Goal: Task Accomplishment & Management: Complete application form

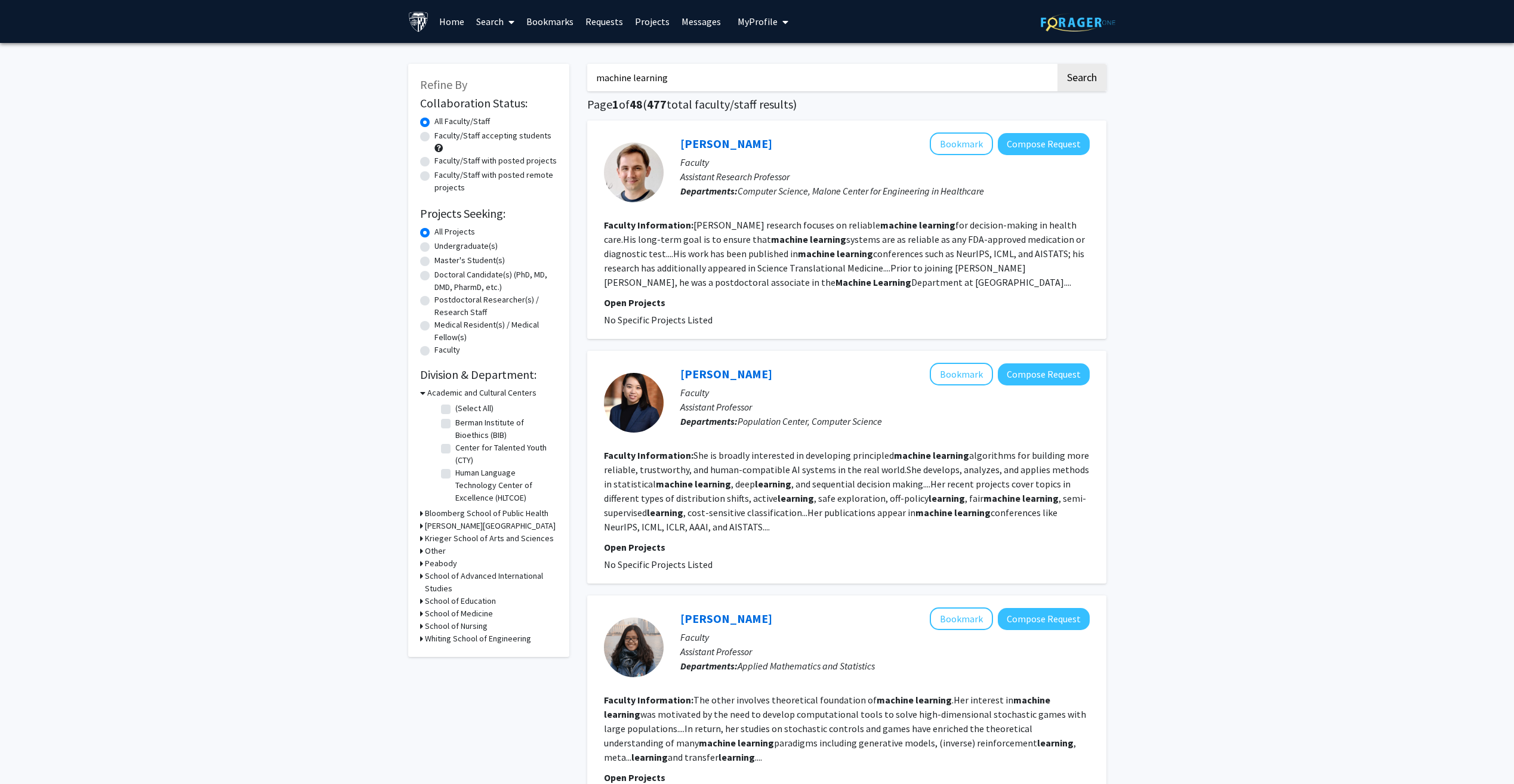
click at [458, 179] on label "Faculty/Staff with posted remote projects" at bounding box center [496, 182] width 123 height 25
click at [442, 176] on input "Faculty/Staff with posted remote projects" at bounding box center [438, 173] width 7 height 7
radio input "true"
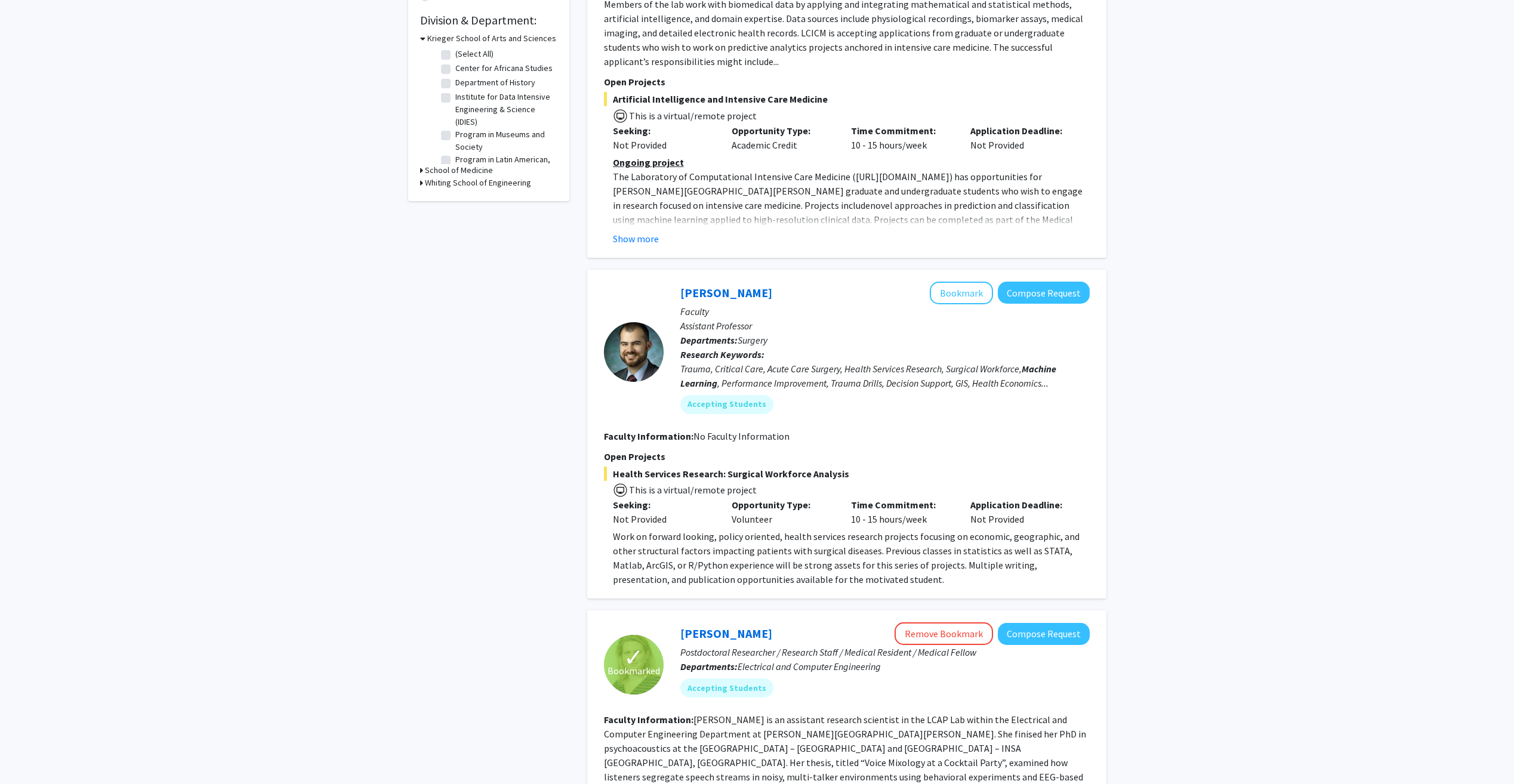
scroll to position [358, 0]
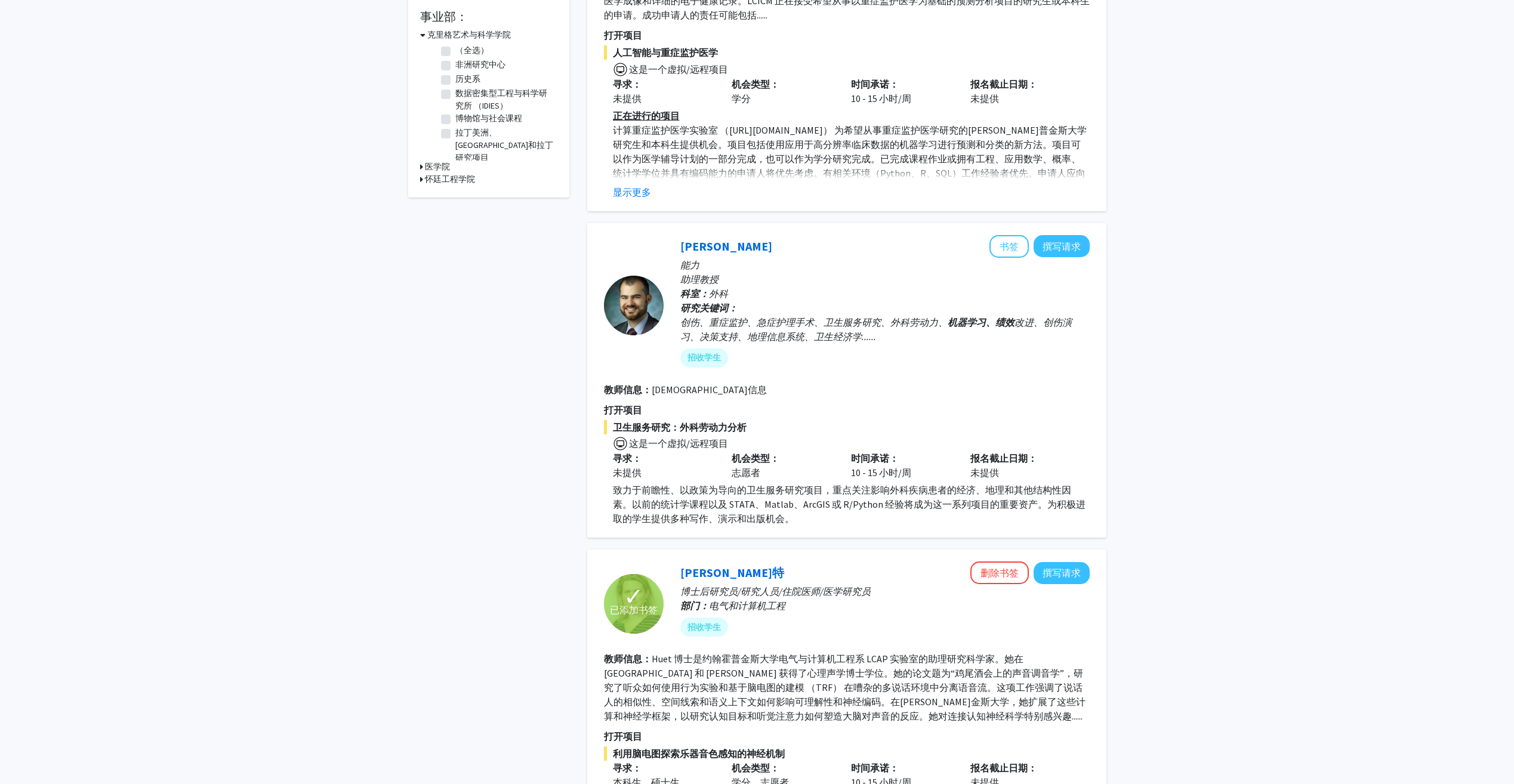
drag, startPoint x: 1066, startPoint y: 248, endPoint x: 1015, endPoint y: 324, distance: 91.5
click at [1012, 328] on b "、绩效" at bounding box center [1000, 322] width 29 height 12
click at [738, 242] on link "[PERSON_NAME]" at bounding box center [726, 246] width 92 height 15
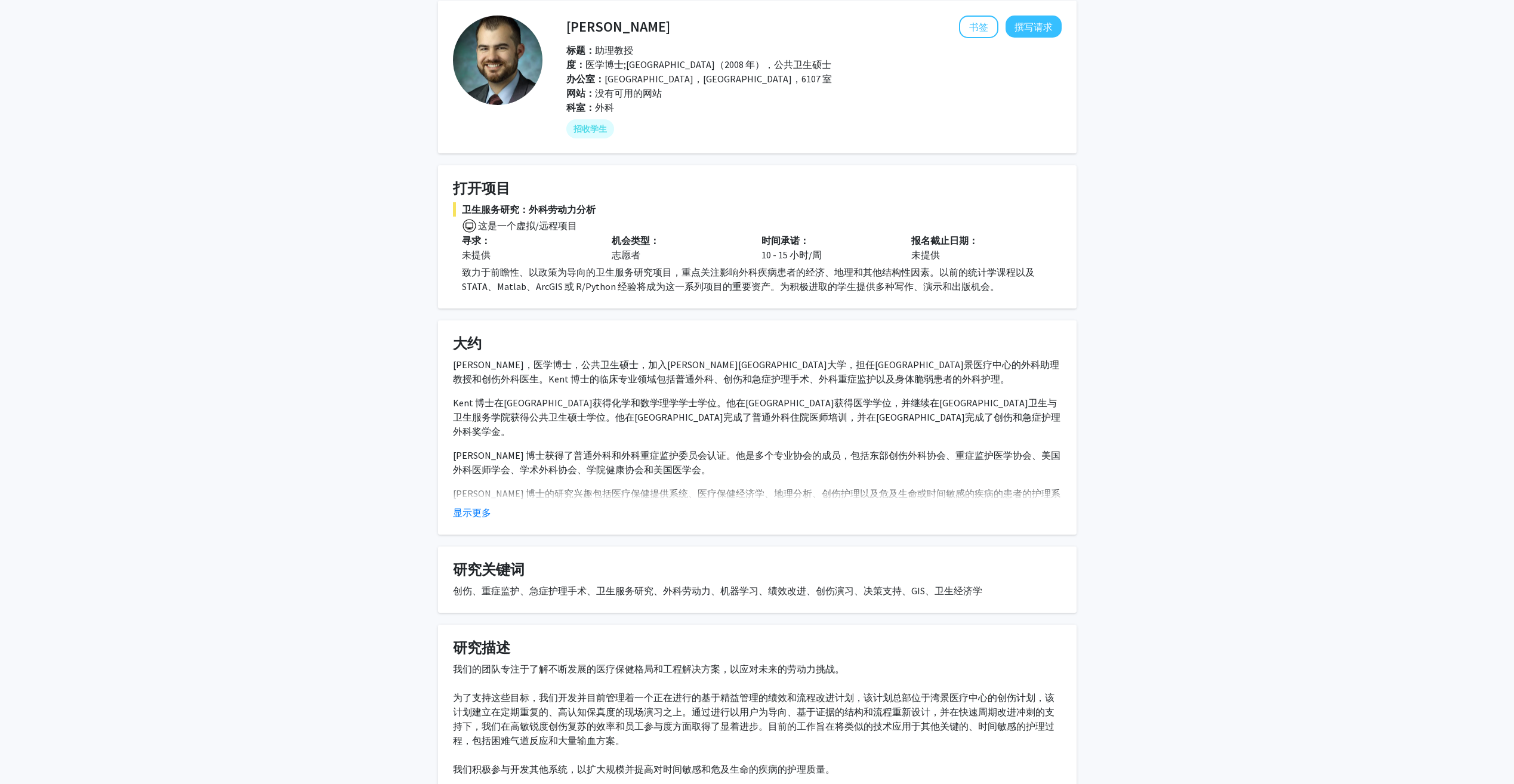
scroll to position [119, 0]
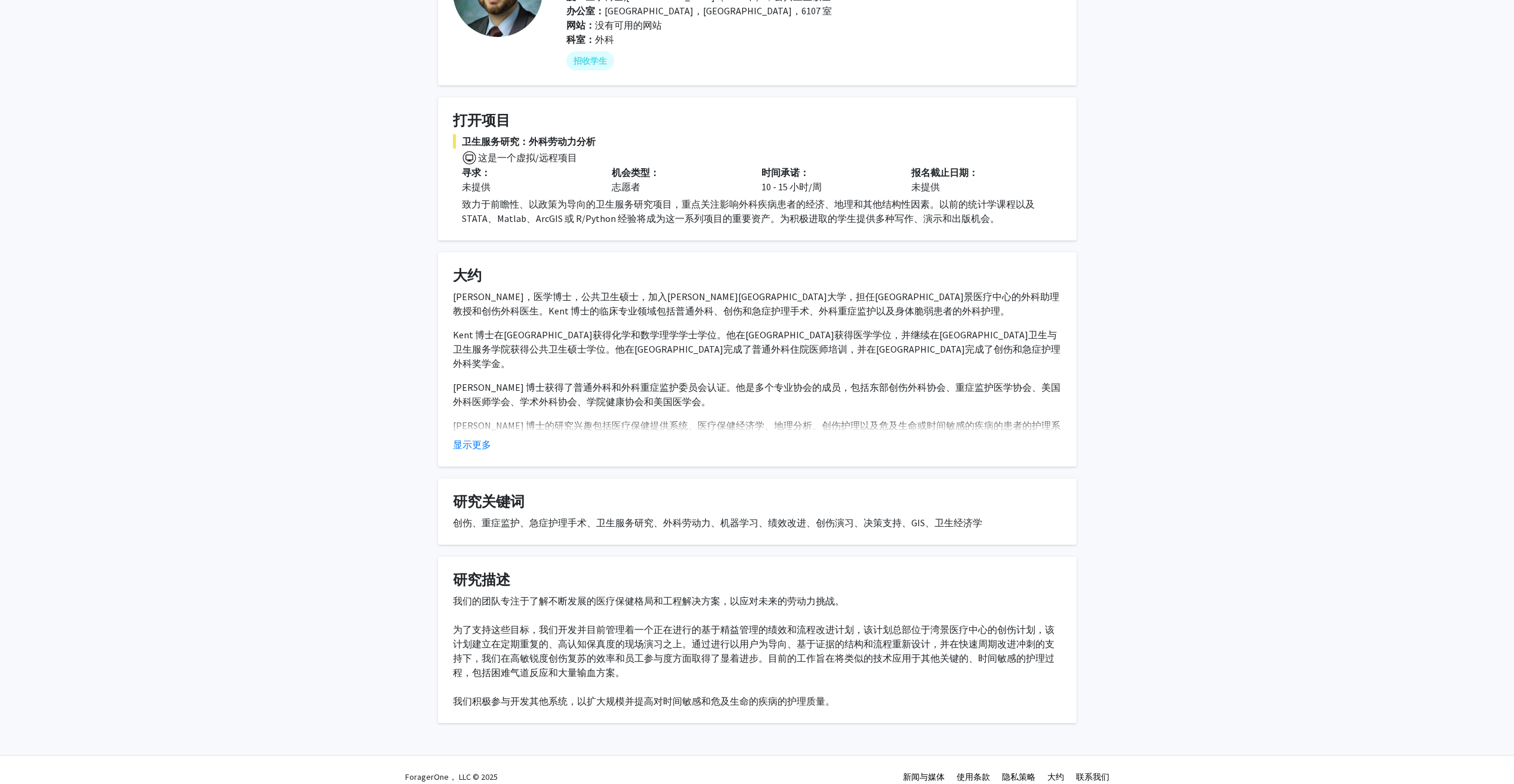
drag, startPoint x: 479, startPoint y: 440, endPoint x: 490, endPoint y: 428, distance: 16.3
click at [482, 440] on button "显示更多" at bounding box center [472, 444] width 39 height 14
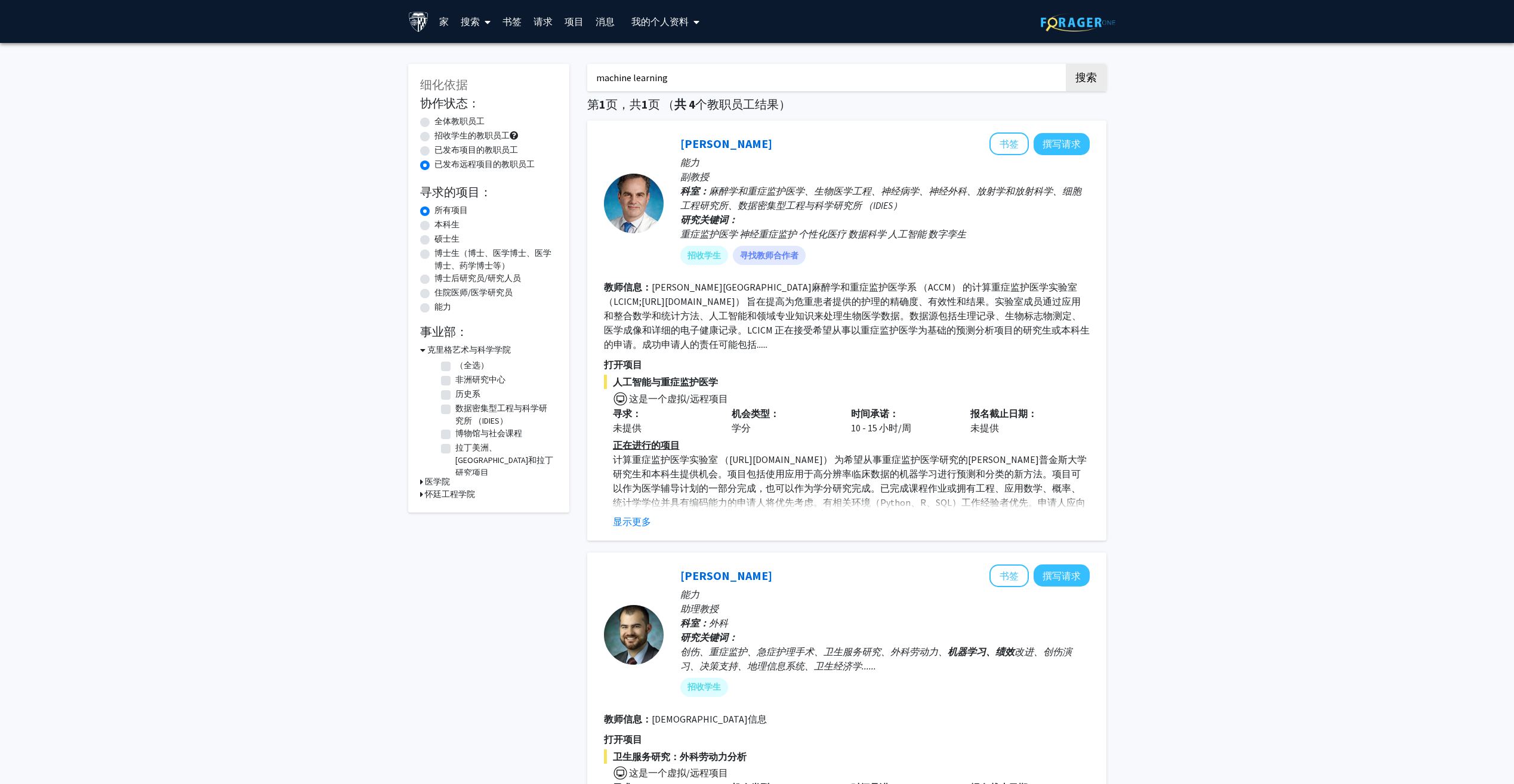
drag, startPoint x: 694, startPoint y: 84, endPoint x: 519, endPoint y: 67, distance: 175.8
type input "data science"
click at [1066, 64] on button "搜索" at bounding box center [1086, 77] width 41 height 27
radio input "true"
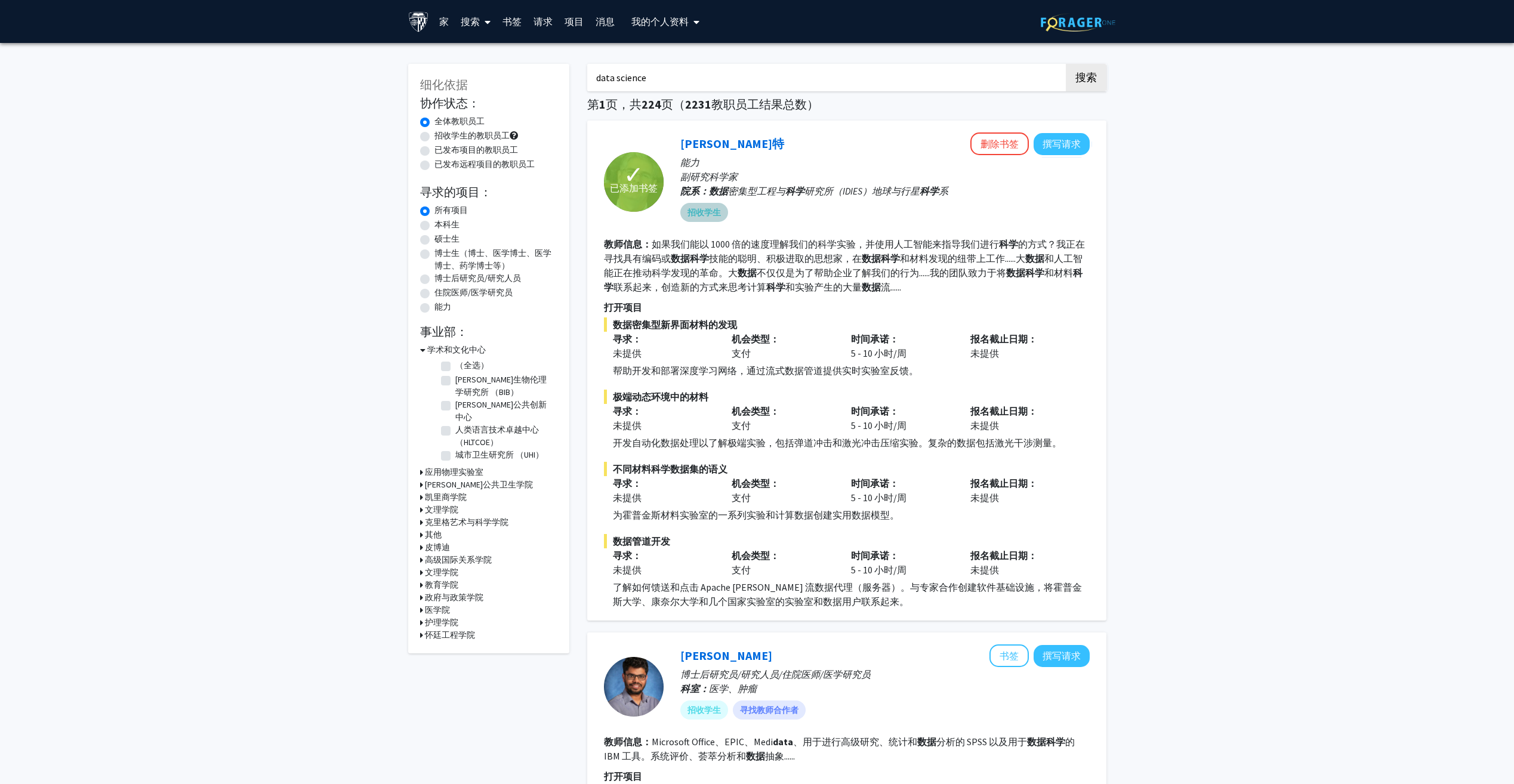
drag, startPoint x: 1067, startPoint y: 144, endPoint x: 1018, endPoint y: 196, distance: 71.4
click at [1004, 210] on div "招收学生" at bounding box center [885, 213] width 414 height 24
click at [1059, 149] on button "撰写请求" at bounding box center [1062, 144] width 56 height 22
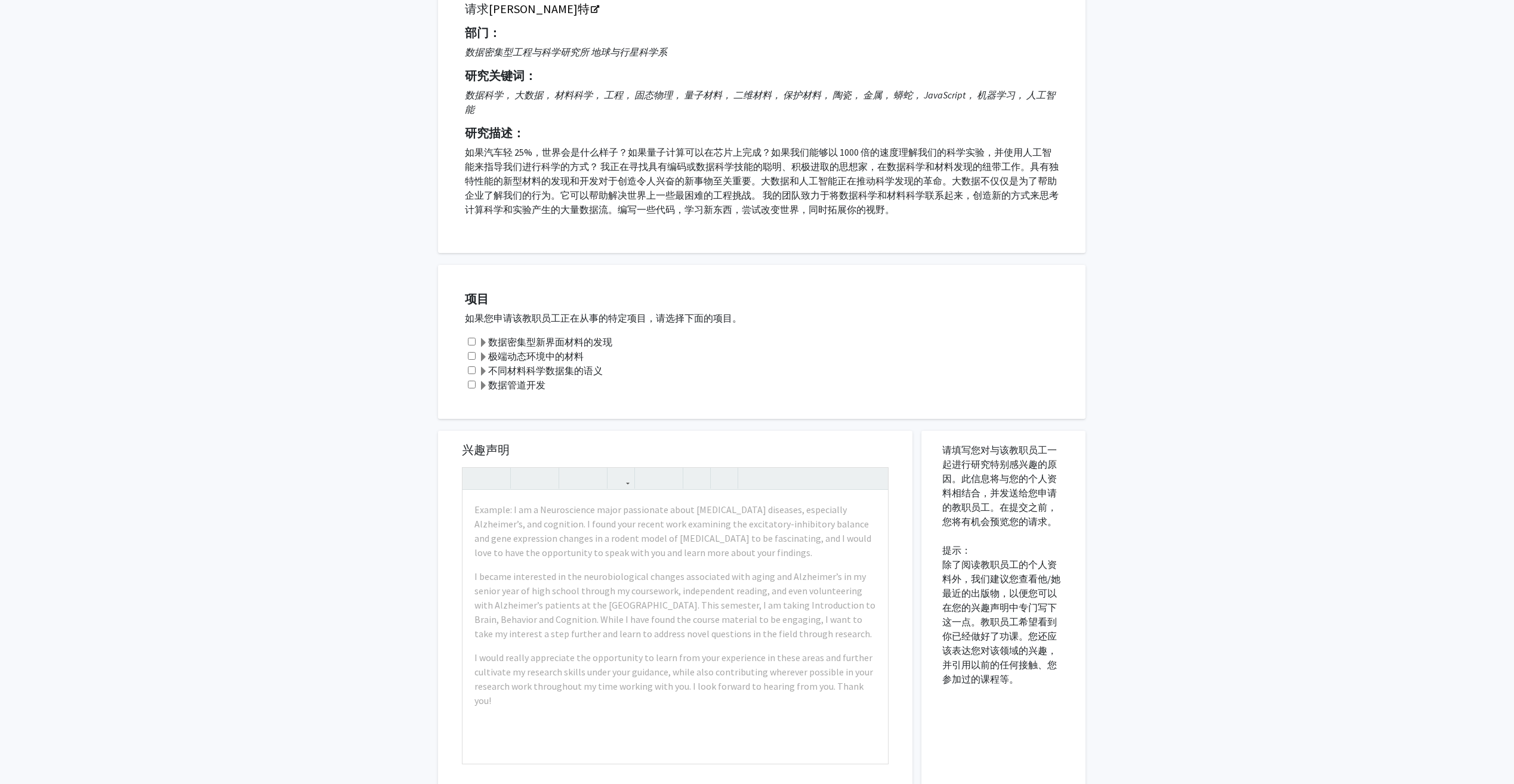
scroll to position [119, 0]
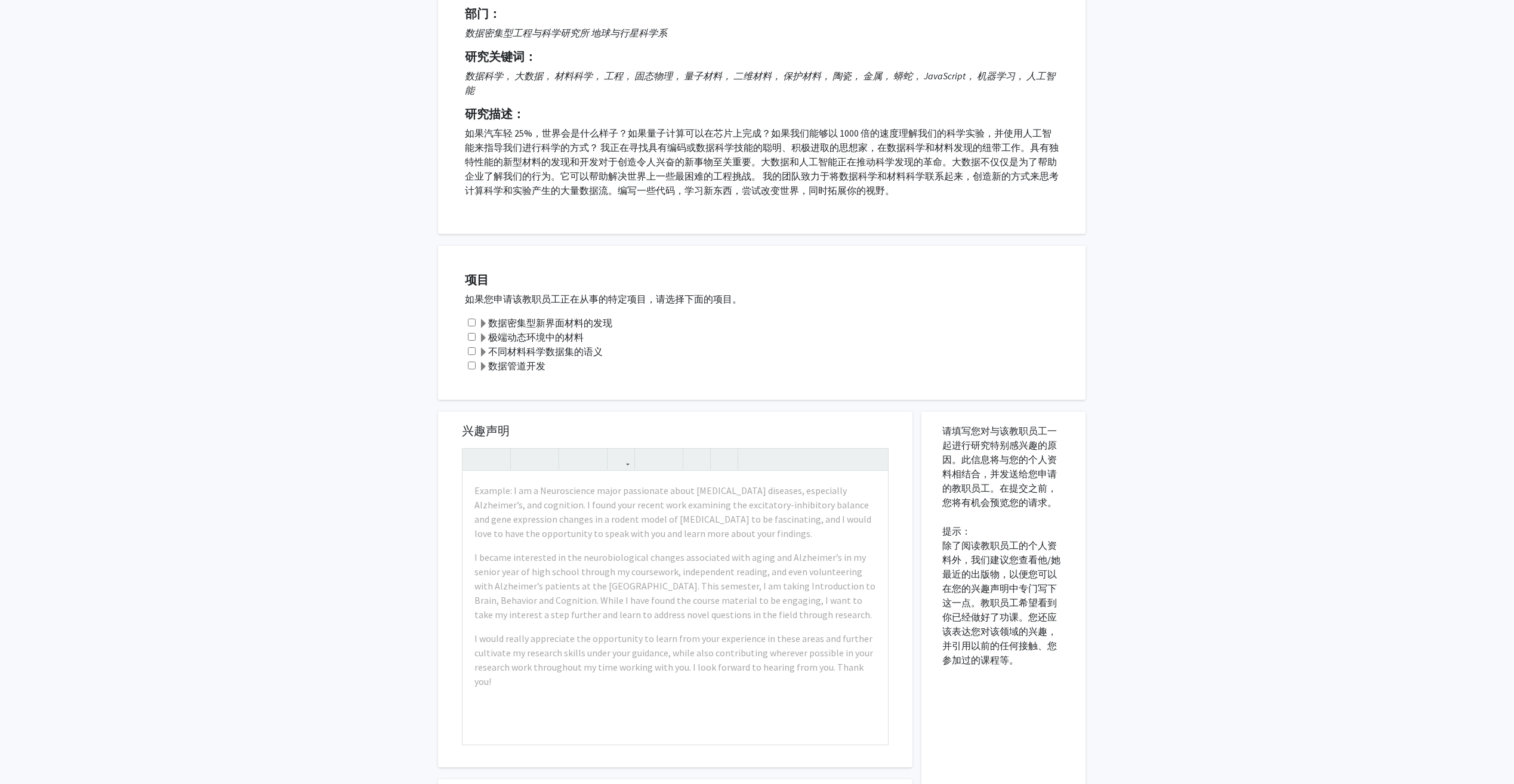
click at [487, 322] on span at bounding box center [483, 324] width 10 height 10
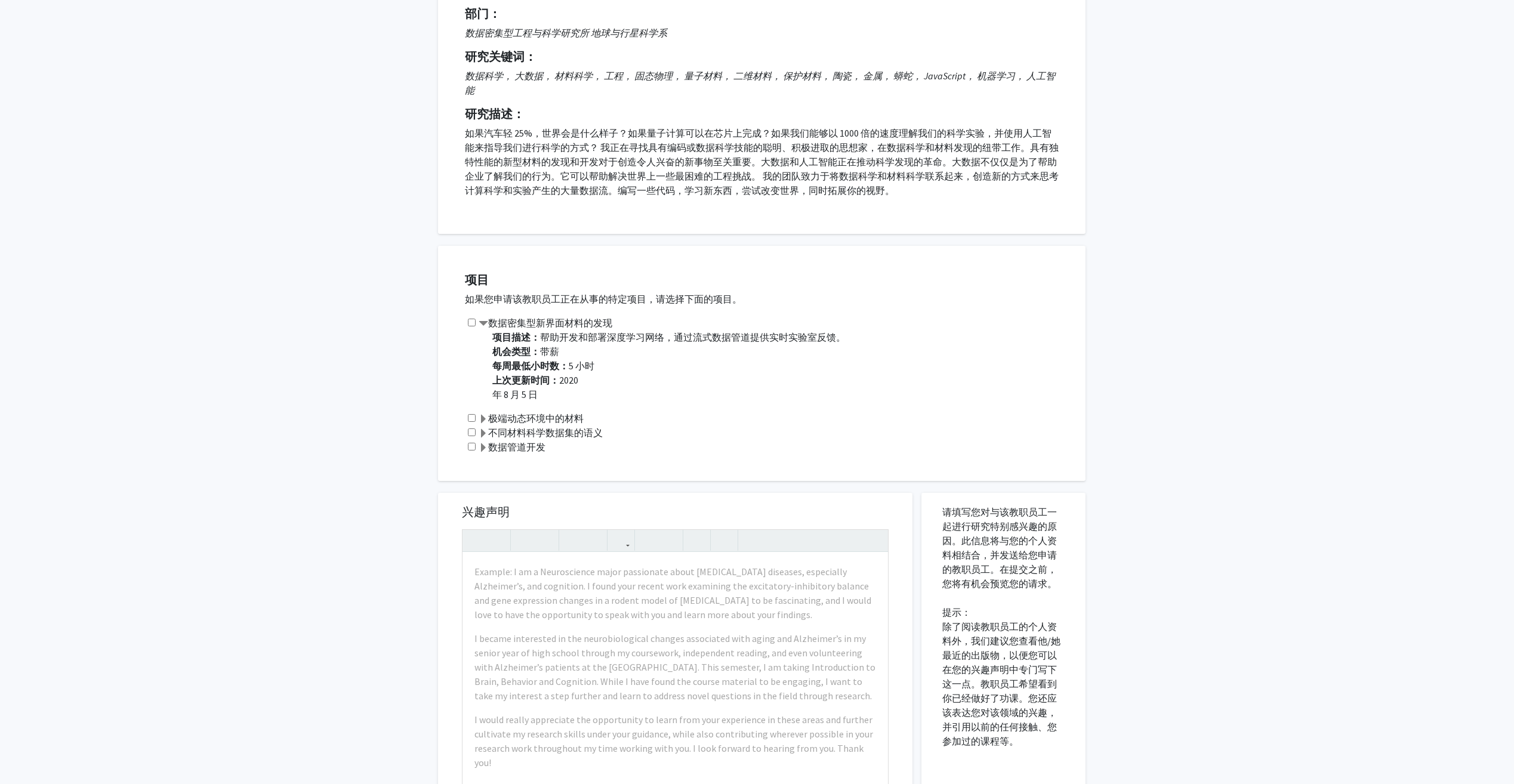
click at [486, 417] on span at bounding box center [483, 419] width 10 height 10
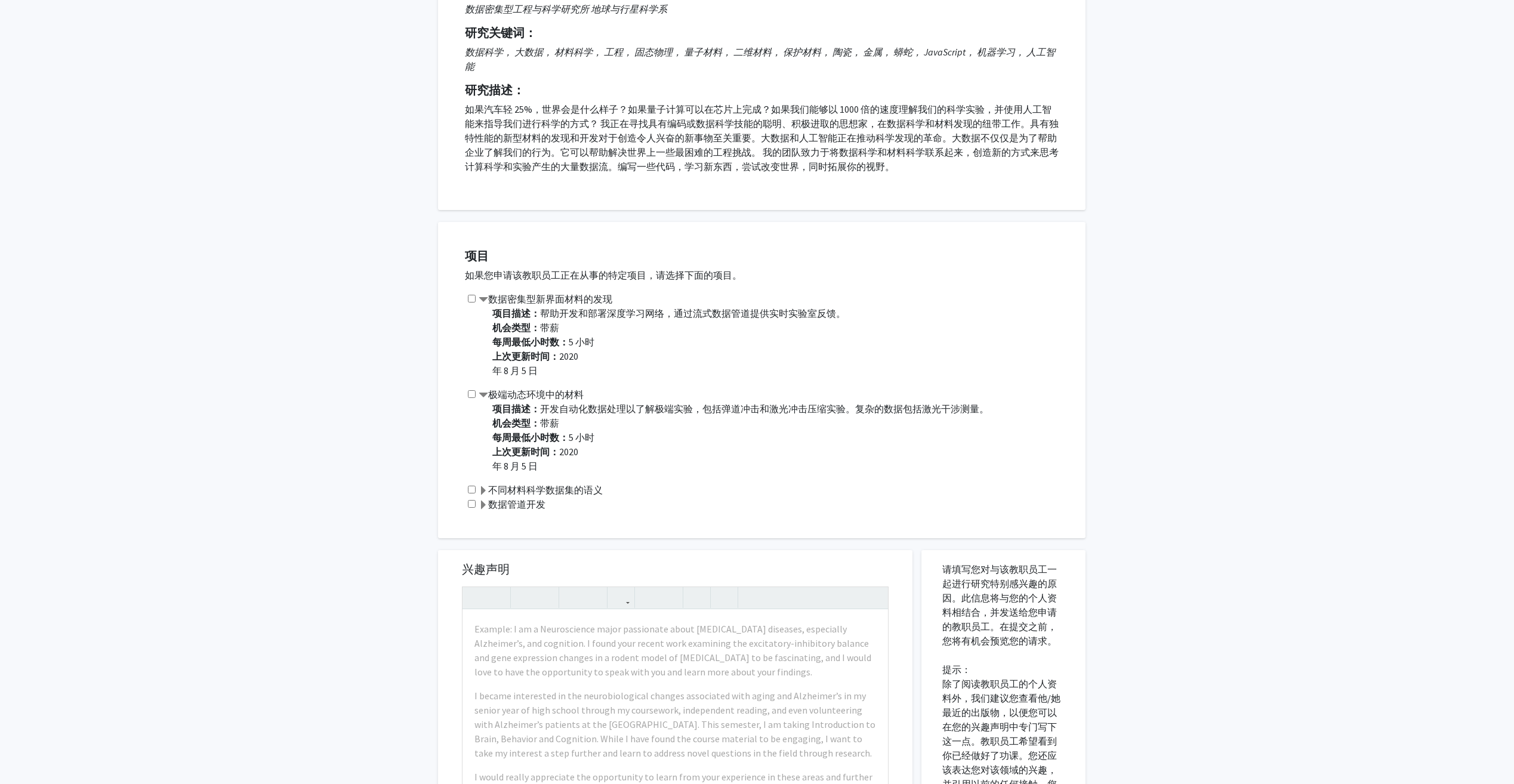
scroll to position [179, 0]
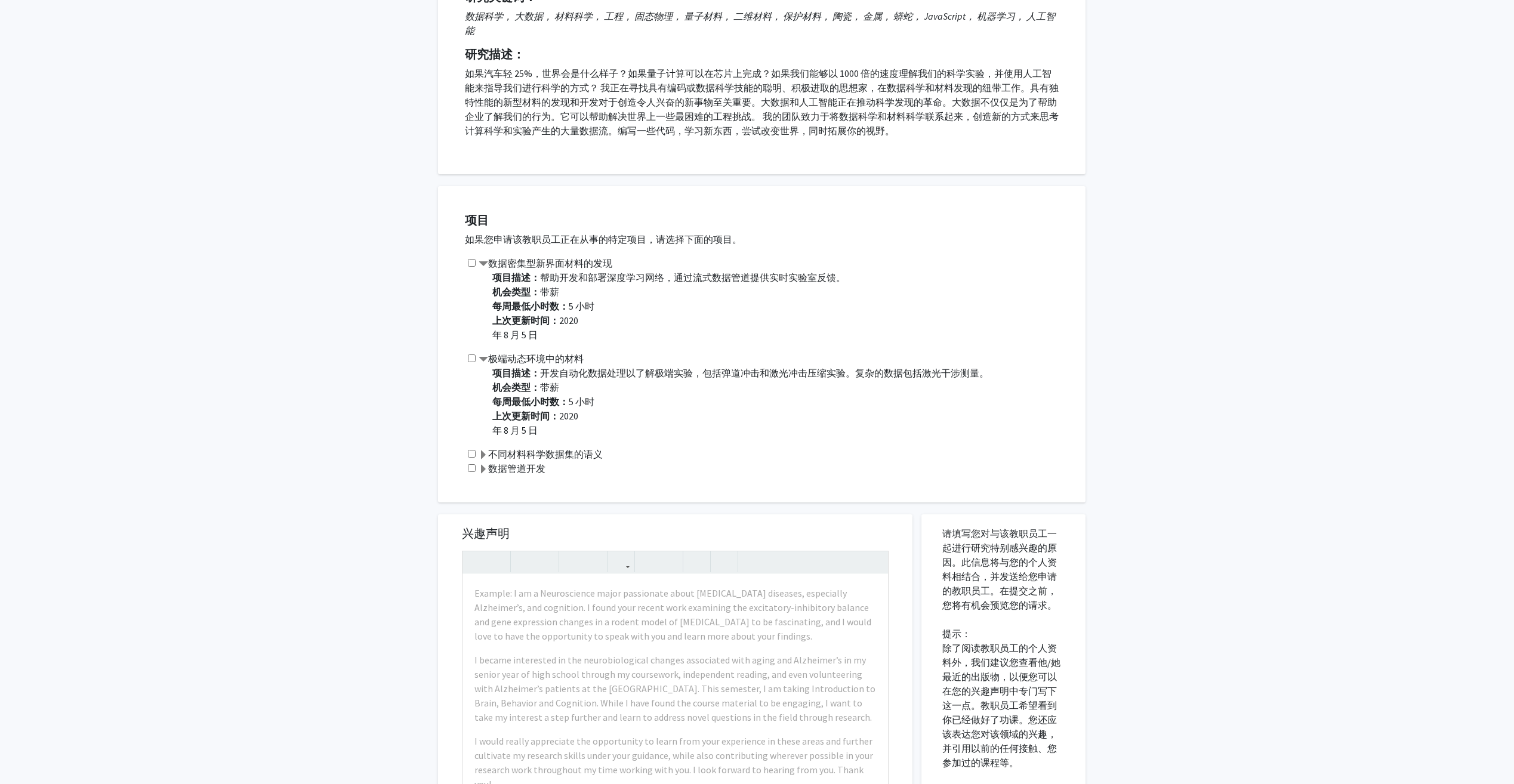
click at [482, 451] on span at bounding box center [483, 455] width 10 height 10
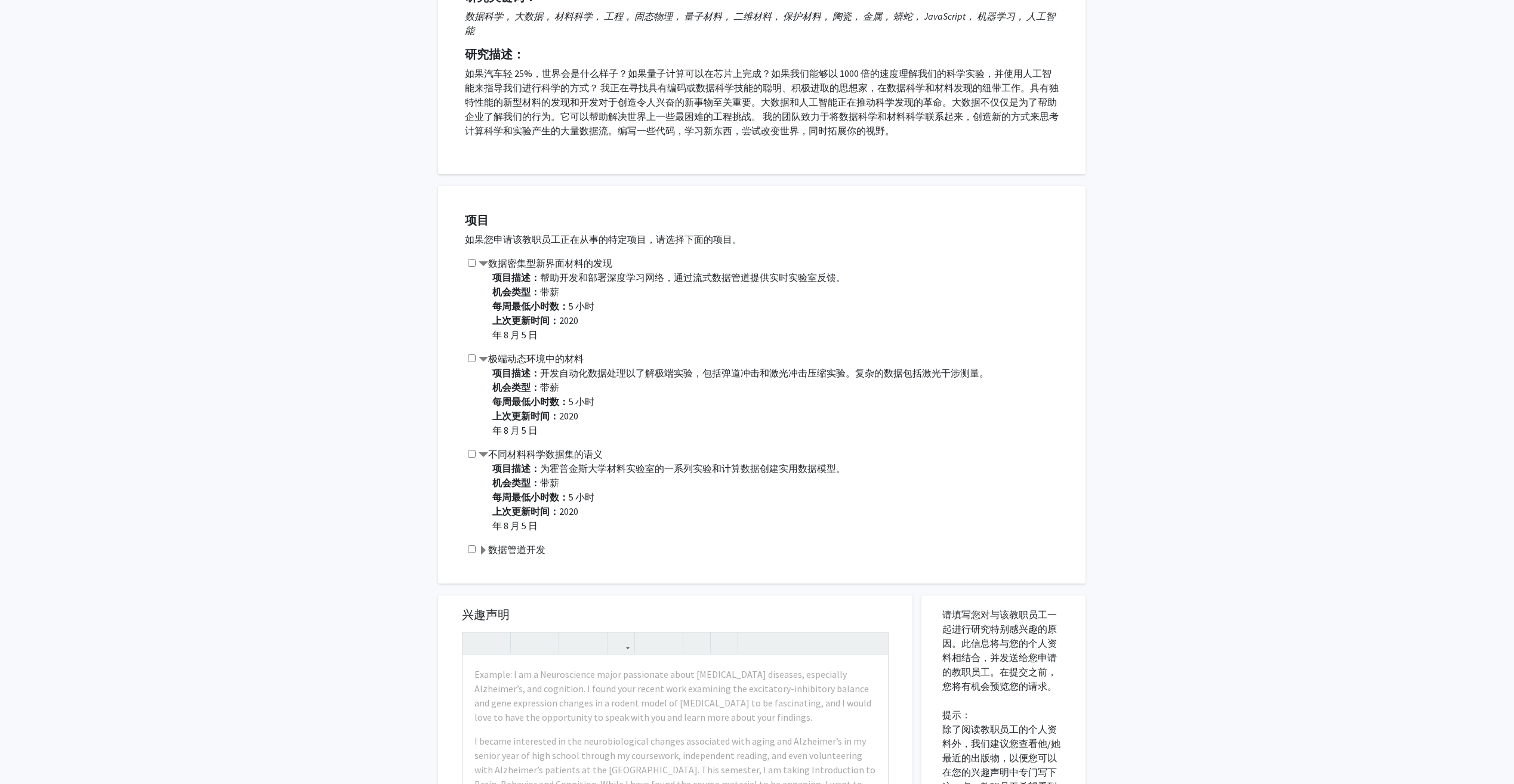
click at [482, 547] on span at bounding box center [483, 551] width 10 height 10
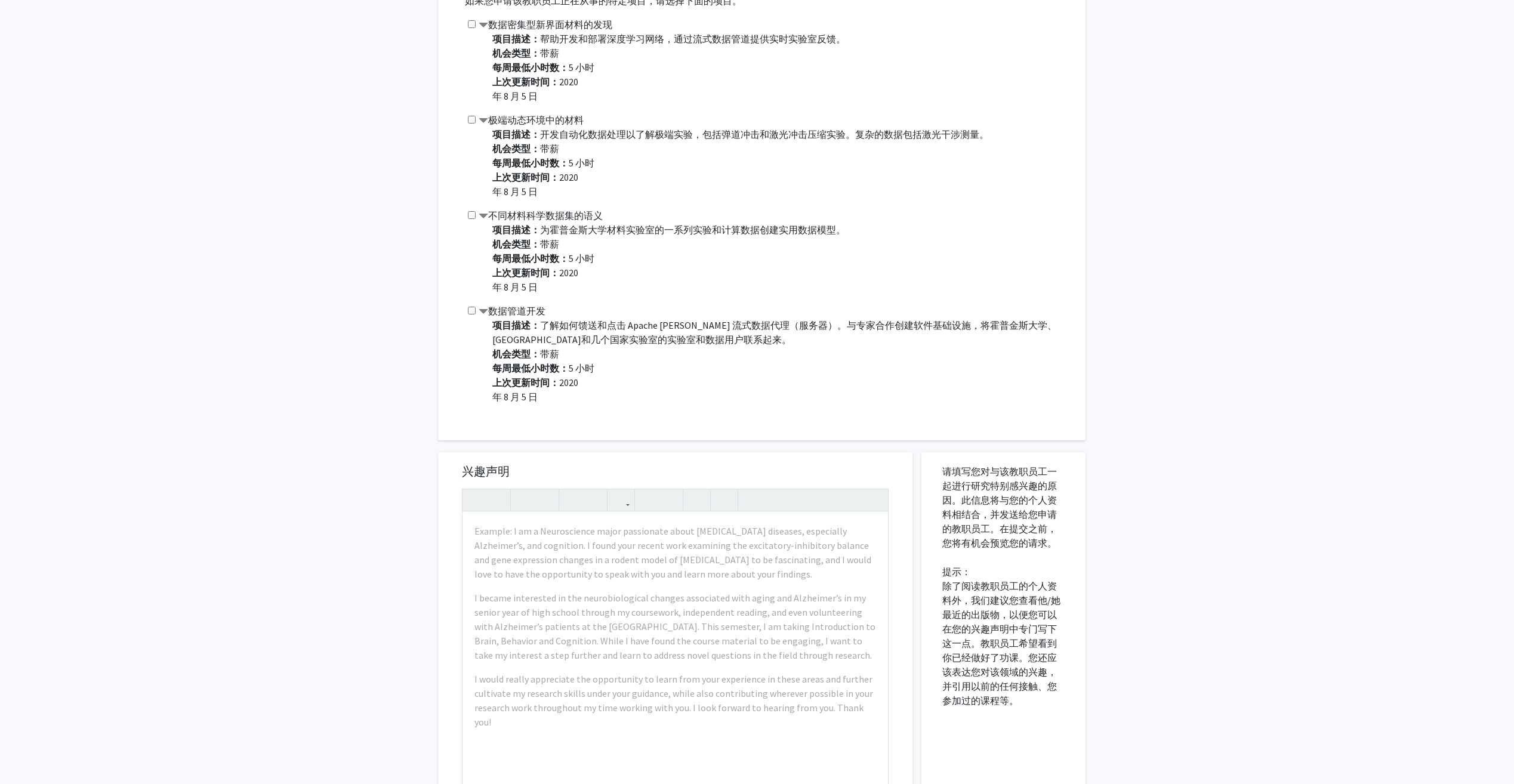
scroll to position [358, 0]
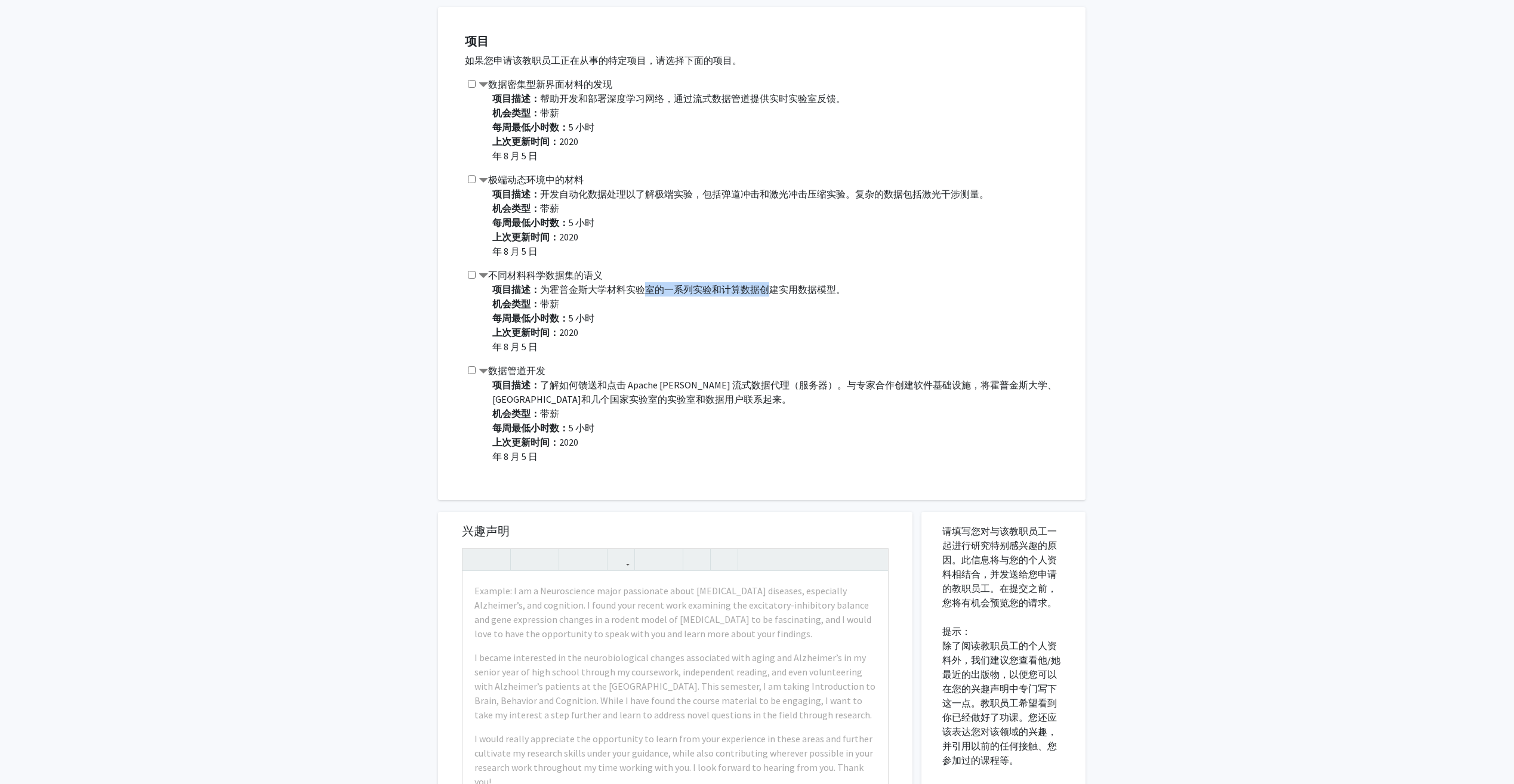
drag, startPoint x: 645, startPoint y: 290, endPoint x: 769, endPoint y: 282, distance: 124.3
click at [769, 282] on p "项目描述： 为霍普金斯大学材料实验室的一系列实验和计算数据创建实用数据模型。 机会类型： 带薪 每周最低小时数： 5 小时 上次更新时间： 2020 年 8 …" at bounding box center [783, 318] width 581 height 72
drag, startPoint x: 769, startPoint y: 282, endPoint x: 866, endPoint y: 317, distance: 103.1
click at [866, 317] on p "项目描述： 为霍普金斯大学材料实验室的一系列实验和计算数据创建实用数据模型。 机会类型： 带薪 每周最低小时数： 5 小时 上次更新时间： 2020 年 8 …" at bounding box center [783, 318] width 581 height 72
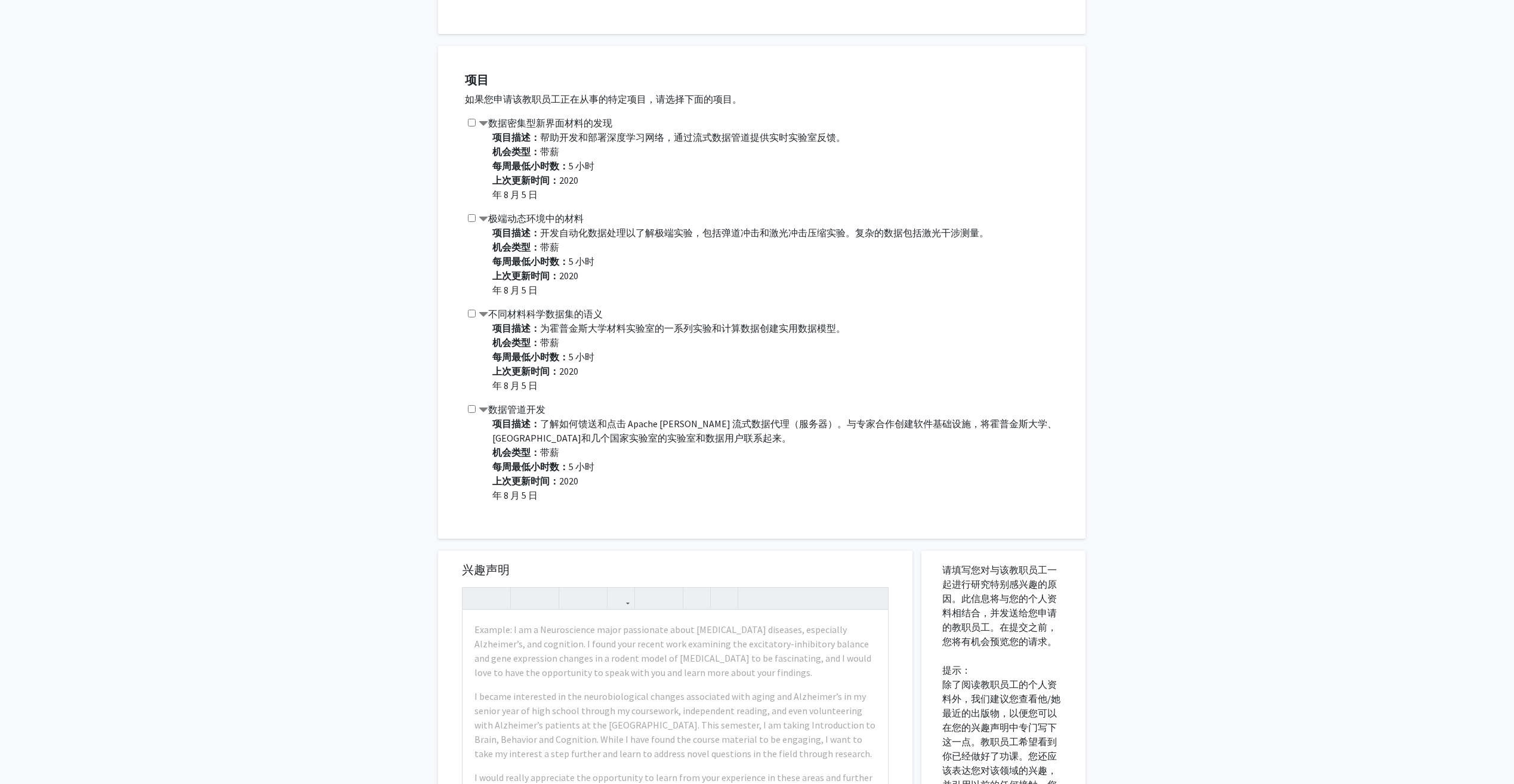
scroll to position [299, 0]
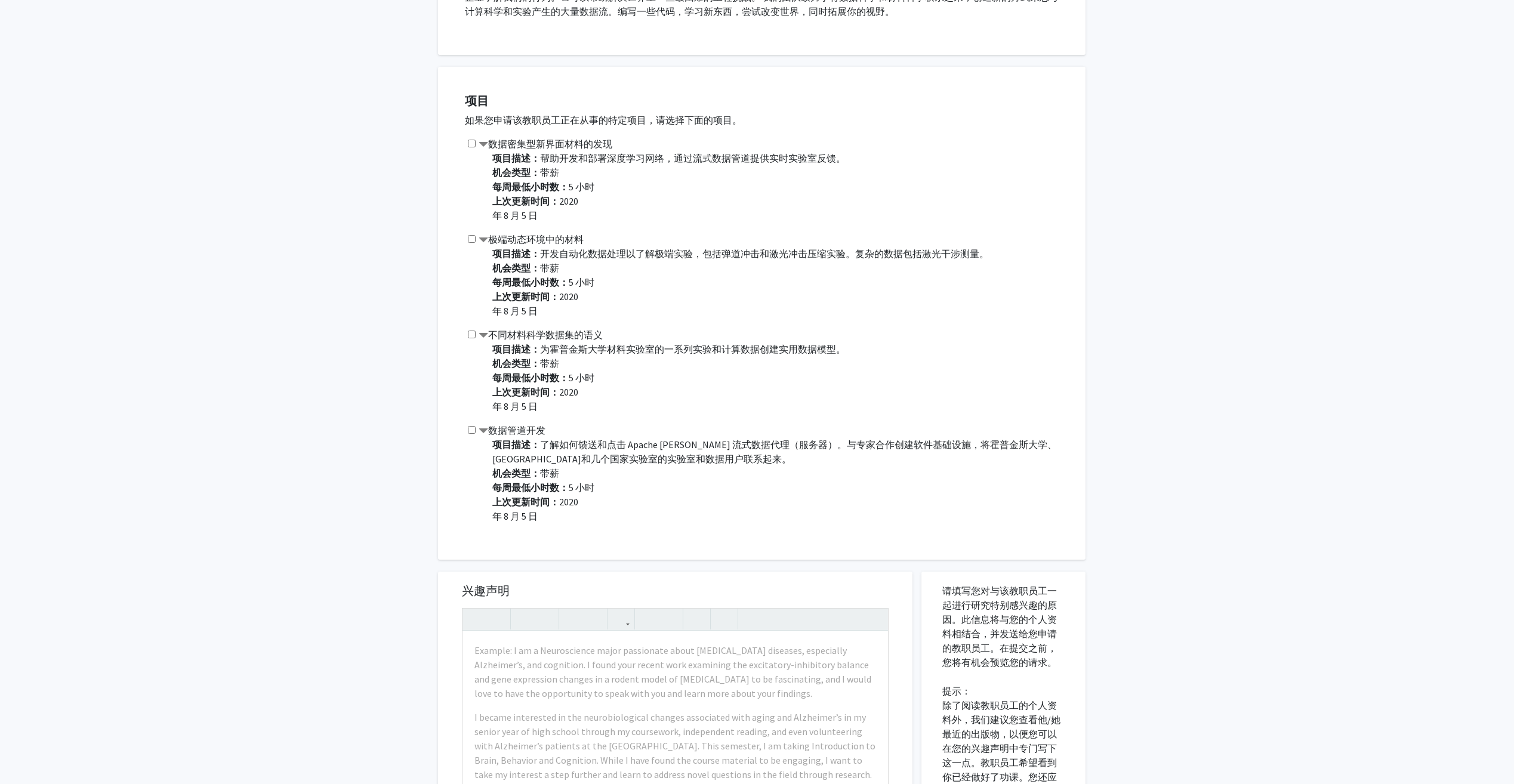
drag, startPoint x: 676, startPoint y: 520, endPoint x: 458, endPoint y: 142, distance: 436.4
click at [458, 142] on div "项目 如果您申请该教职员工正在从事的特定项目，请选择下面的项目。 数据密集型新界面材料的发现 项目描述： 帮助开发和部署深度学习网络，通过流式数据管道提供实时…" at bounding box center [769, 313] width 633 height 463
copy div "loremipsumdol sita： consecteturad，elitseddoeiusmodt。 inci： ut laboree： 5 do mag…"
click at [1298, 443] on div "所有请求 对[PERSON_NAME]特的请求 请求 大卫·埃尔伯特 部门： 数据密集型工程与科学研究所 地球与行星科学系 研究关键词： 数据科学， 大数据，…" at bounding box center [757, 445] width 1514 height 1401
click at [471, 142] on input "checkbox" at bounding box center [471, 143] width 7 height 7
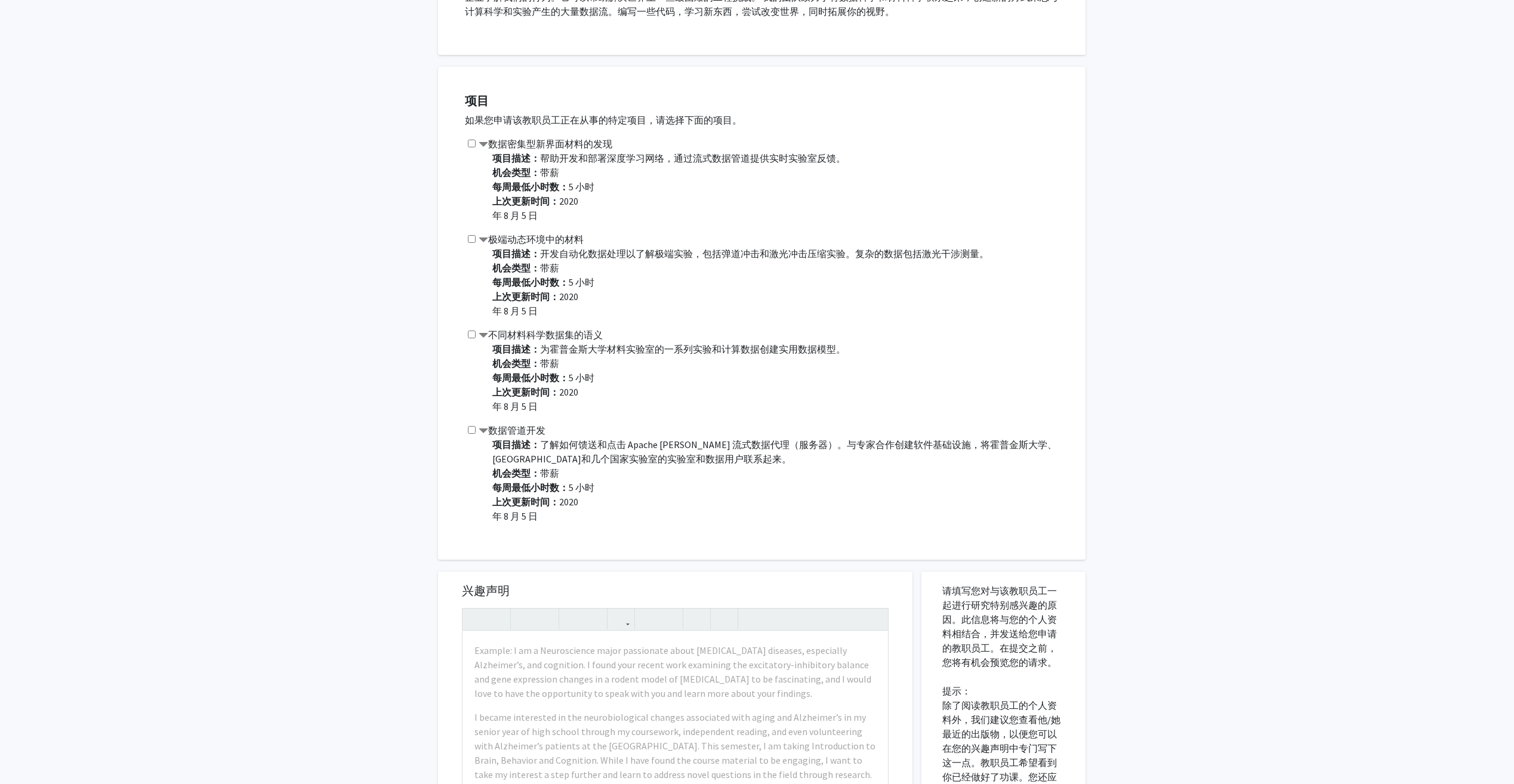
checkbox input "true"
click at [471, 338] on input "checkbox" at bounding box center [471, 334] width 7 height 7
checkbox input "true"
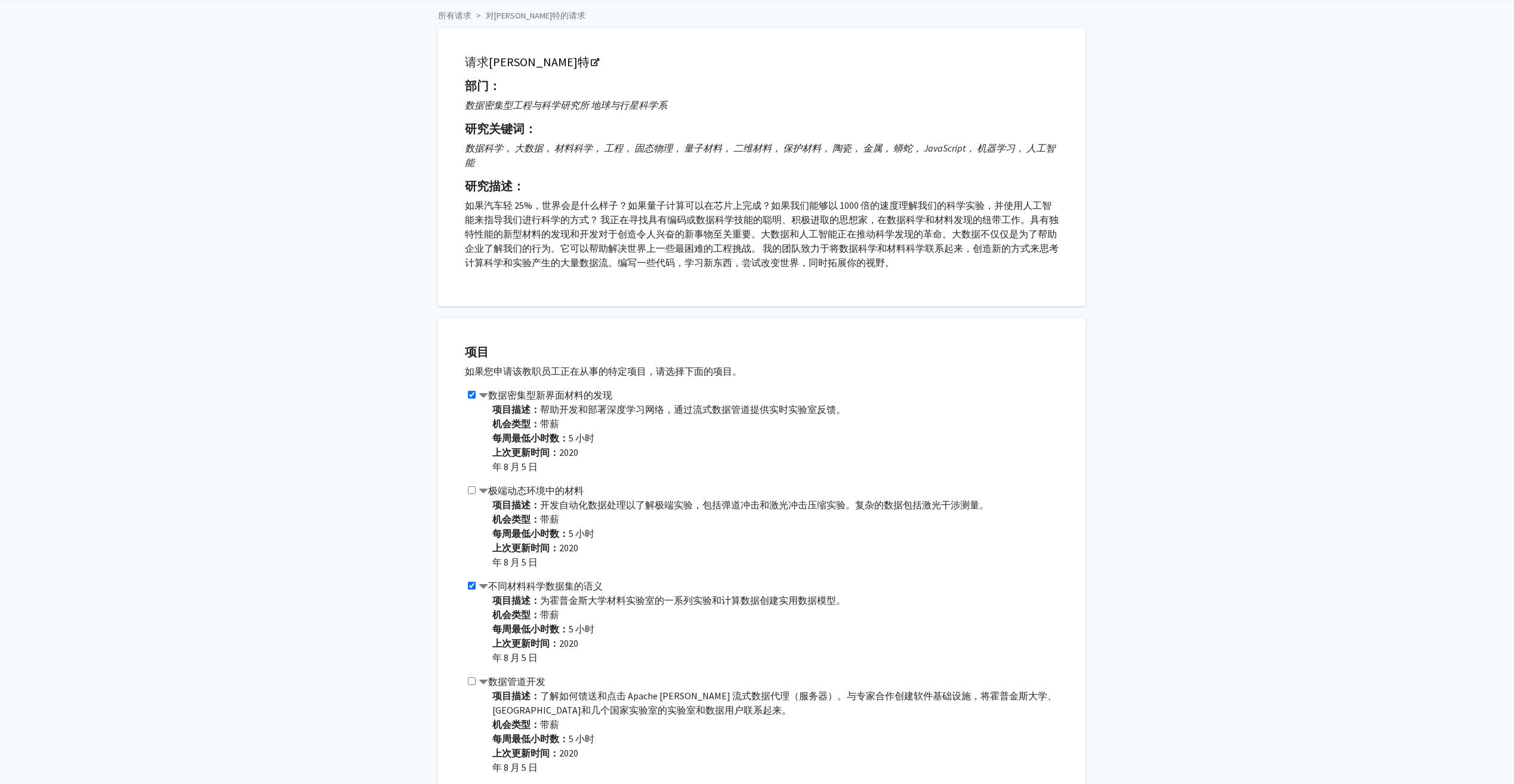
scroll to position [39, 0]
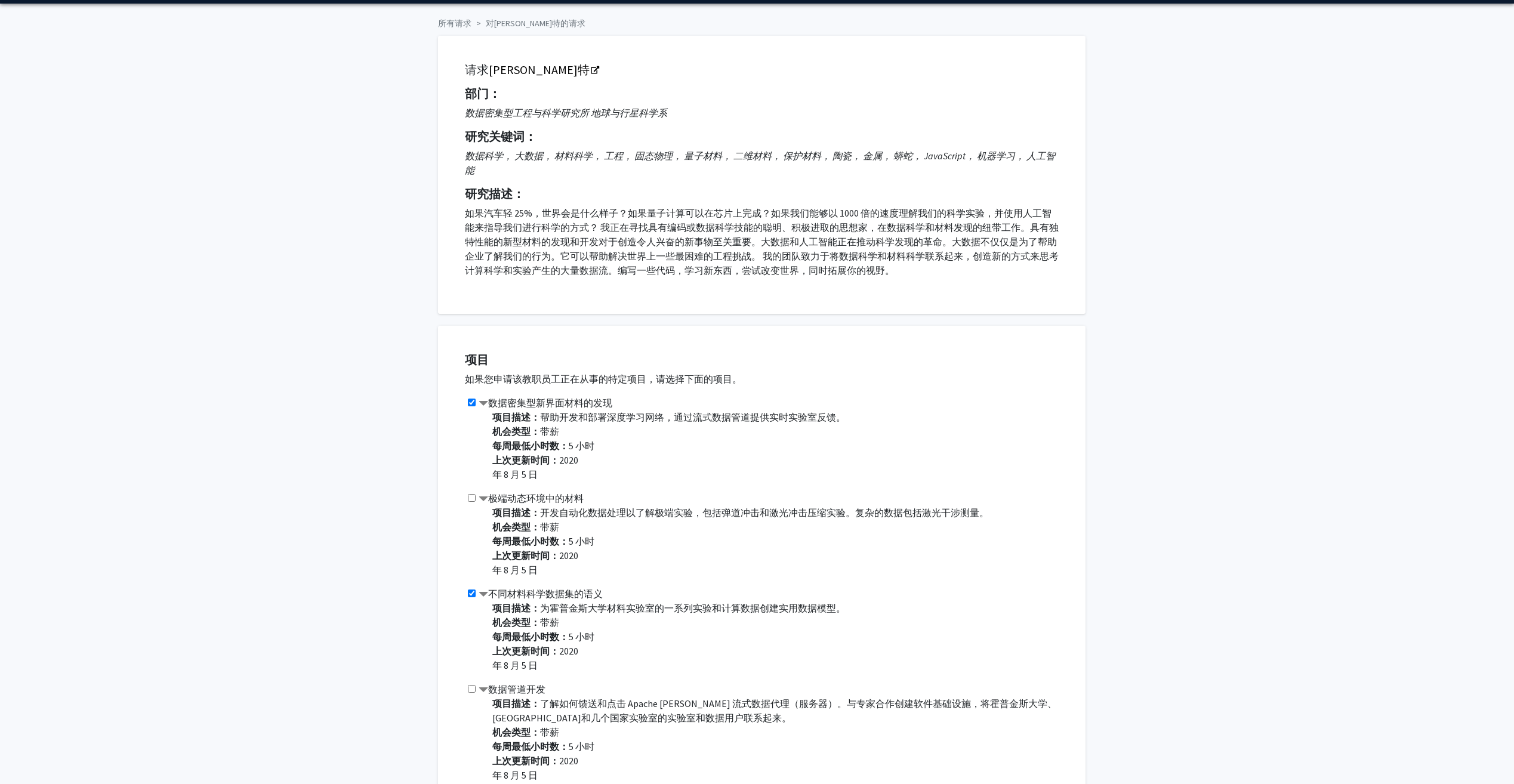
drag, startPoint x: 657, startPoint y: 658, endPoint x: 454, endPoint y: 64, distance: 627.7
click at [454, 64] on div "所有请求 对[PERSON_NAME]特的请求 请求 大卫·埃尔伯特 部门： 数据密集型工程与科学研究所 地球与行星科学系 研究关键词： 数据科学， 大数据，…" at bounding box center [757, 695] width 657 height 1366
copy div "lo ip·dolo si： ametconsectet adipisci elits： doei， tem， inci， ut， labo， etdo， m…"
click at [682, 484] on div "项目描述： 帮助开发和部署深度学习网络，通过流式数据管道提供实时实验室反馈。 机会类型： 带薪 每周最低小时数： 5 小时 上次更新时间： 2020 年 8 …" at bounding box center [777, 451] width 591 height 82
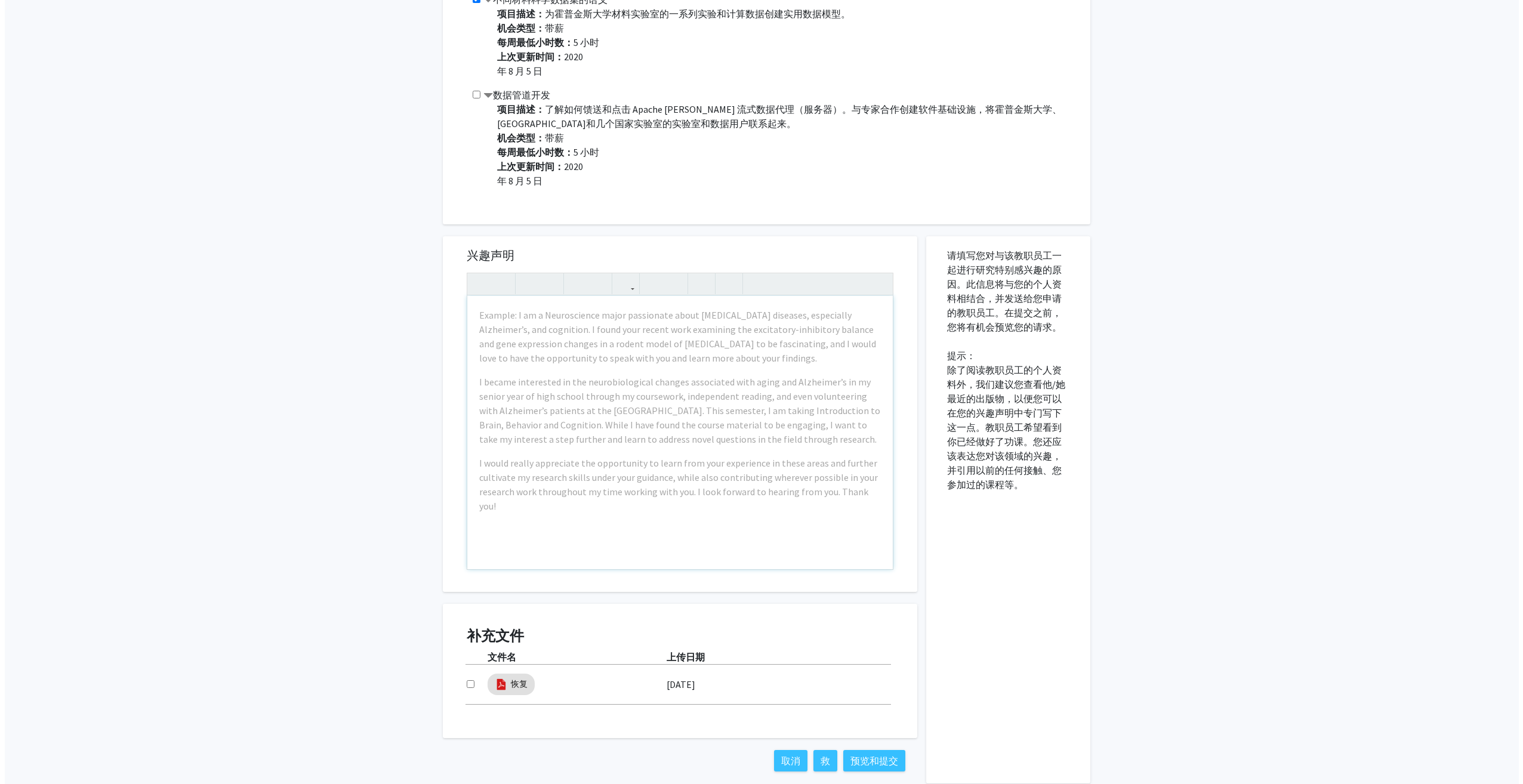
scroll to position [696, 0]
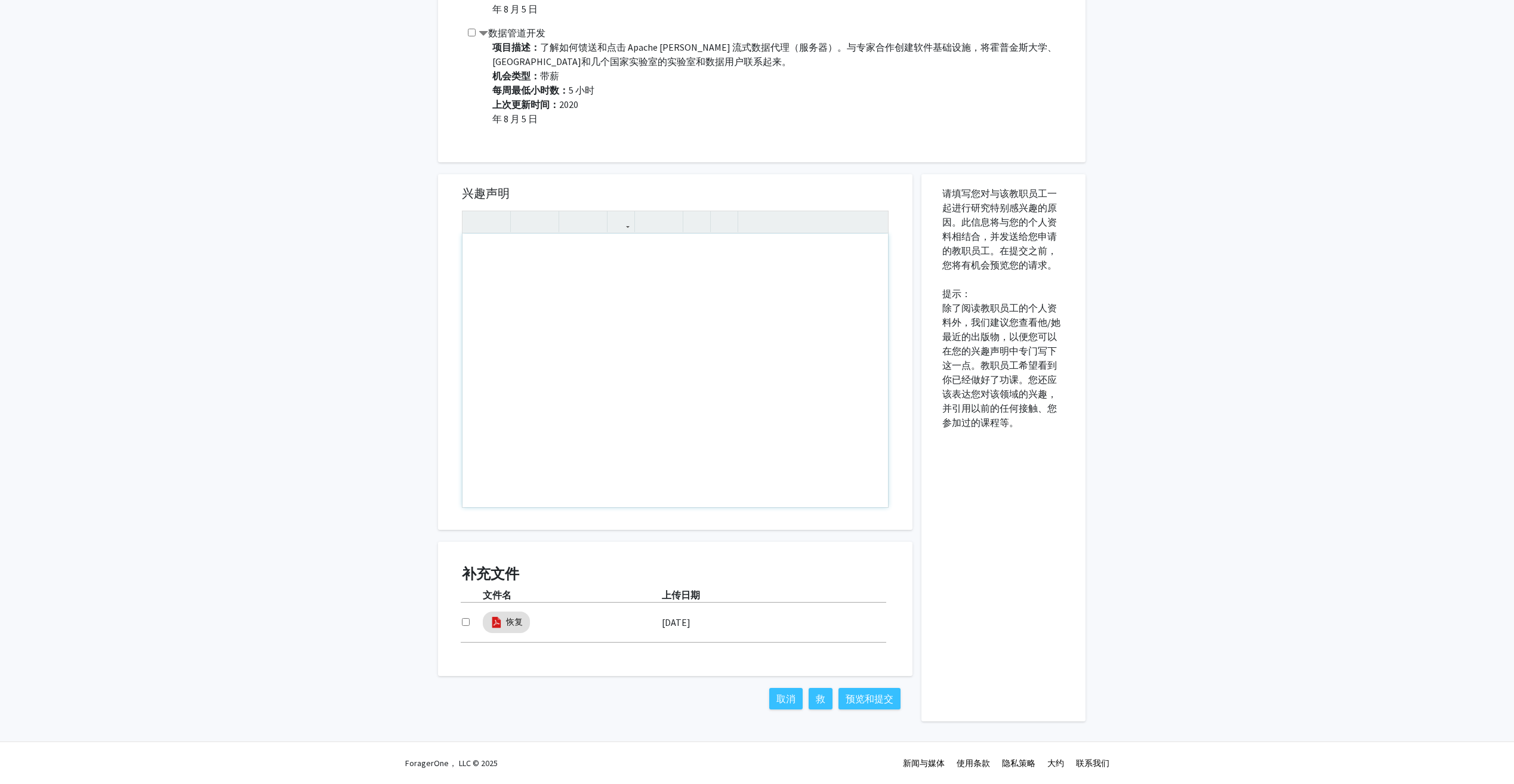
drag, startPoint x: 471, startPoint y: 253, endPoint x: 624, endPoint y: 316, distance: 165.5
click at [624, 316] on div "使用屏幕阅读器的用户注意事项：请按 Alt+0 或 Option+0 停用此页面的辅助功能插件，因为它不能很好地与文本编辑器交互。" at bounding box center [675, 371] width 425 height 273
click at [1172, 459] on div "所有请求 对[PERSON_NAME]特的请求 请求 大卫·埃尔伯特 部门： 数据密集型工程与科学研究所 地球与行星科学系 研究关键词： 数据科学， 大数据，…" at bounding box center [757, 47] width 1514 height 1401
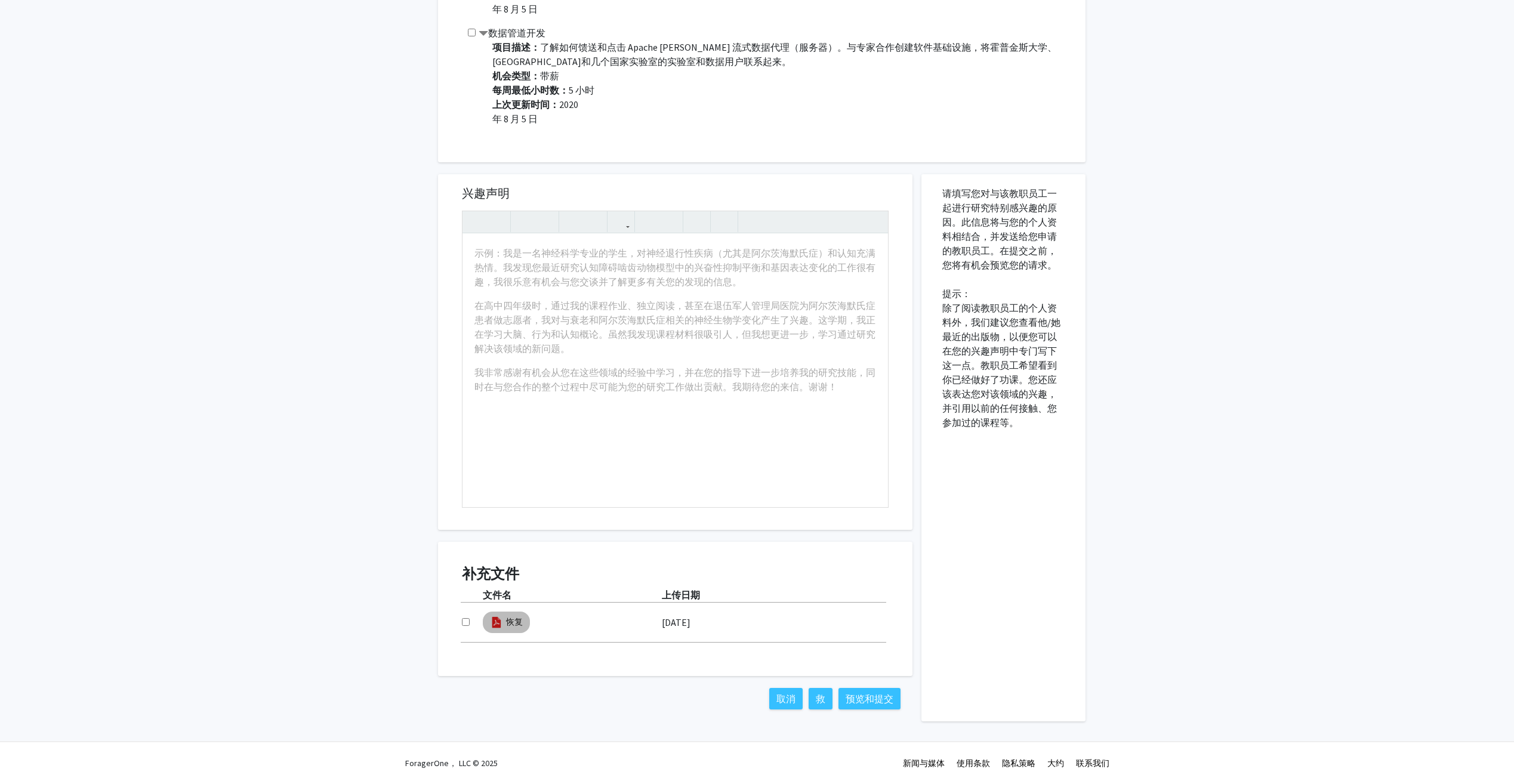
click at [504, 625] on mat-chip "恢复" at bounding box center [506, 622] width 47 height 21
drag, startPoint x: 519, startPoint y: 627, endPoint x: 495, endPoint y: 630, distance: 24.2
click at [495, 629] on mat-chip "恢复" at bounding box center [506, 622] width 47 height 21
click at [509, 625] on link "恢复" at bounding box center [514, 622] width 17 height 13
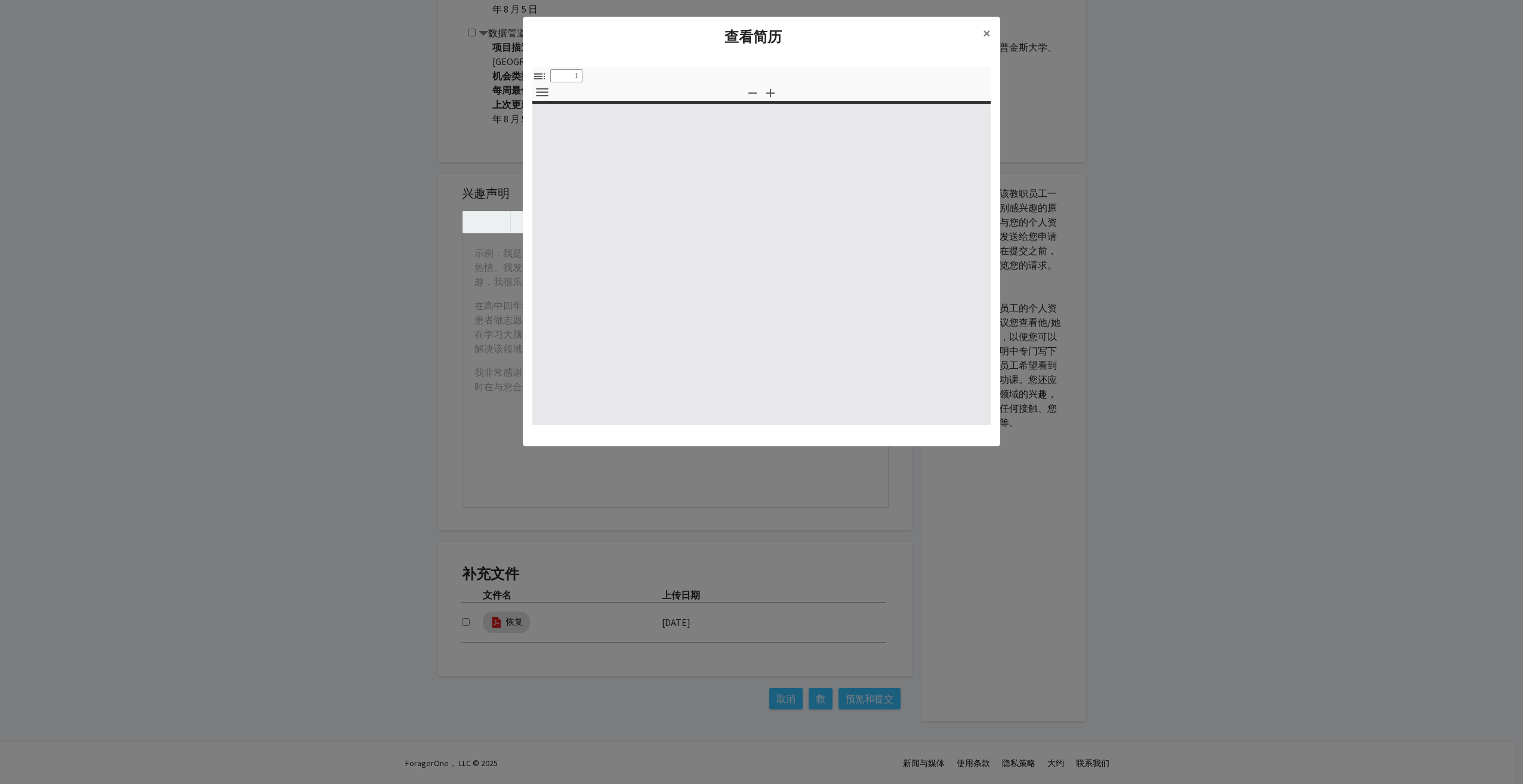
select select "custom"
type input "0"
select select "custom"
type input "1"
select select "auto"
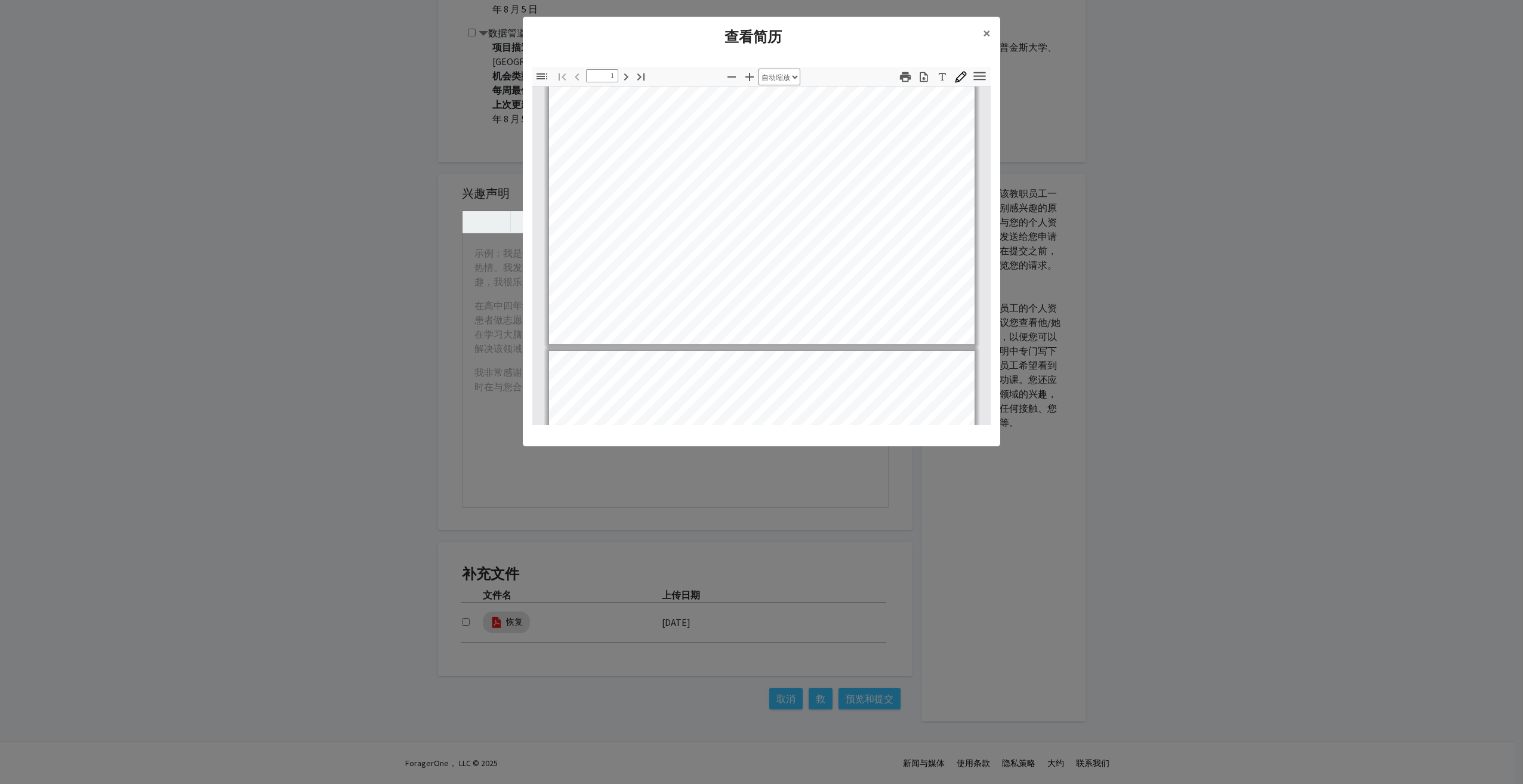
scroll to position [538, 0]
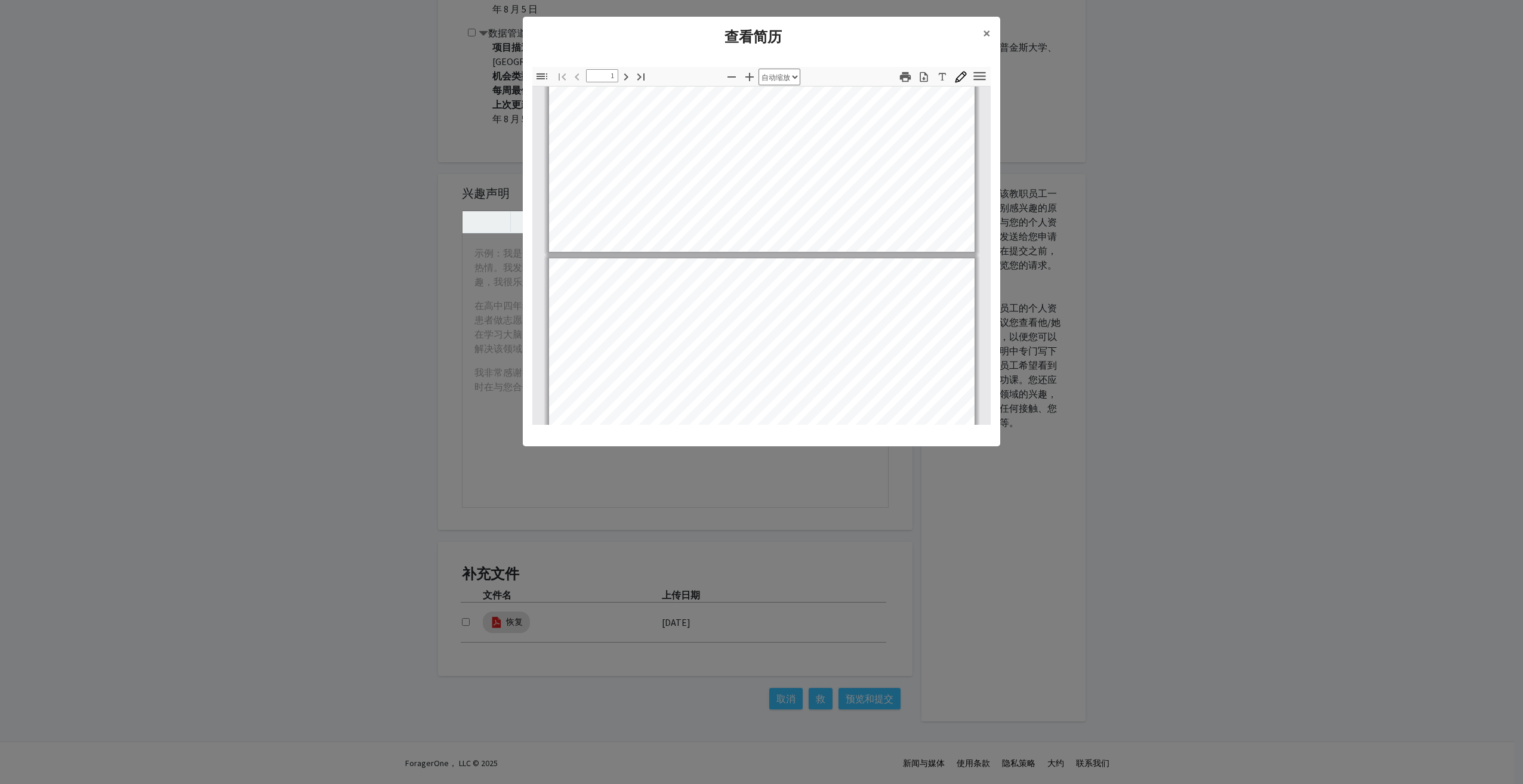
type input "2"
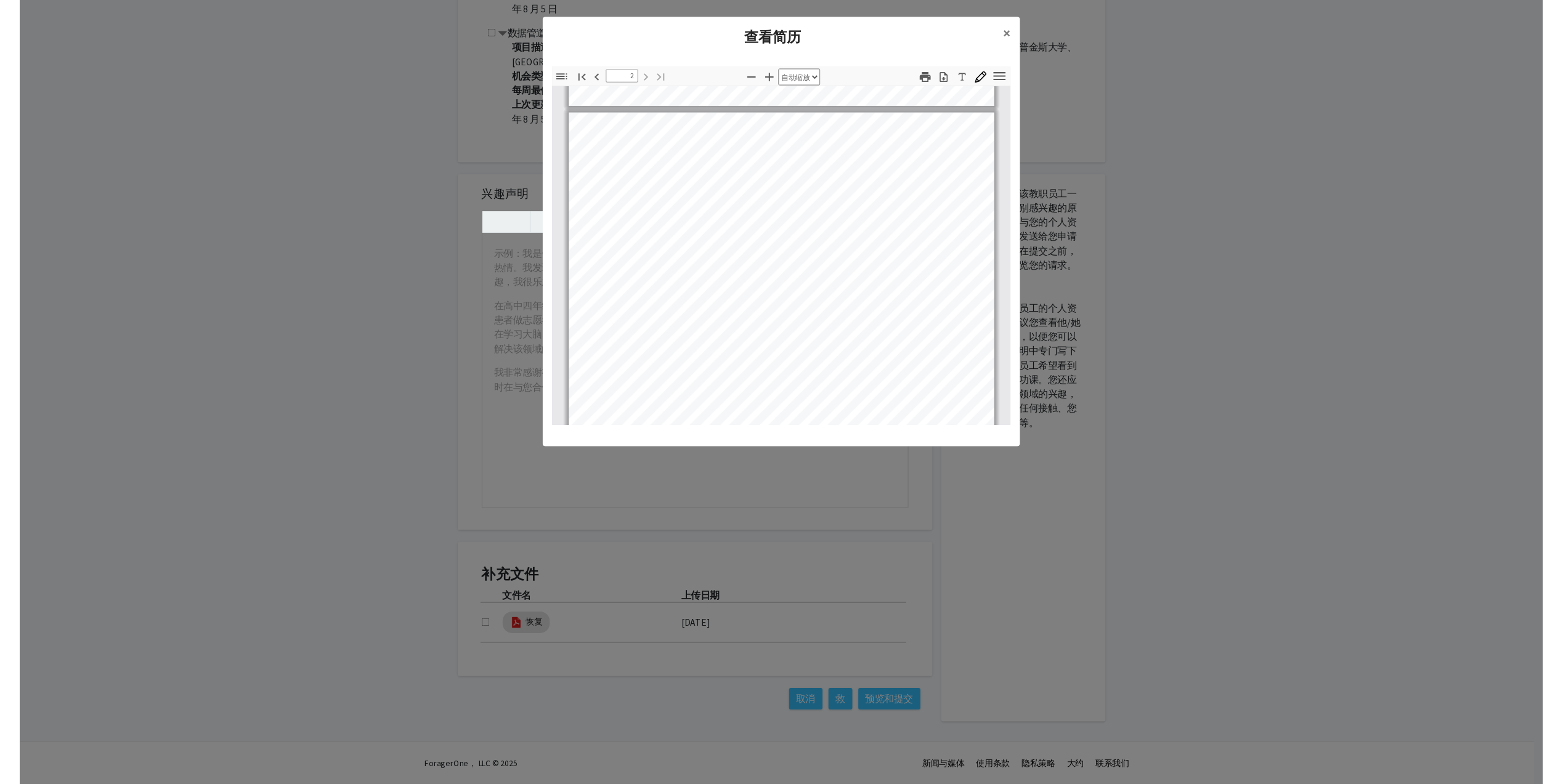
scroll to position [554, 0]
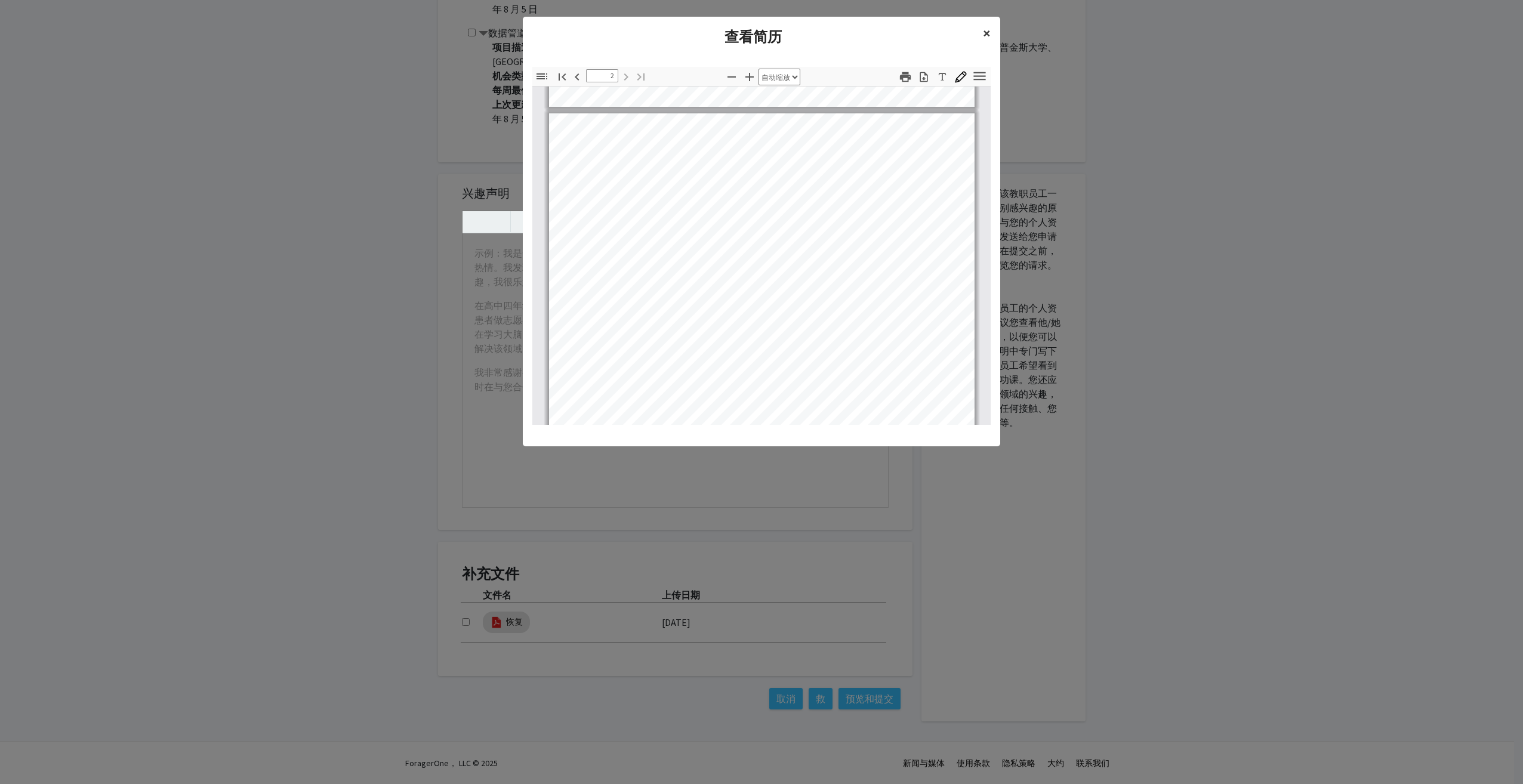
click at [987, 28] on span "×" at bounding box center [986, 33] width 7 height 19
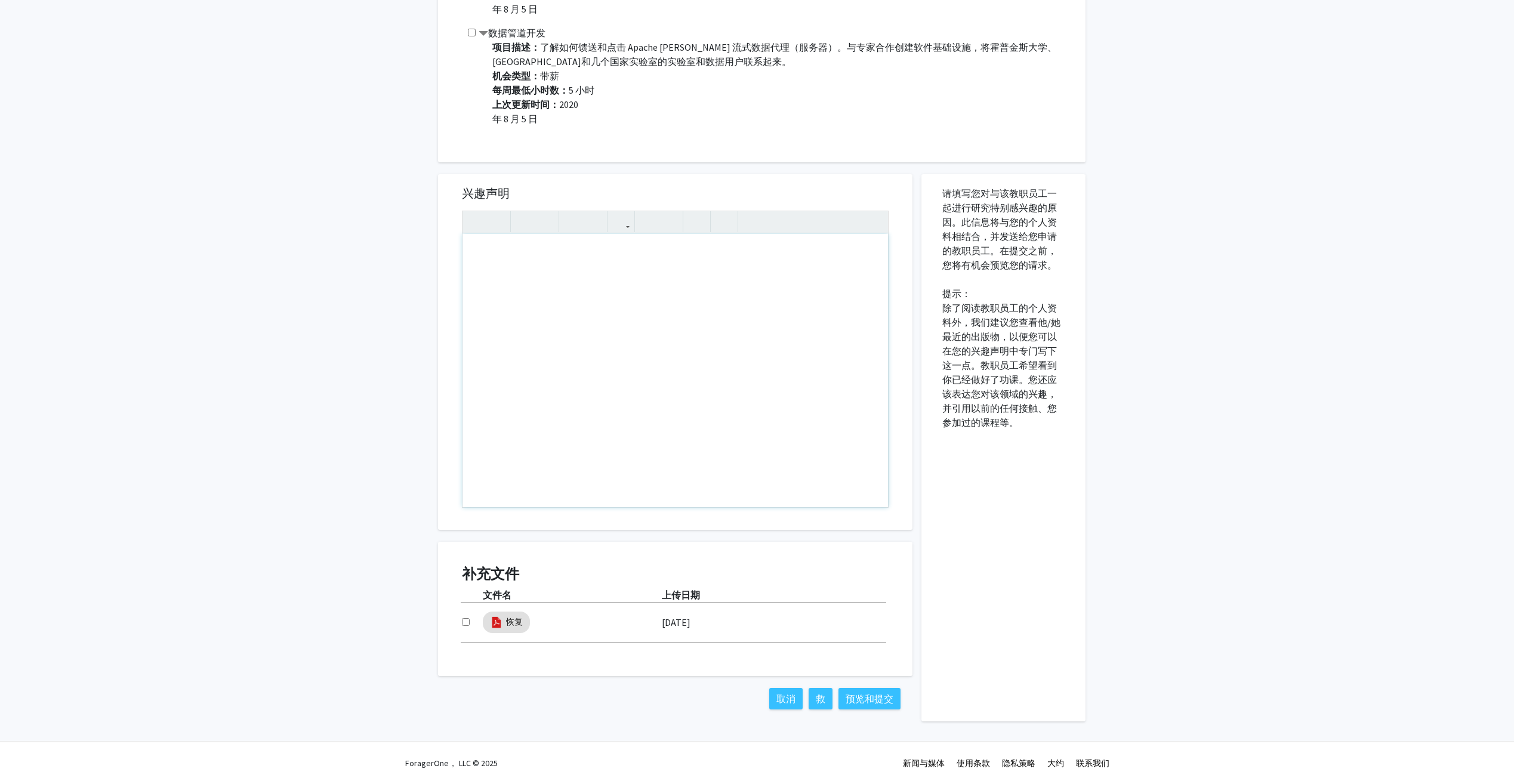
click at [550, 276] on div "使用屏幕阅读器的用户注意事项：请按 Alt+0 或 Option+0 停用此页面的辅助功能插件，因为它不能很好地与文本编辑器交互。" at bounding box center [675, 371] width 425 height 273
paste div "使用屏幕阅读器的用户注意事项：请按 Alt+0 或 Option+0 停用此页面的辅助功能插件，因为它不能很好地与文本编辑器交互。"
type textarea "<l>Ip dolo si Ametc Adip, eli S do eiusmodte incididu u Labore’e dolore ma Aliq…"
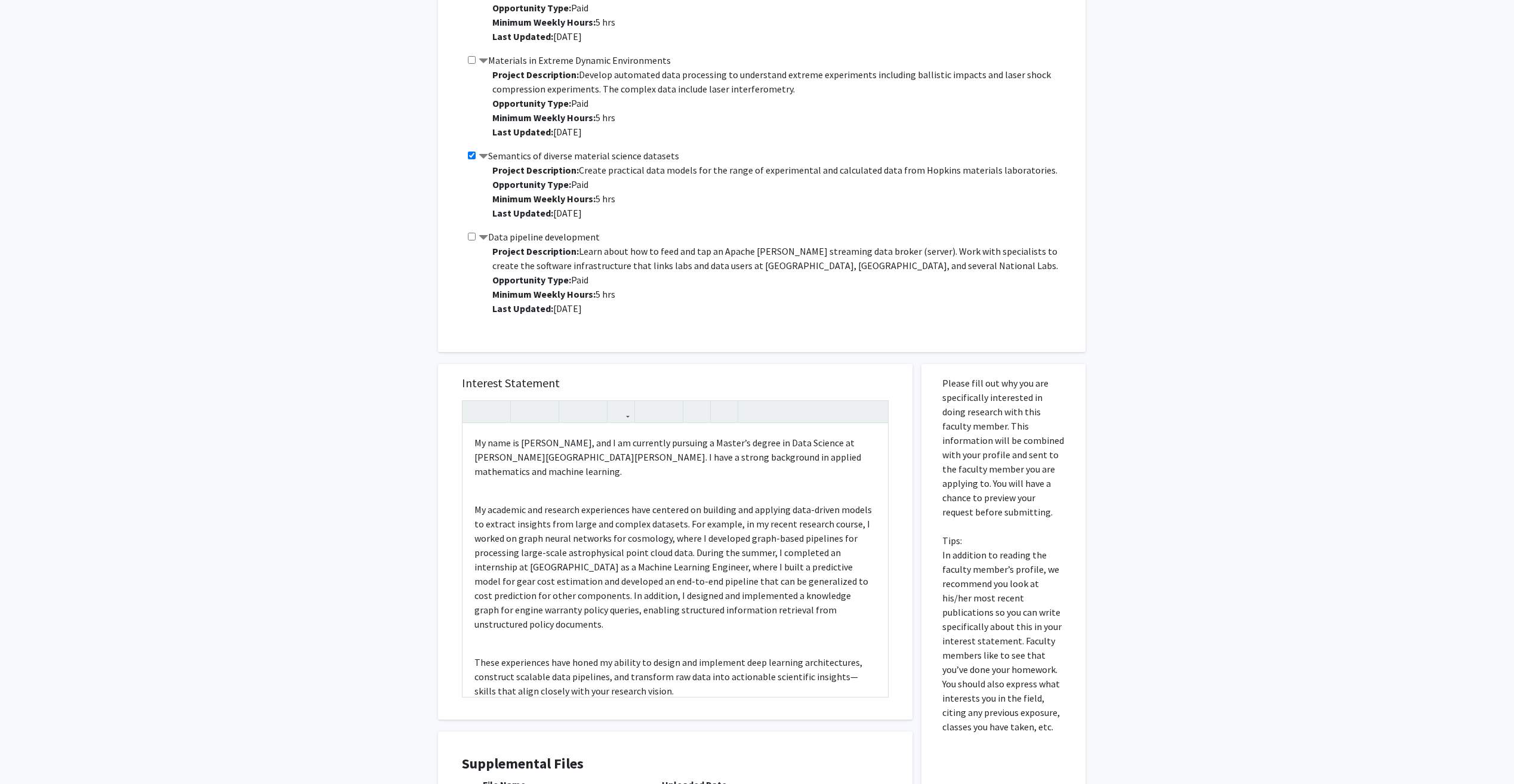
scroll to position [597, 0]
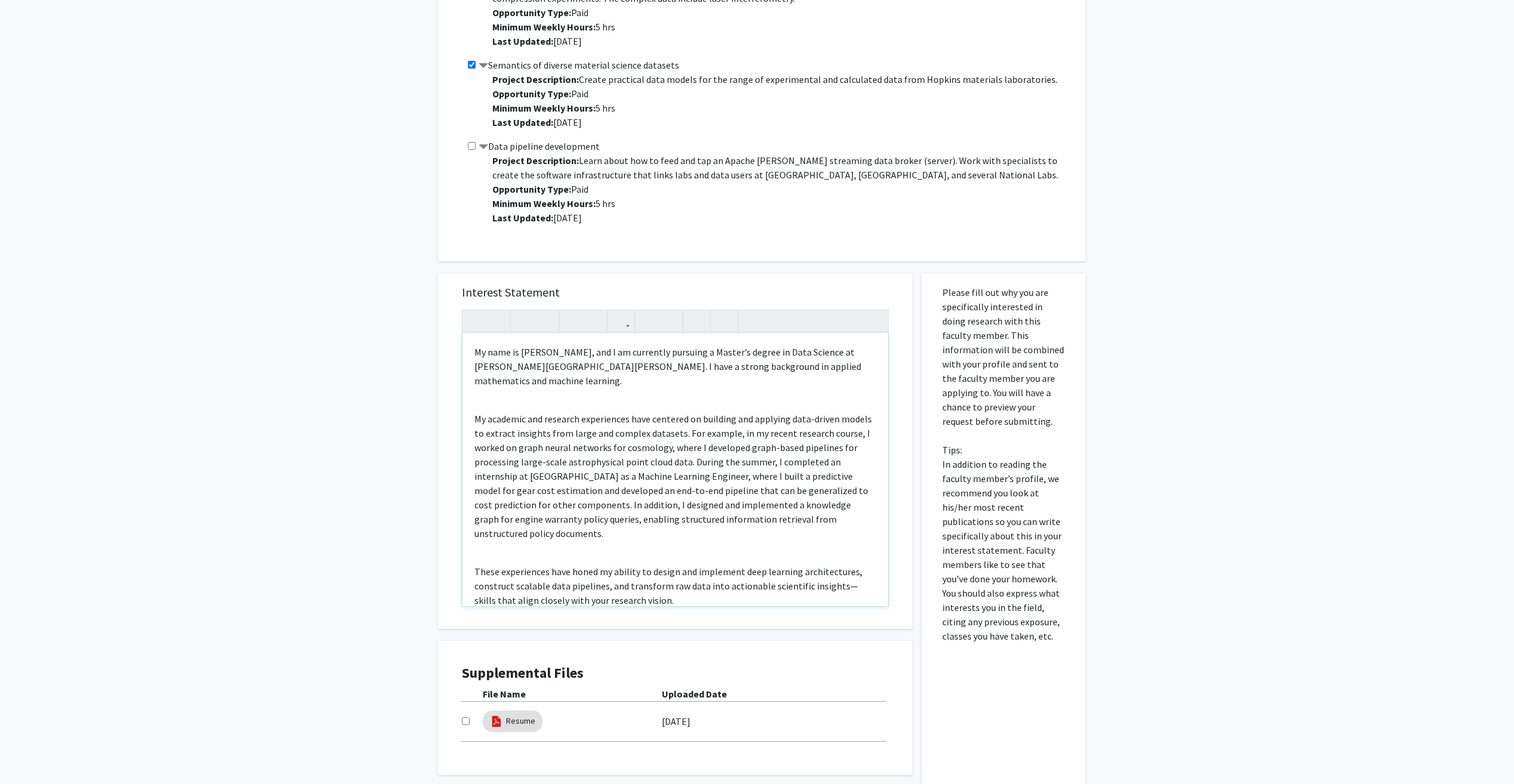
click at [641, 440] on p "My academic and research experiences have centered on building and applying dat…" at bounding box center [675, 476] width 402 height 129
click at [611, 379] on div "My name is [PERSON_NAME], and I am currently pursuing a Master’s degree in Data…" at bounding box center [675, 469] width 425 height 273
click at [512, 523] on div "My name is [PERSON_NAME], and I am currently pursuing a Master’s degree in Data…" at bounding box center [675, 469] width 425 height 273
click at [485, 565] on p "These experiences have honed my ability to design and implement deep learning a…" at bounding box center [675, 586] width 402 height 43
click at [475, 565] on p "These experiences have honed my ability to design and implement deep learning a…" at bounding box center [675, 586] width 402 height 43
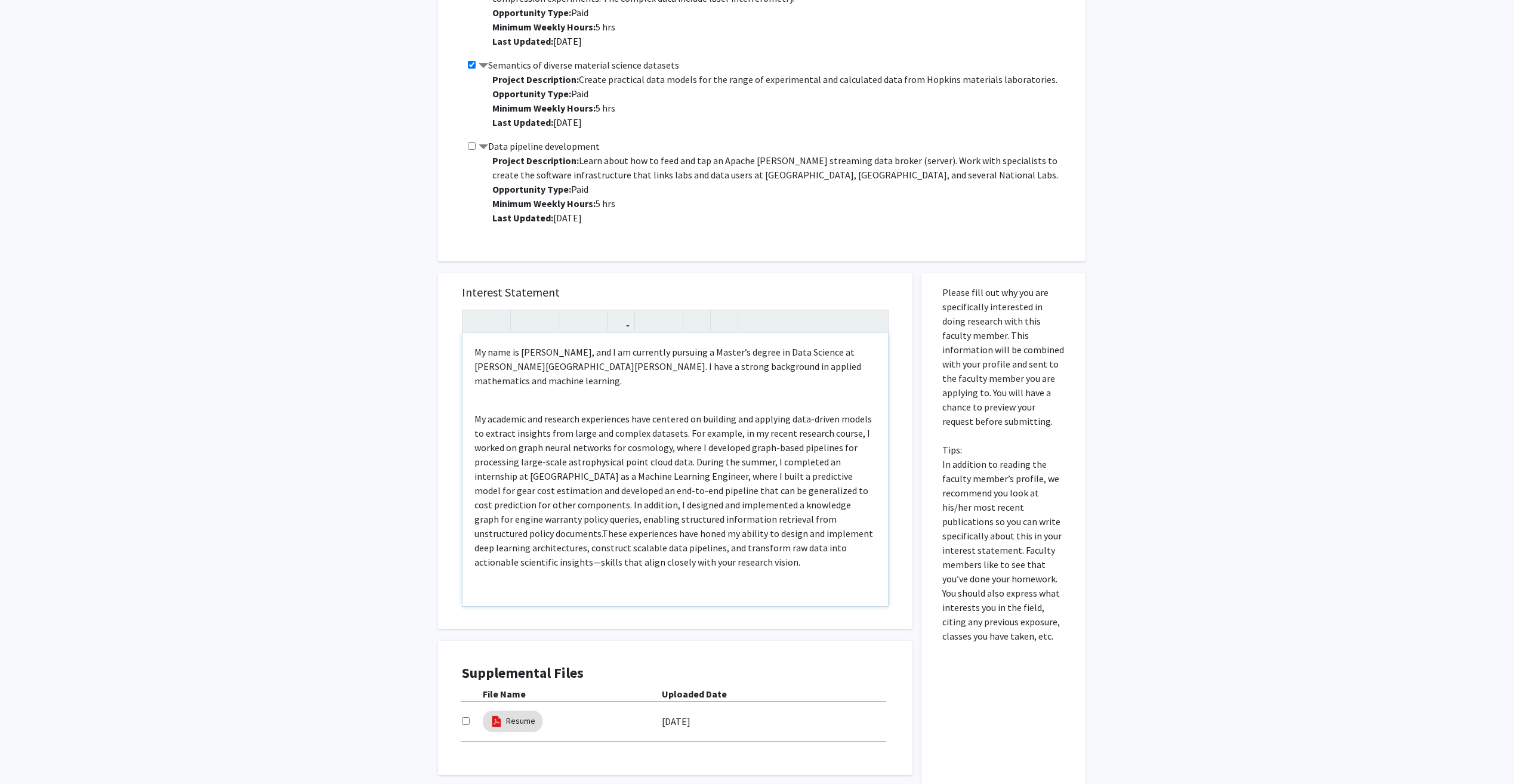
click at [624, 549] on p "My academic and research experiences have centered on building and applying dat…" at bounding box center [675, 491] width 402 height 158
click at [785, 412] on p "My academic and research experiences have centered on building and applying dat…" at bounding box center [675, 491] width 402 height 158
click at [556, 426] on p "My academic and research experiences have centered on building and applying dat…" at bounding box center [675, 491] width 402 height 158
click at [494, 412] on p "My academic and research experiences have centered on building and applying dat…" at bounding box center [675, 491] width 402 height 158
drag, startPoint x: 679, startPoint y: 419, endPoint x: 463, endPoint y: 403, distance: 216.6
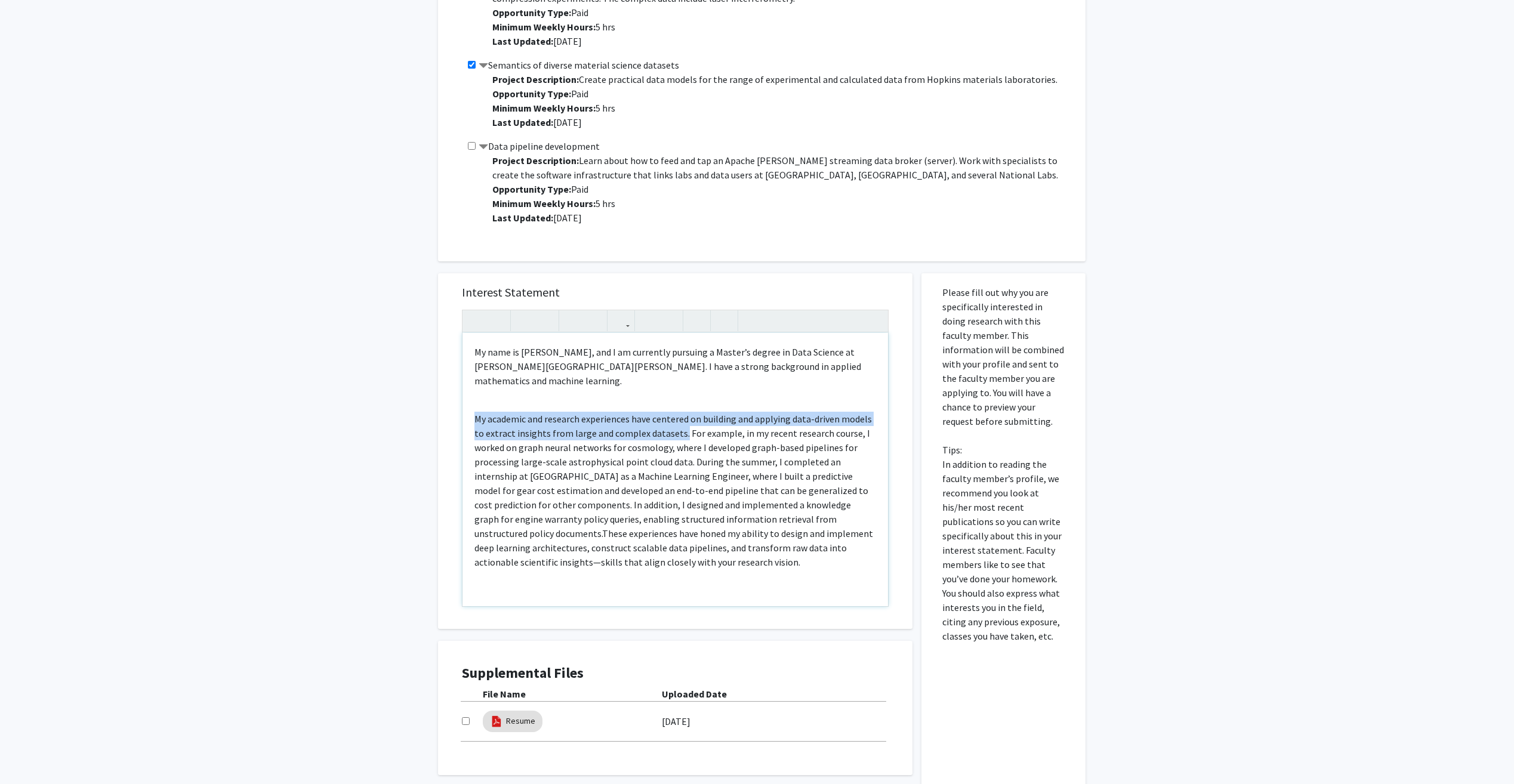
click at [463, 403] on div "My name is [PERSON_NAME], and I am currently pursuing a Master’s degree in Data…" at bounding box center [675, 469] width 425 height 273
type textarea "<l>Ip dolo si Ametc Adip, eli S do eiusmodte incididu u Labore’e dolore ma Aliq…"
click at [577, 448] on p "My past academic and research work has provided me with experience in developin…" at bounding box center [675, 491] width 402 height 158
click at [691, 452] on p "My past academic and research work has provided me with experience in developin…" at bounding box center [675, 491] width 402 height 158
click at [582, 412] on p "My past academic and research work has provided me with experience in developin…" at bounding box center [675, 491] width 402 height 158
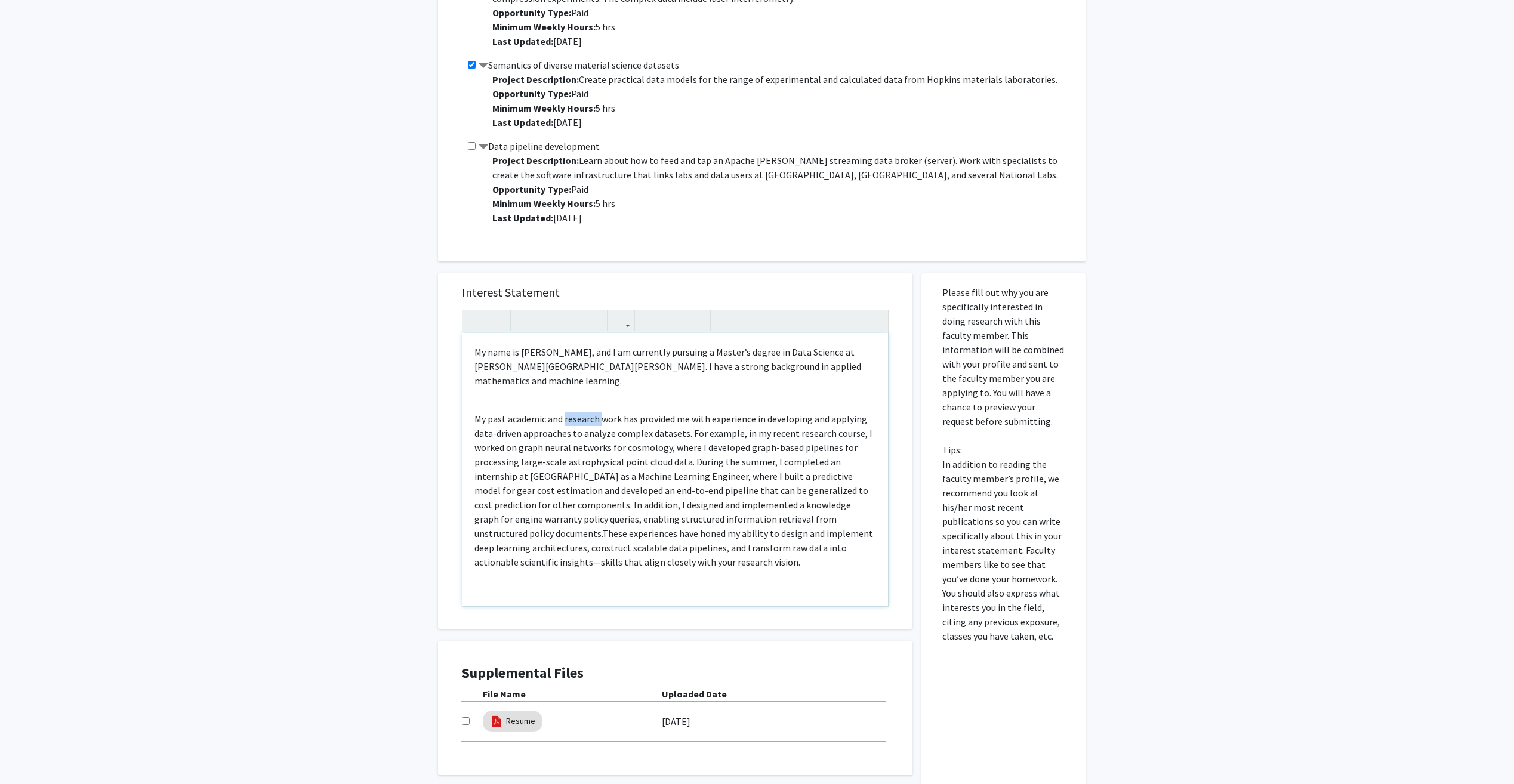
click at [582, 412] on p "My past academic and research work has provided me with experience in developin…" at bounding box center [675, 491] width 402 height 158
click at [676, 445] on p "My past academic and research work has provided me with experience in developin…" at bounding box center [675, 491] width 402 height 158
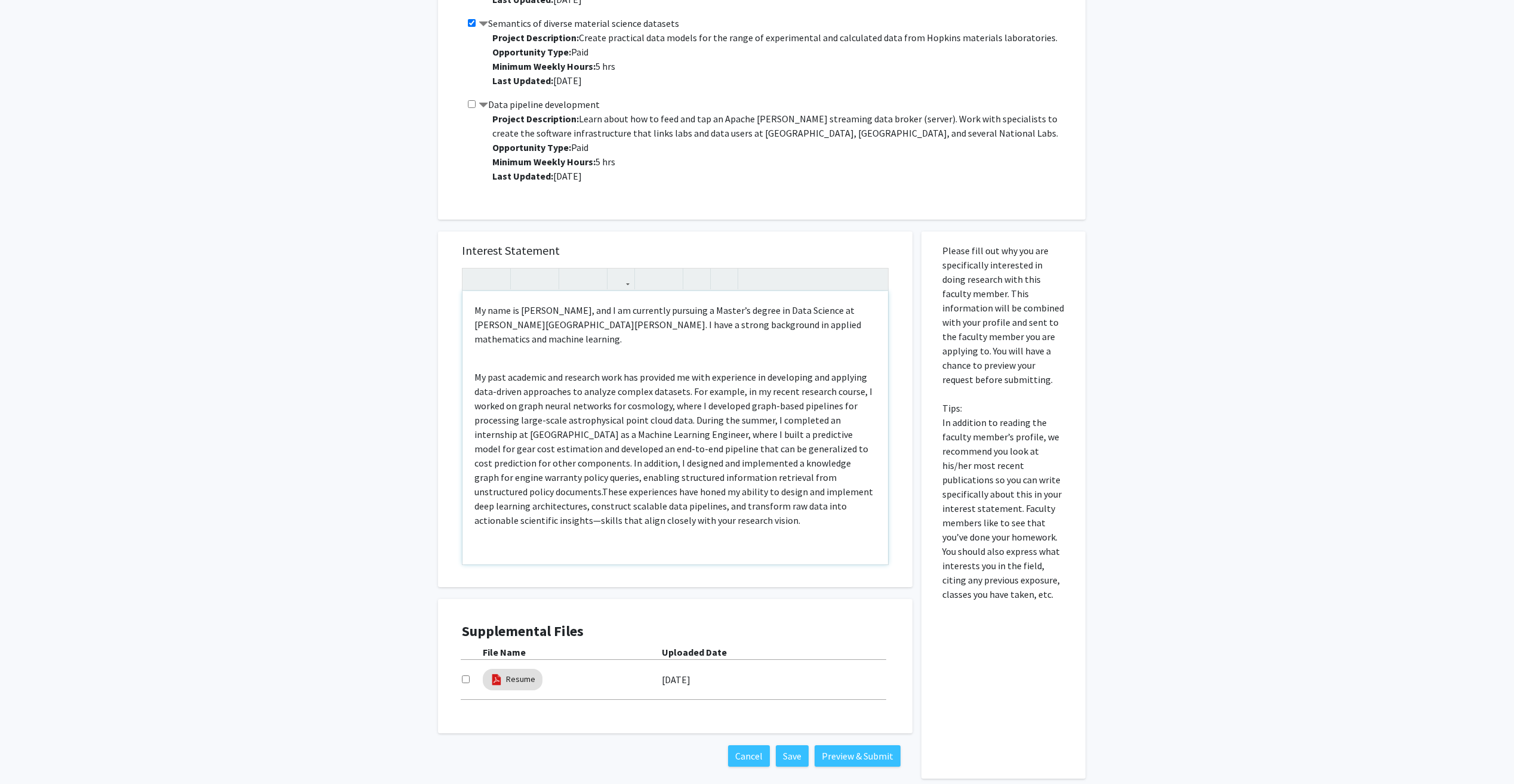
scroll to position [657, 0]
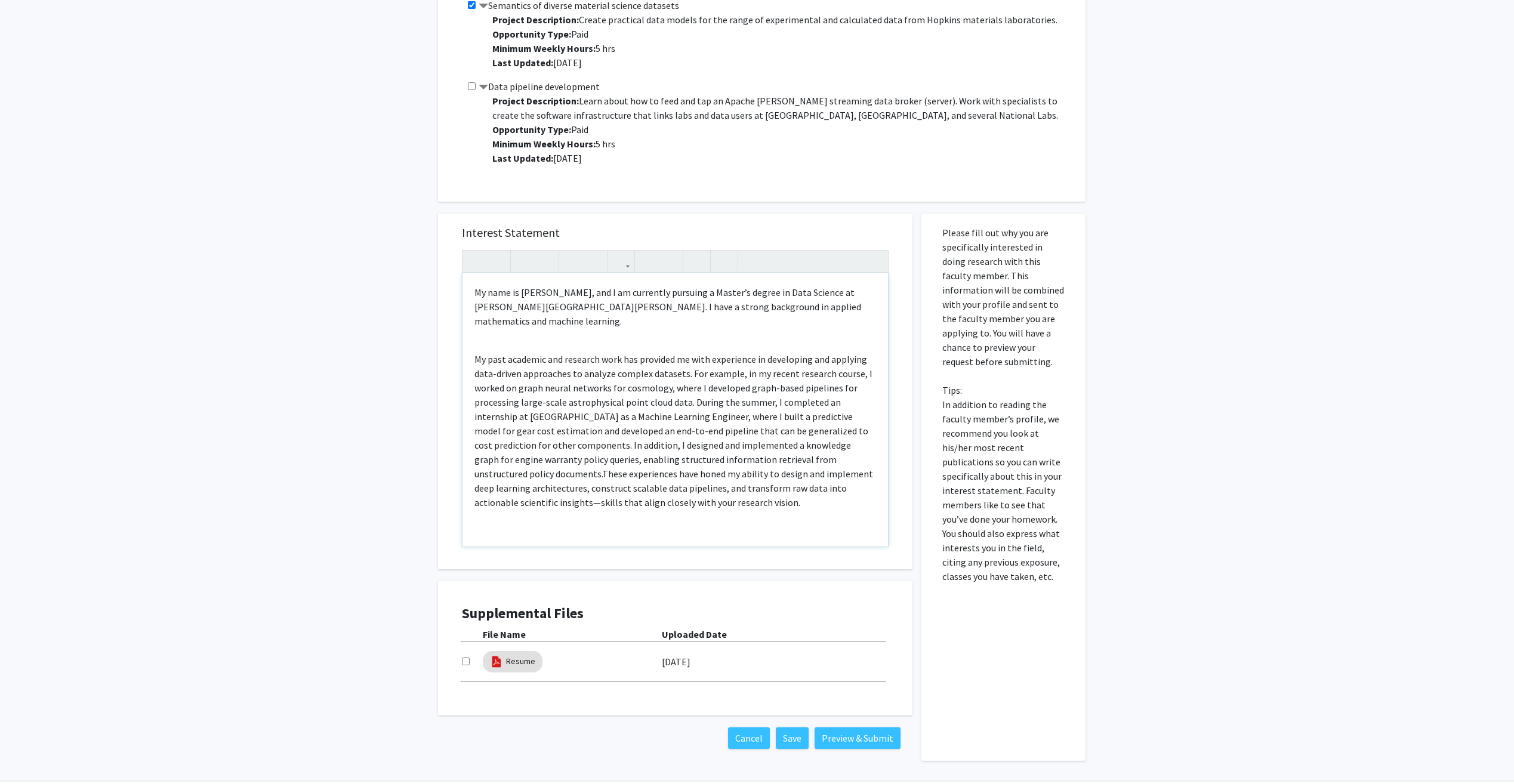
click at [749, 406] on p "My past academic and research work has provided me with experience in developin…" at bounding box center [675, 431] width 402 height 158
click at [845, 404] on p "My past academic and research work has provided me with experience in developin…" at bounding box center [675, 431] width 402 height 158
click at [671, 452] on p "My past academic and research work has provided me with experience in developin…" at bounding box center [675, 431] width 402 height 158
click at [777, 448] on p "My past academic and research work has provided me with experience in developin…" at bounding box center [675, 431] width 402 height 158
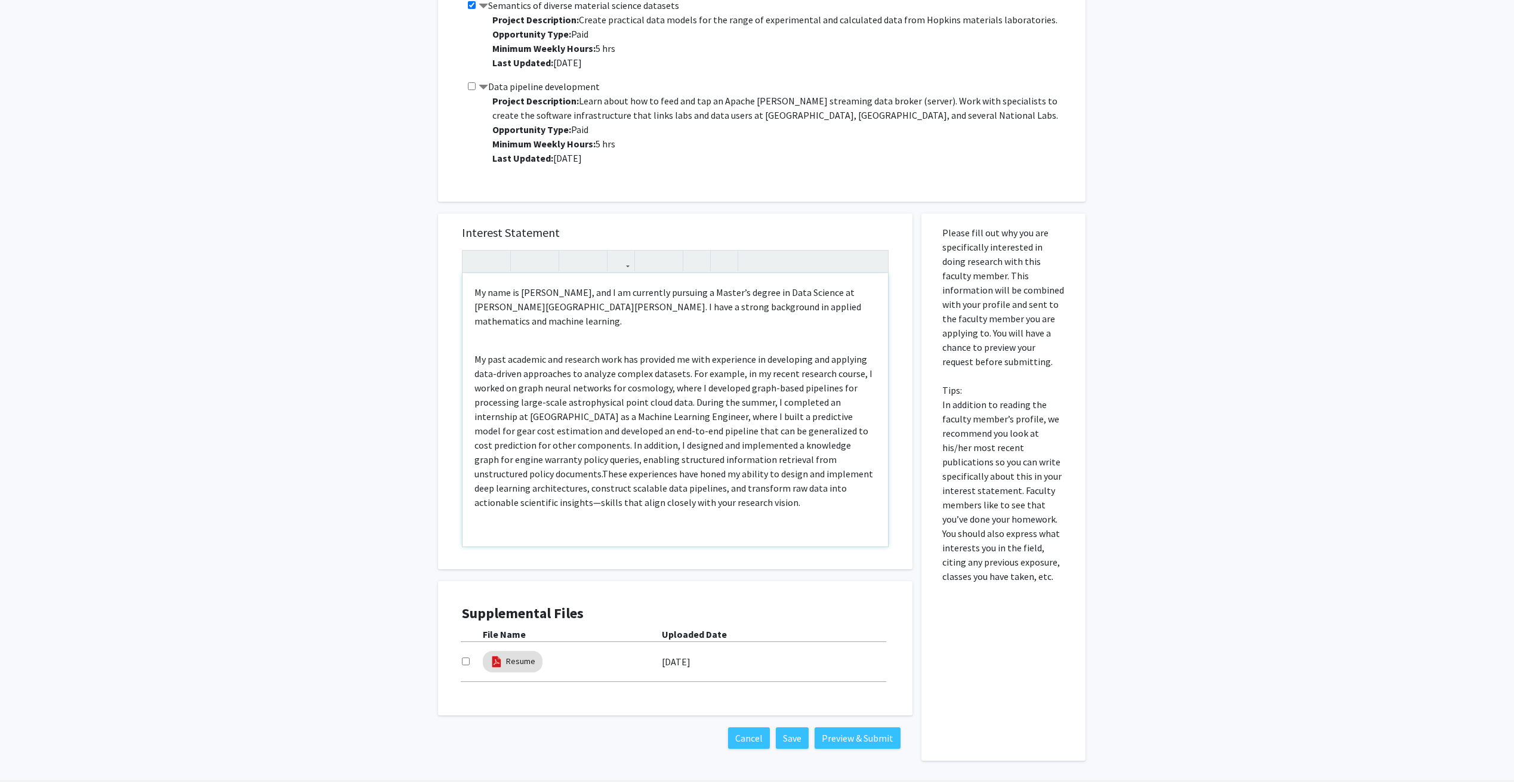
click at [615, 488] on p "My past academic and research work has provided me with experience in developin…" at bounding box center [675, 431] width 402 height 158
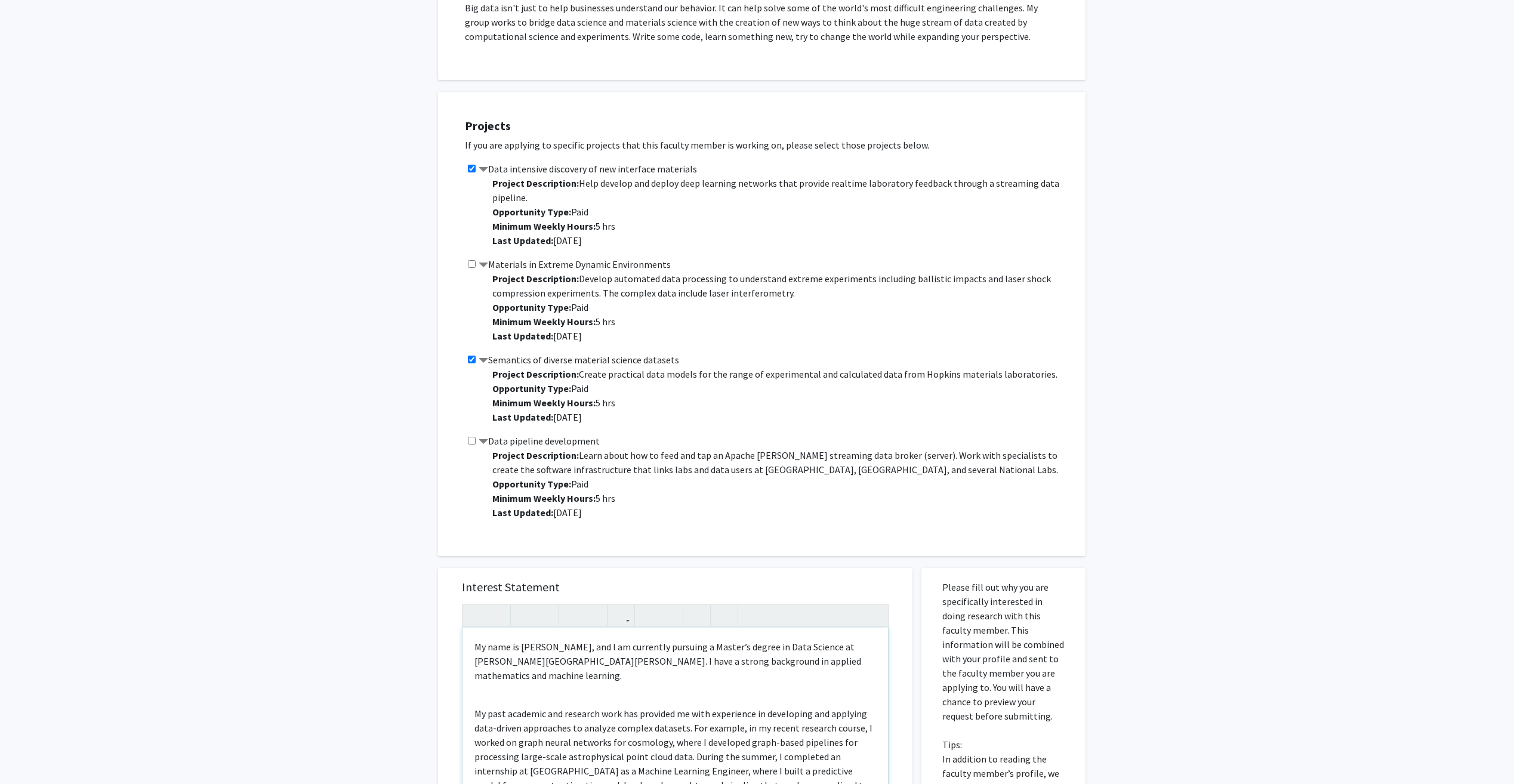
scroll to position [299, 0]
click at [471, 446] on input "checkbox" at bounding box center [471, 444] width 7 height 7
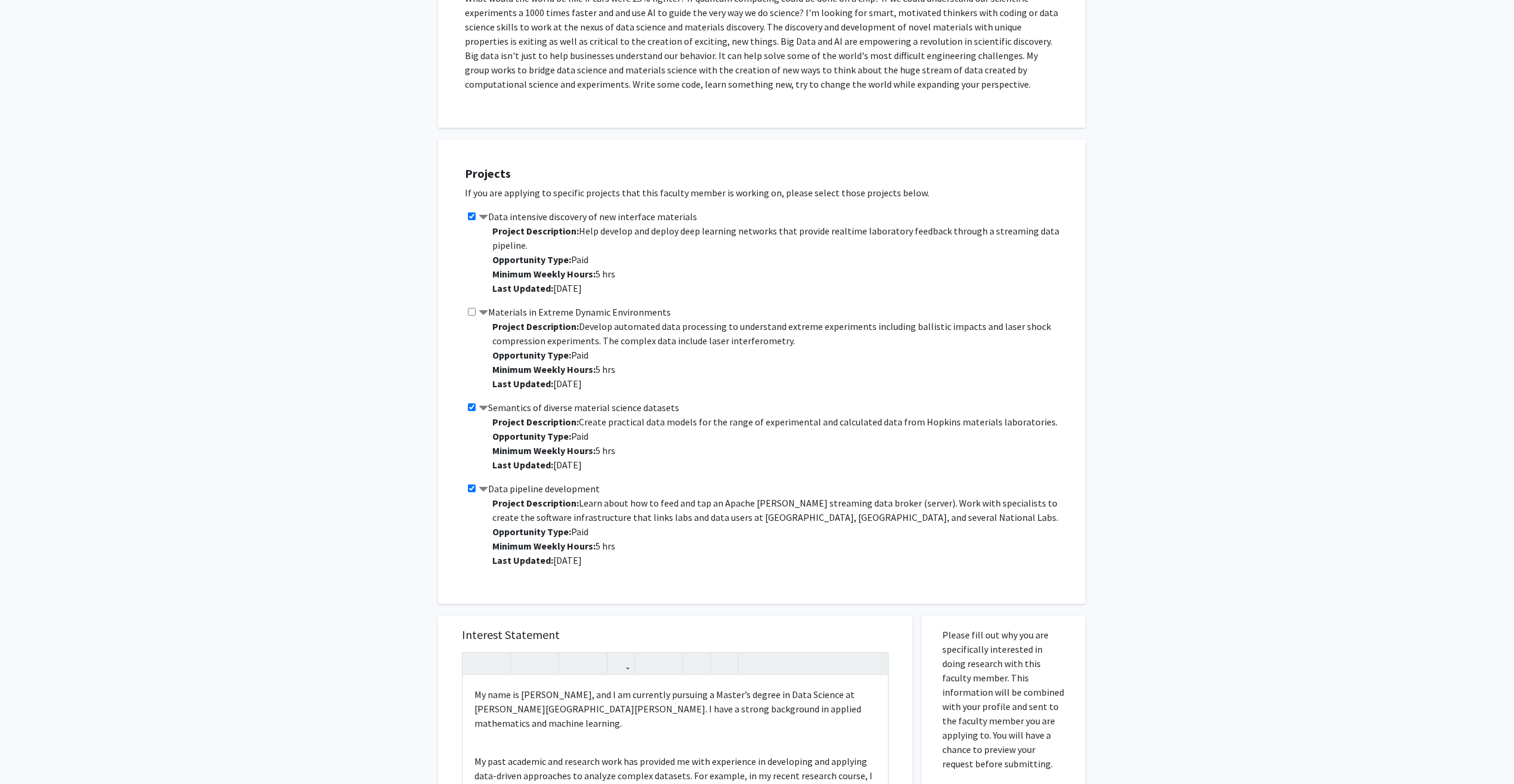
scroll to position [179, 0]
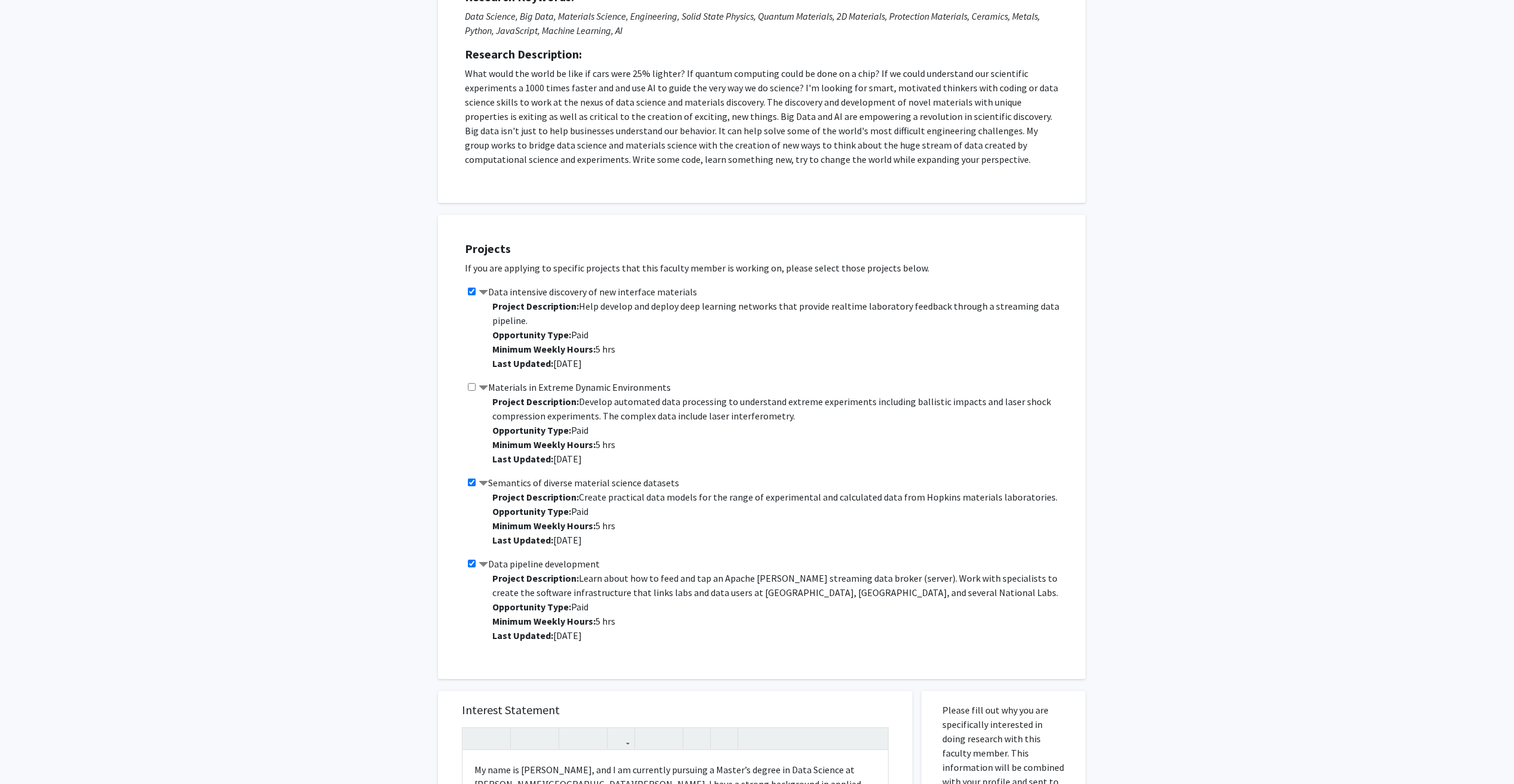
click at [471, 565] on input "checkbox" at bounding box center [471, 563] width 7 height 7
click at [477, 562] on div "Data pipeline development Project Description: Learn about how to feed and tap …" at bounding box center [768, 604] width 608 height 96
click at [471, 562] on input "checkbox" at bounding box center [471, 563] width 7 height 7
click at [477, 564] on div "Data pipeline development Project Description: Learn about how to feed and tap …" at bounding box center [768, 604] width 608 height 96
click at [471, 562] on input "checkbox" at bounding box center [471, 563] width 7 height 7
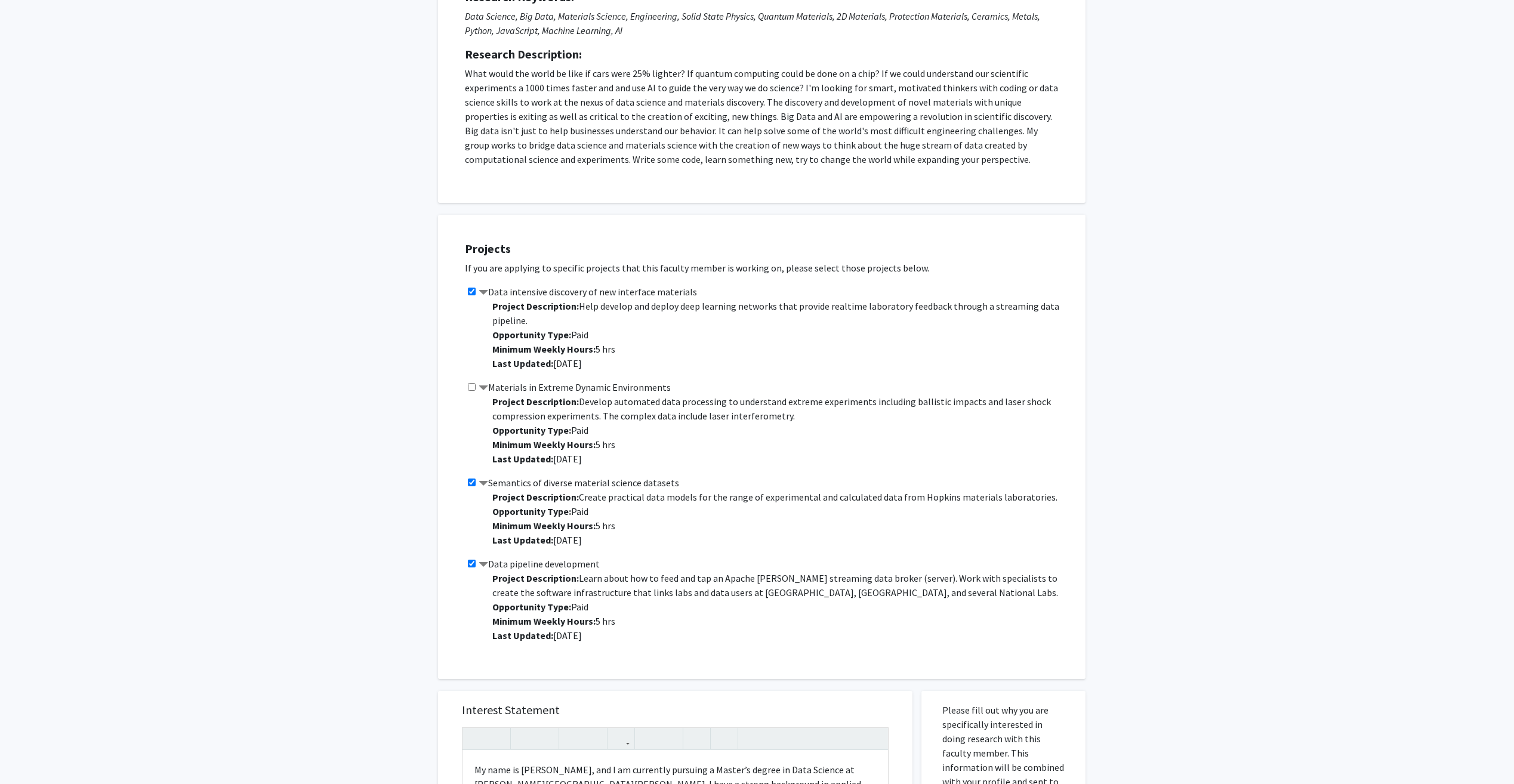
checkbox input "false"
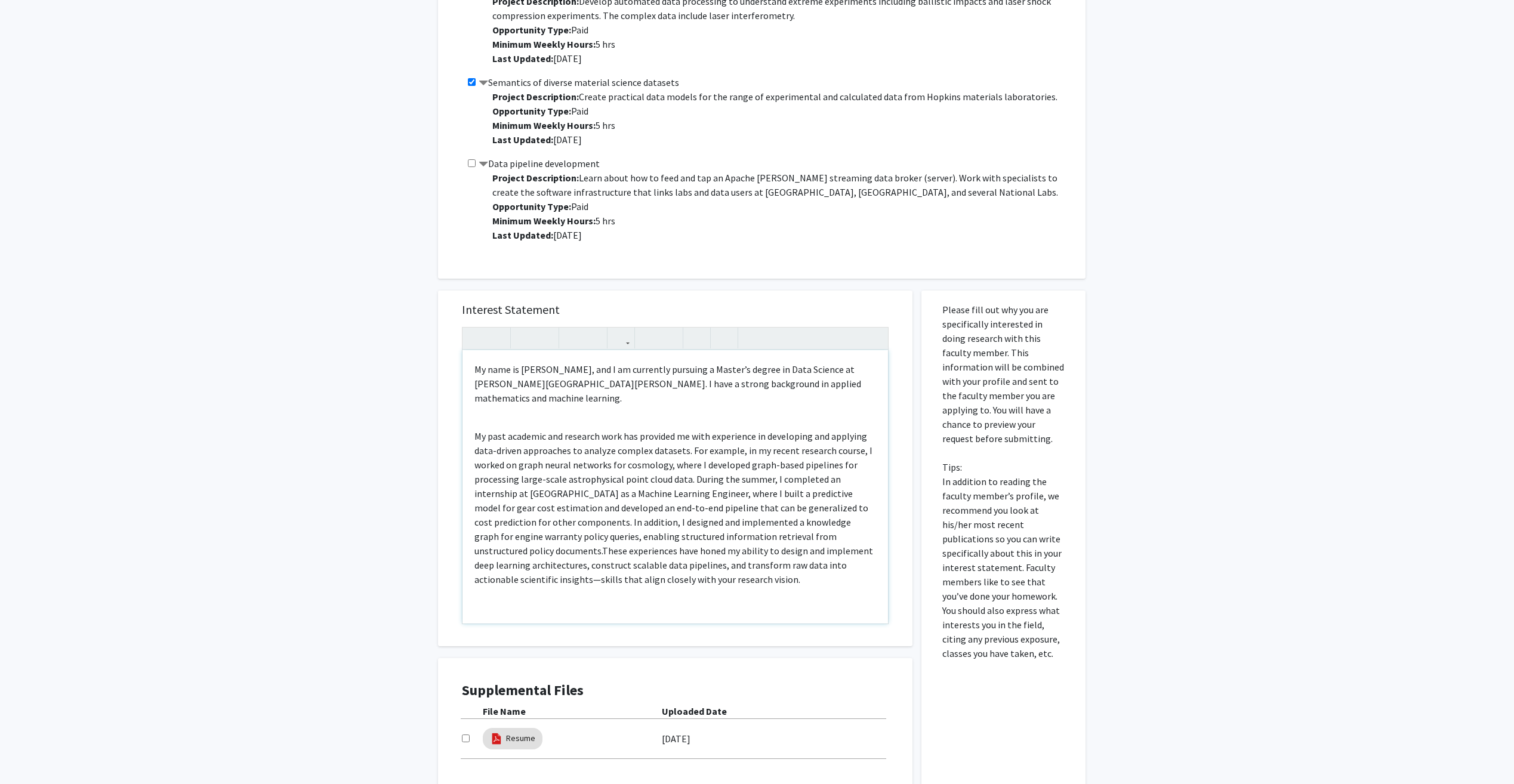
scroll to position [696, 0]
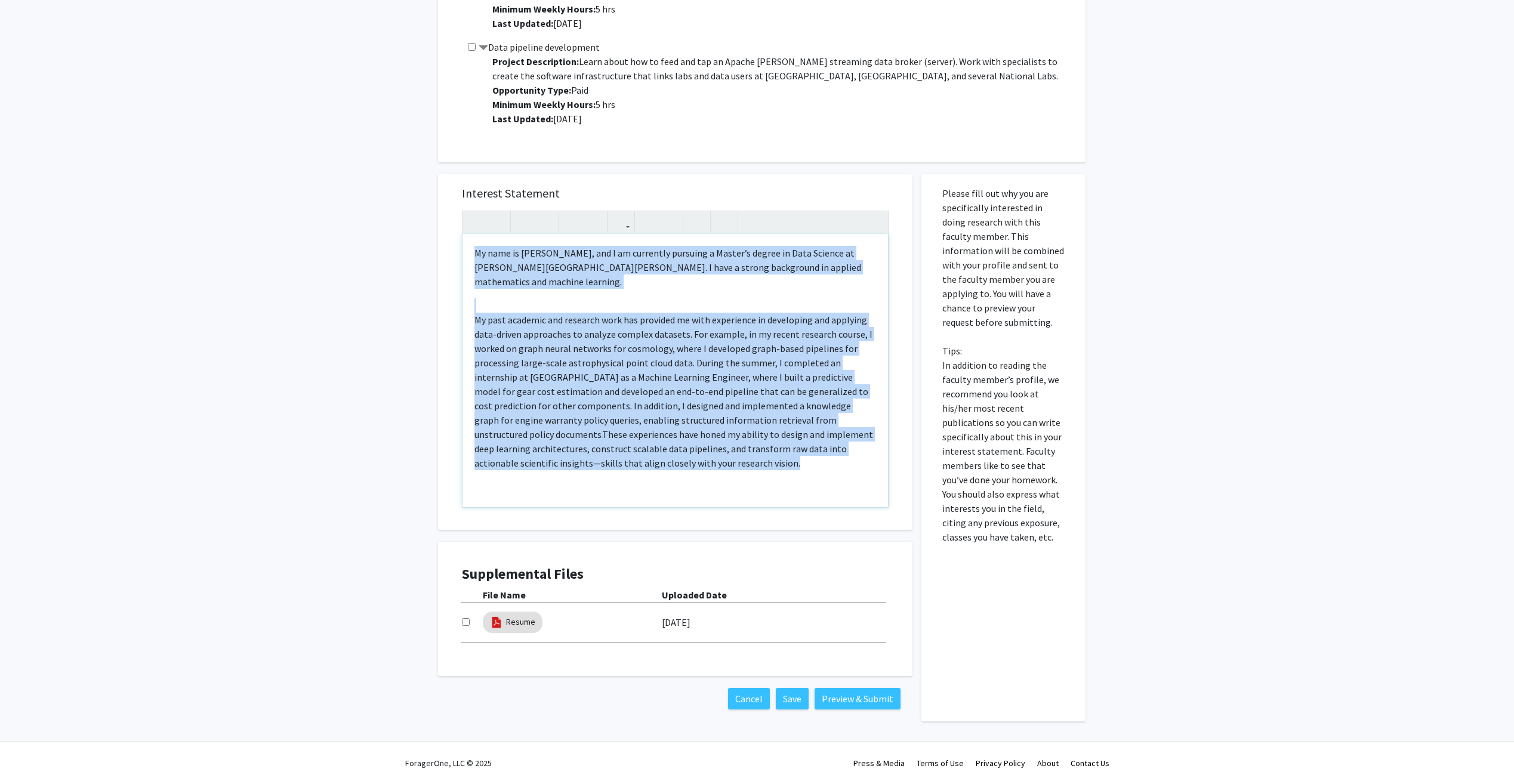
drag, startPoint x: 501, startPoint y: 344, endPoint x: 468, endPoint y: 255, distance: 94.9
click at [468, 255] on div "My name is [PERSON_NAME], and I am currently pursuing a Master’s degree in Data…" at bounding box center [675, 371] width 425 height 273
copy div "Lo ipsu do Sitam Cons, adi E se doeiusmod temporin u Labore’e dolore ma Aliq En…"
click at [612, 453] on p "My past academic and research work has provided me with experience in developin…" at bounding box center [675, 391] width 402 height 158
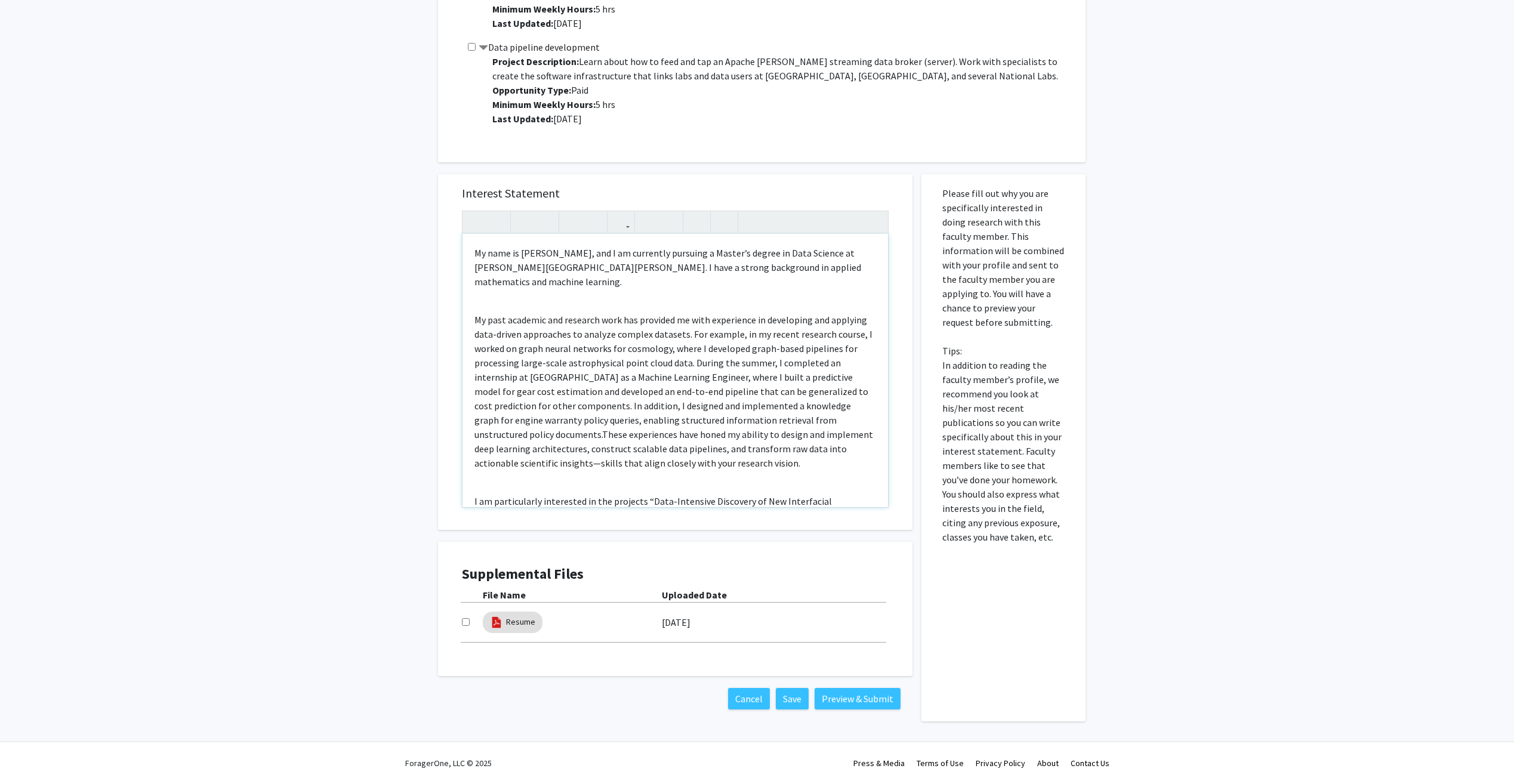
click at [591, 455] on p "My past academic and research work has provided me with experience in developin…" at bounding box center [675, 391] width 402 height 158
click at [550, 479] on p "I am particularly interested in the projects “Data-Intensive Discovery of New I…" at bounding box center [675, 544] width 402 height 129
click at [503, 285] on div "My name is [PERSON_NAME], and I am currently pursuing a Master’s degree in Data…" at bounding box center [675, 371] width 425 height 273
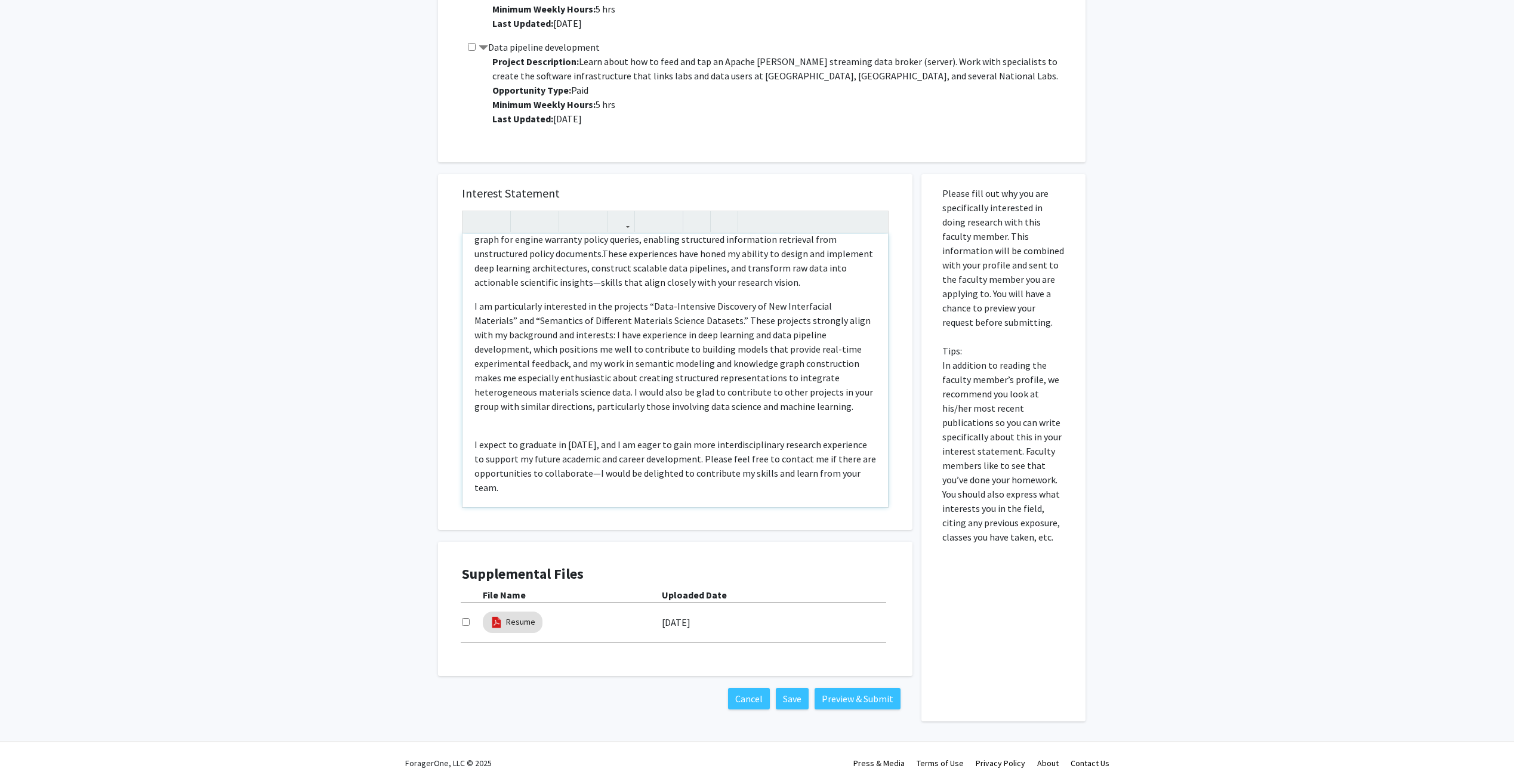
scroll to position [179, 0]
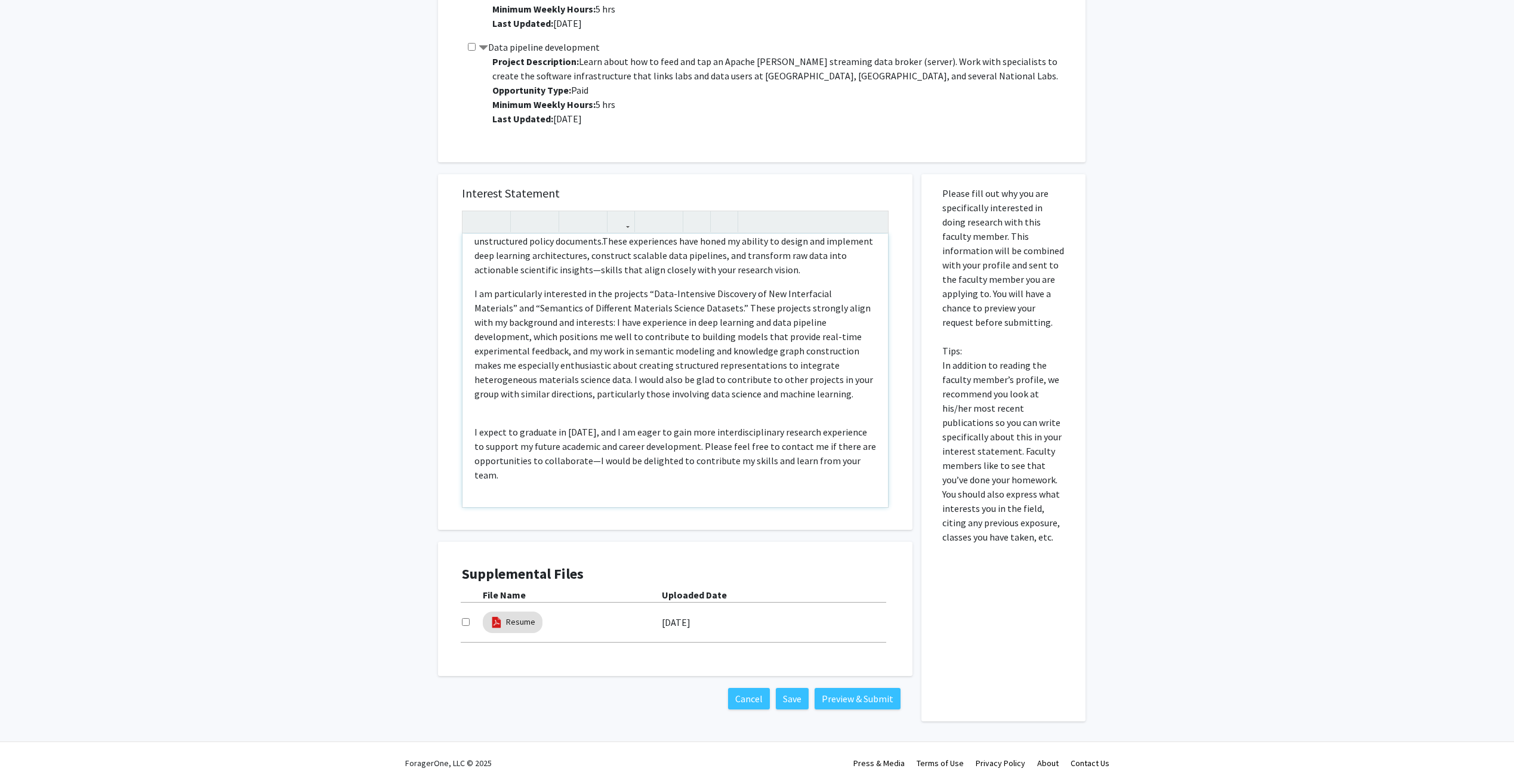
click at [651, 403] on div "My name is [PERSON_NAME], and I am currently pursuing a Master’s degree in Data…" at bounding box center [675, 371] width 425 height 273
click at [548, 492] on p "Sincerely," at bounding box center [675, 499] width 402 height 14
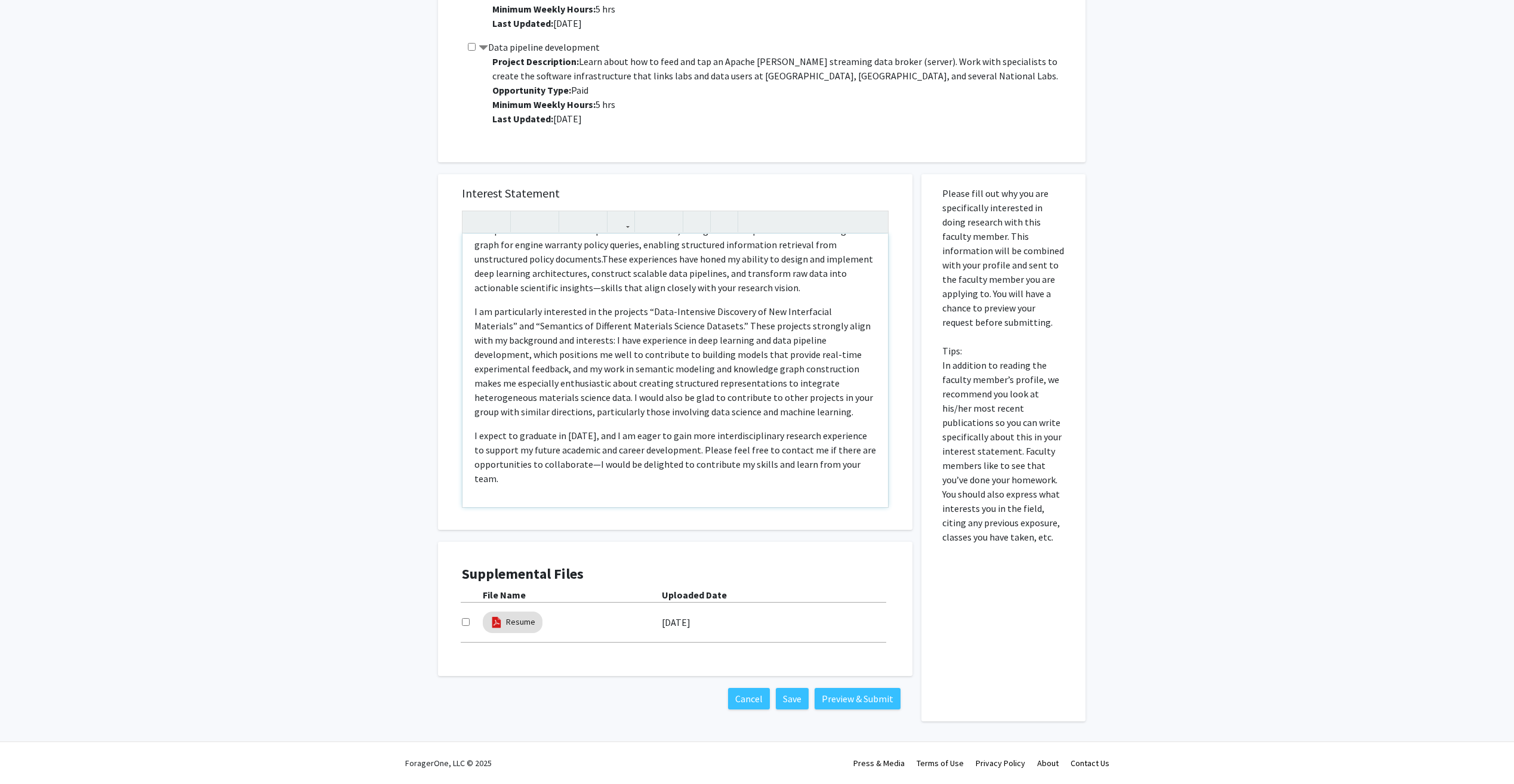
scroll to position [147, 0]
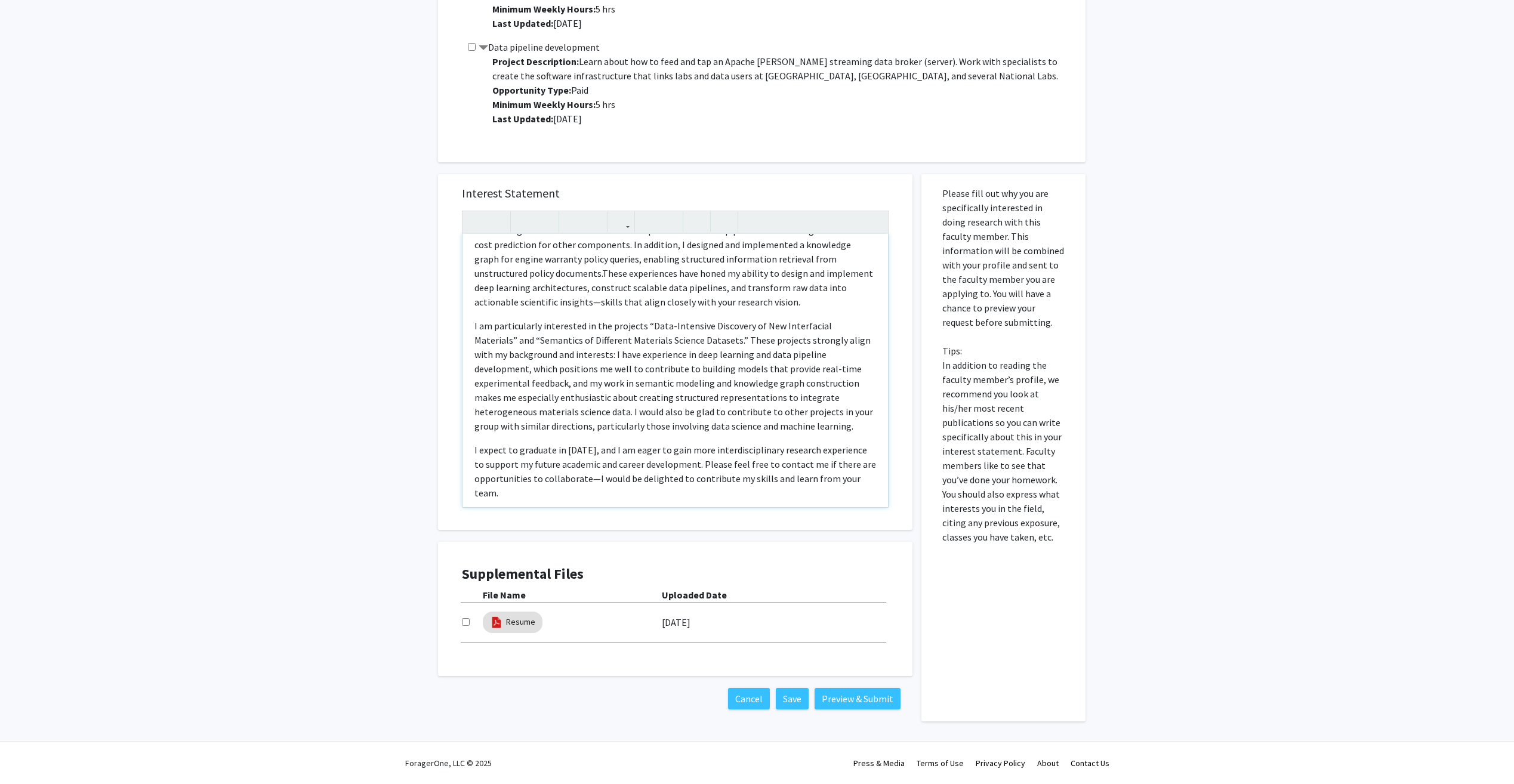
click at [674, 485] on p "I expect to graduate in [DATE], and I am eager to gain more interdisciplinary r…" at bounding box center [675, 471] width 402 height 57
click at [606, 501] on div "My name is [PERSON_NAME], and I am currently pursuing a Master’s degree in Data…" at bounding box center [675, 371] width 425 height 273
click at [775, 490] on div "My name is [PERSON_NAME], and I am currently pursuing a Master’s degree in Data…" at bounding box center [675, 371] width 425 height 273
click at [572, 444] on span "I expect to graduate in [DATE], and I am eager to gain more interdisciplinary r…" at bounding box center [675, 471] width 402 height 55
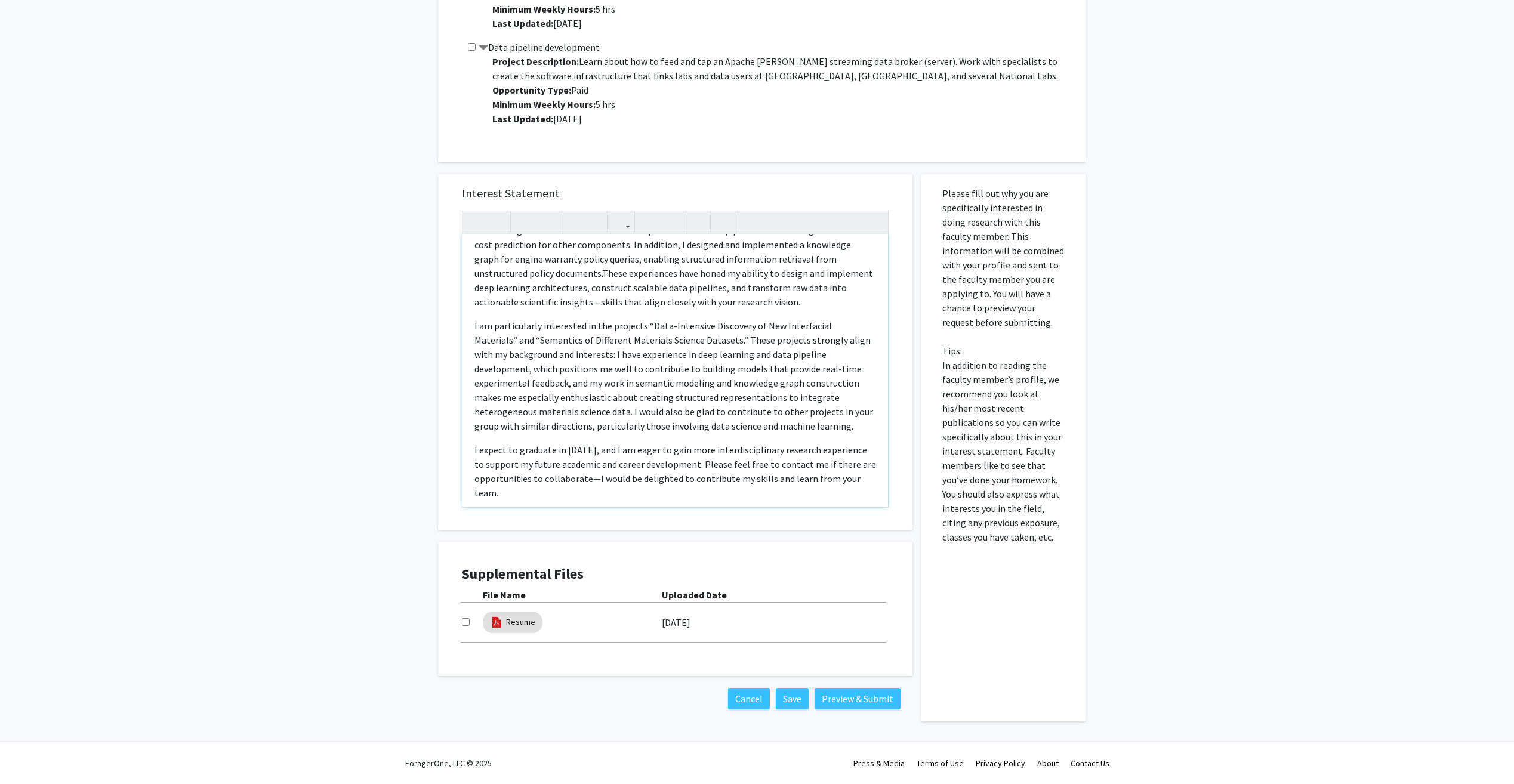
drag, startPoint x: 693, startPoint y: 479, endPoint x: 674, endPoint y: 473, distance: 19.9
click at [693, 479] on p "I expect to graduate in [DATE], and I am eager to gain more interdisciplinary r…" at bounding box center [675, 471] width 402 height 57
drag, startPoint x: 601, startPoint y: 436, endPoint x: 557, endPoint y: 439, distance: 44.1
click at [557, 444] on span "I expect to graduate in [DATE], and I am eager to gain more interdisciplinary r…" at bounding box center [675, 471] width 402 height 55
click at [601, 479] on p "I expect to graduate in [DATE], and I am eager to gain more interdisciplinary r…" at bounding box center [675, 471] width 402 height 57
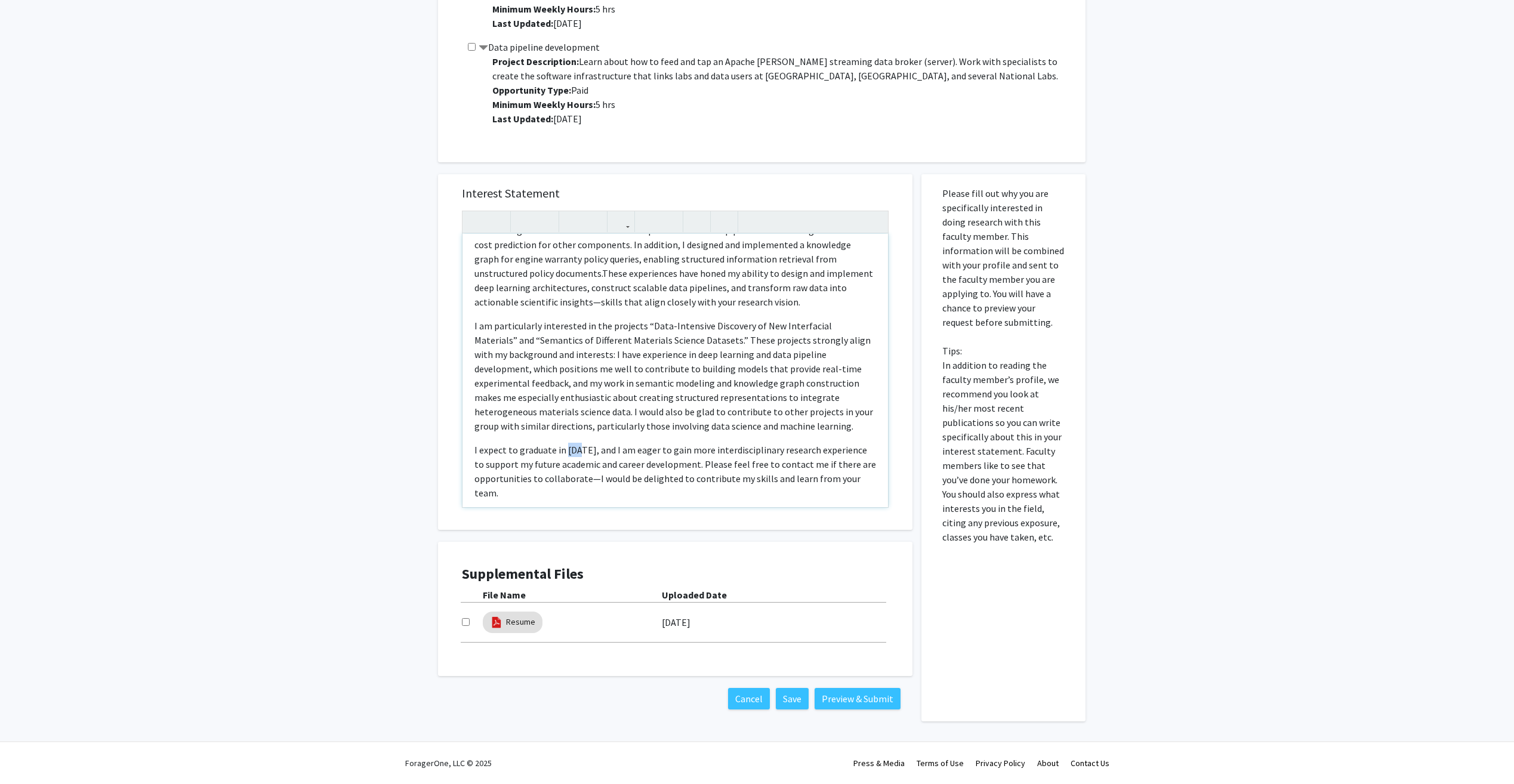
drag, startPoint x: 581, startPoint y: 438, endPoint x: 565, endPoint y: 434, distance: 16.5
click at [565, 444] on span "I expect to graduate in [DATE], and I am eager to gain more interdisciplinary r…" at bounding box center [675, 471] width 402 height 55
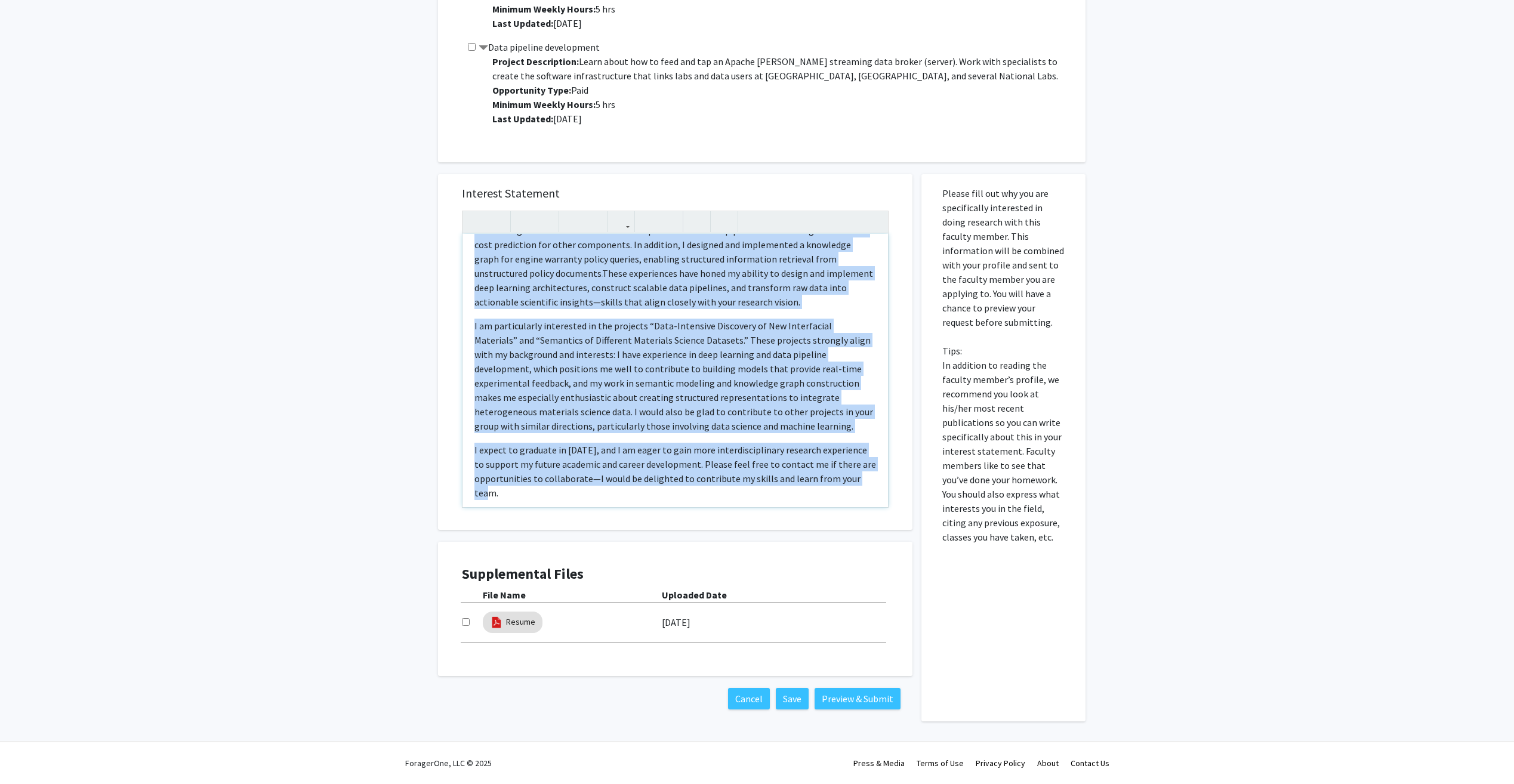
scroll to position [0, 0]
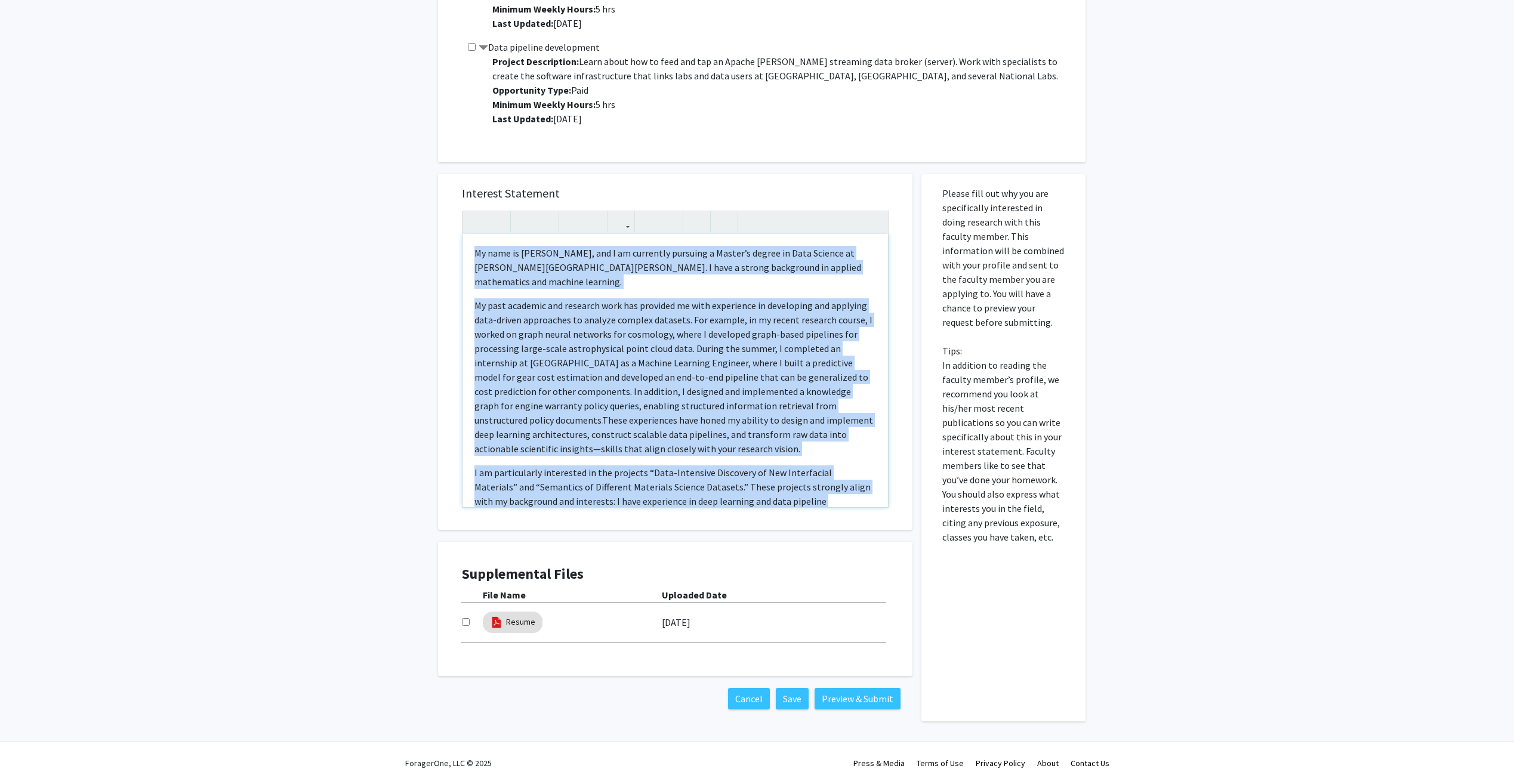
drag, startPoint x: 527, startPoint y: 486, endPoint x: 379, endPoint y: 176, distance: 343.5
click at [379, 176] on div "All Requests Request for [PERSON_NAME] Request for [PERSON_NAME] Departments: D…" at bounding box center [757, 47] width 1514 height 1401
click at [709, 373] on p "My past academic and research work has provided me with experience in developin…" at bounding box center [675, 377] width 402 height 158
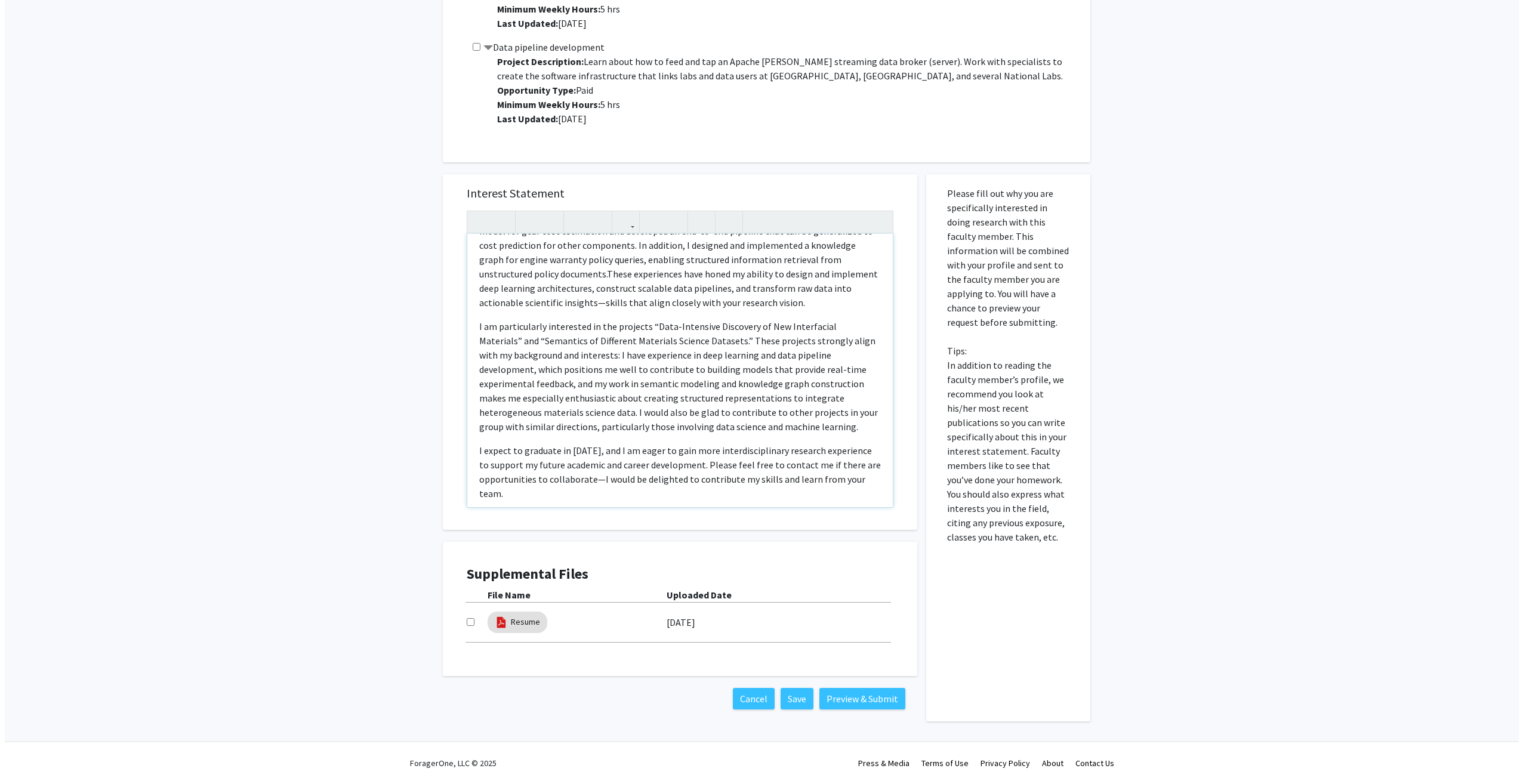
scroll to position [147, 0]
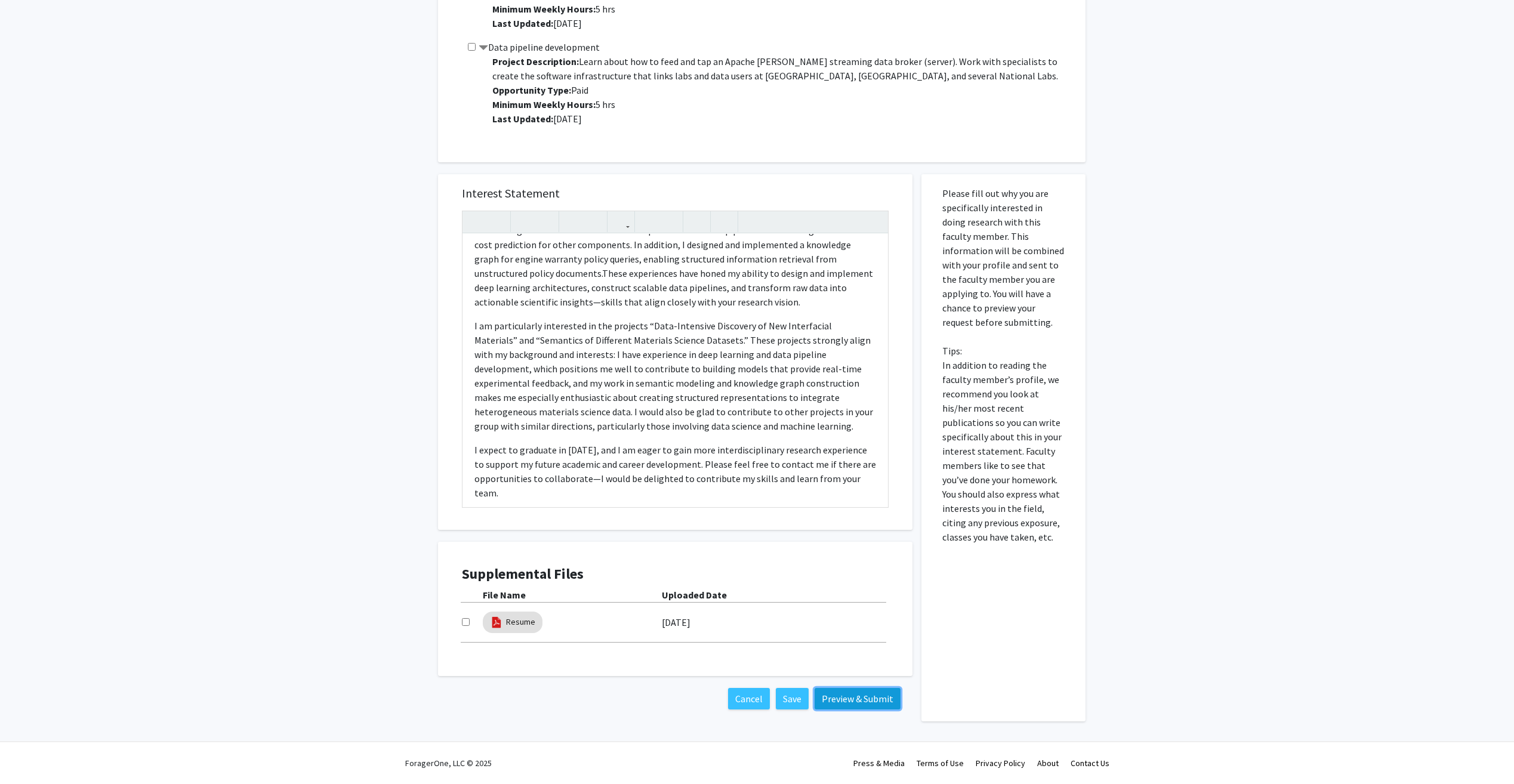
click at [875, 700] on button "Preview & Submit" at bounding box center [857, 699] width 86 height 21
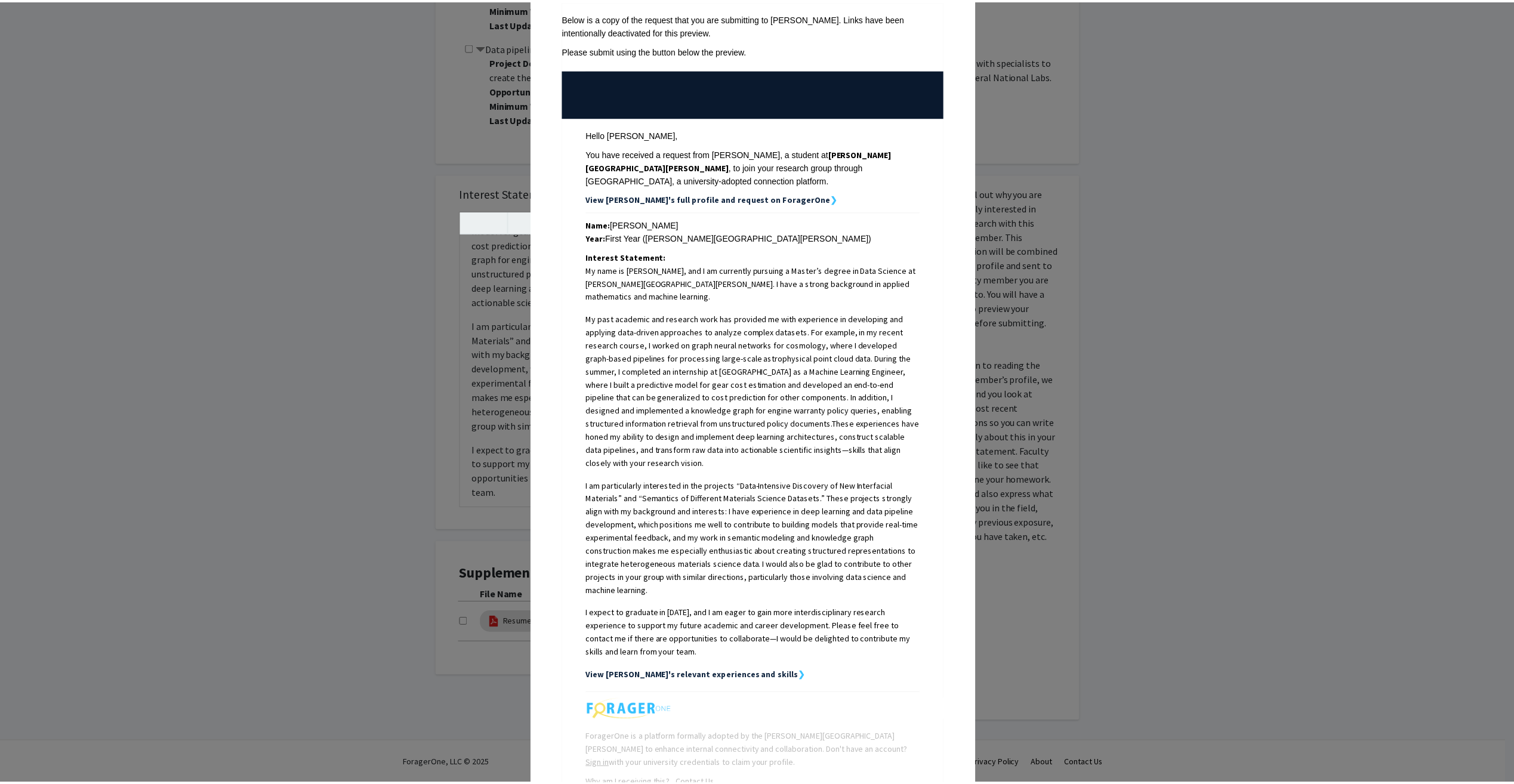
scroll to position [101, 0]
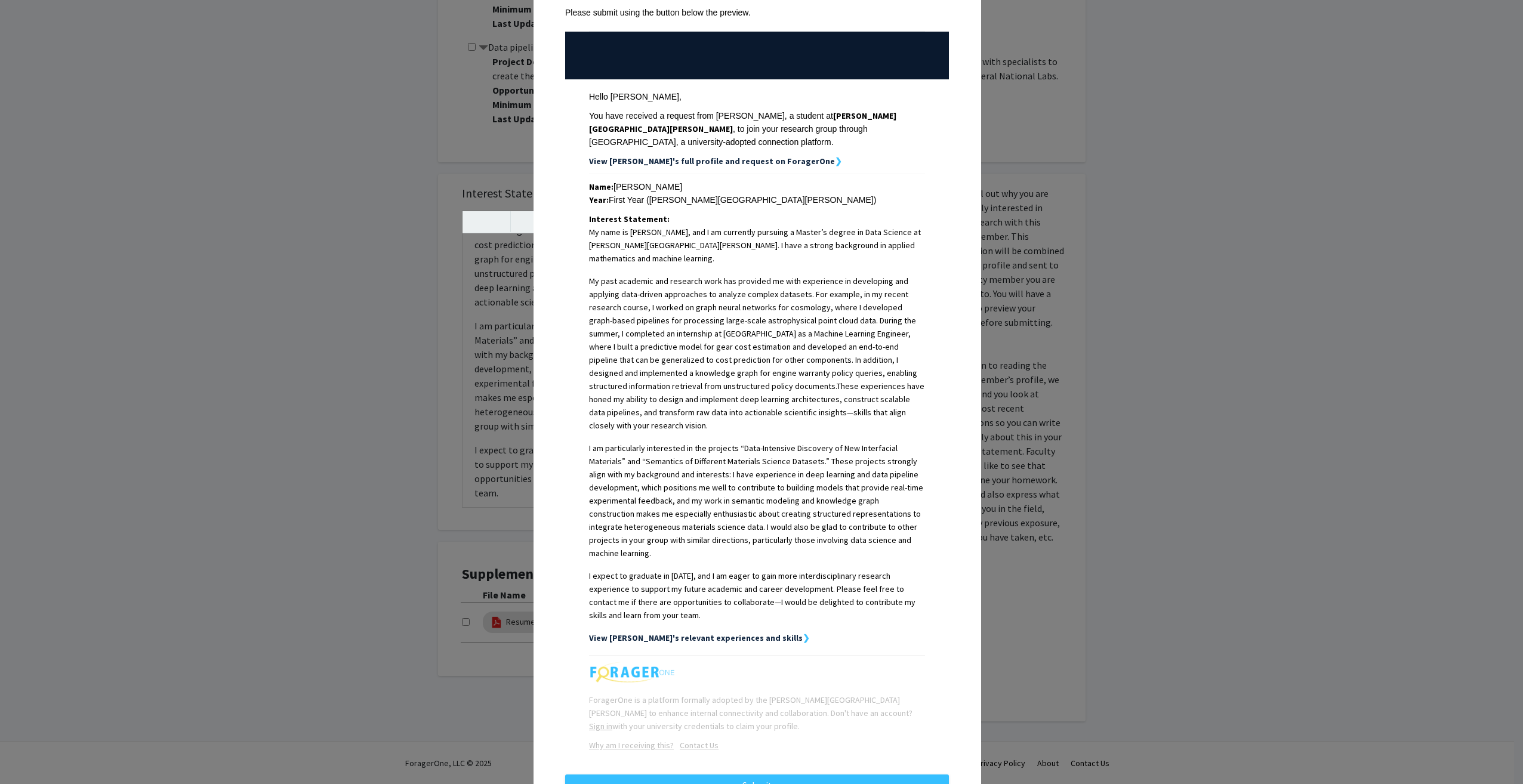
click at [1209, 433] on div "Request Preview × Below is a copy of the request that you are submitting to [PE…" at bounding box center [761, 392] width 1523 height 784
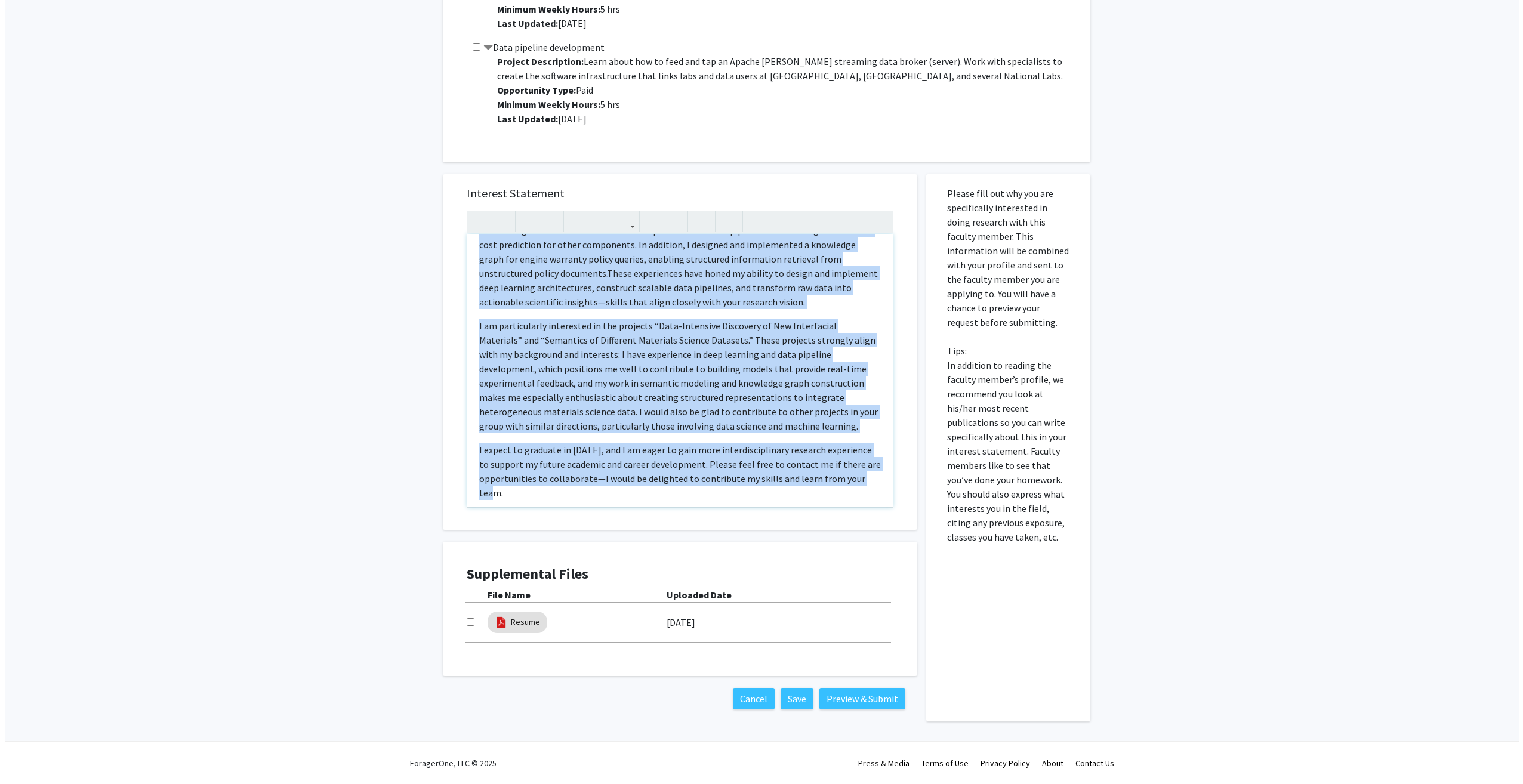
scroll to position [0, 0]
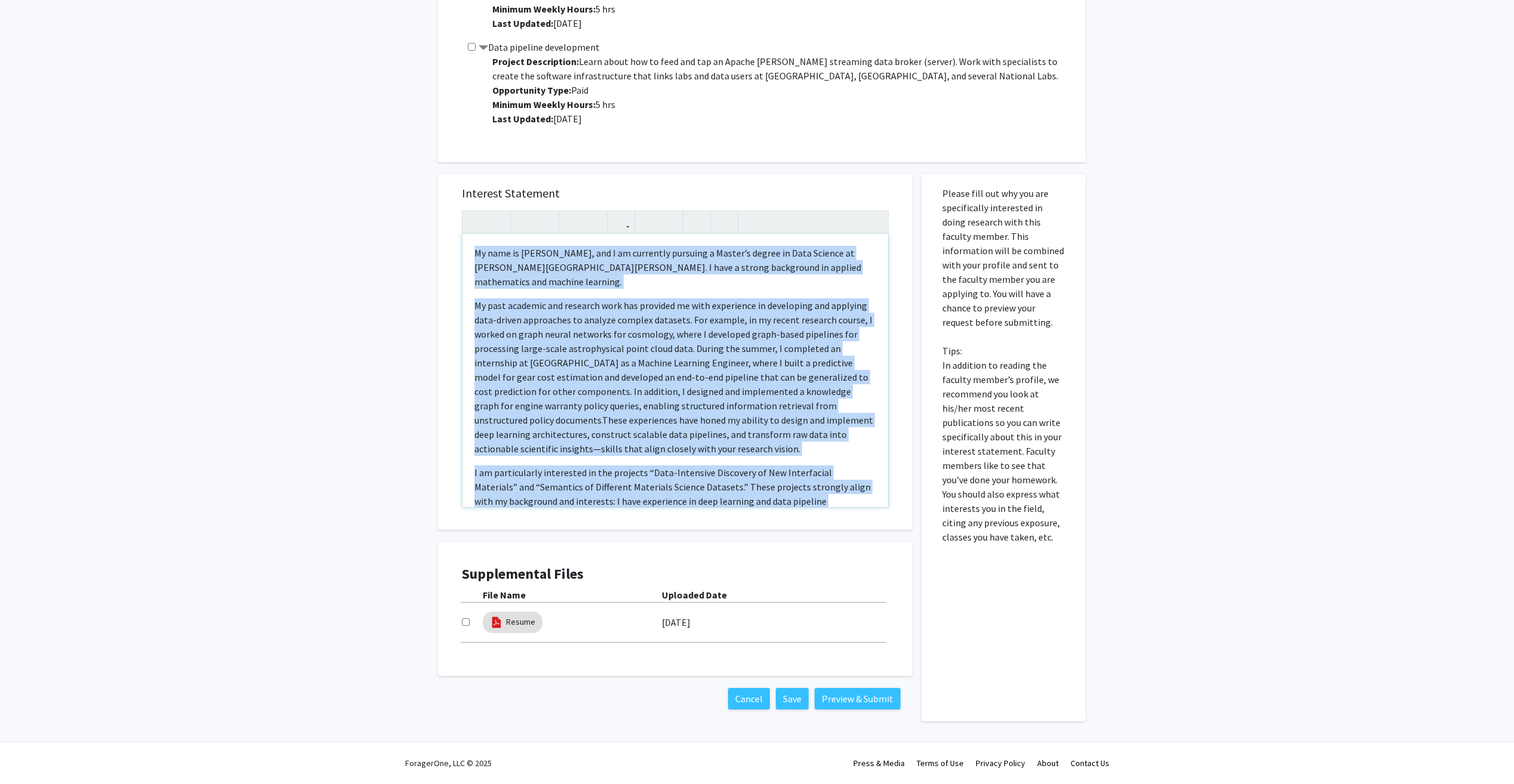
drag, startPoint x: 565, startPoint y: 468, endPoint x: 435, endPoint y: 114, distance: 377.1
click at [435, 114] on div "All Requests Request for [PERSON_NAME] Request for [PERSON_NAME] Departments: D…" at bounding box center [757, 39] width 657 height 1366
copy div "Lo ipsu do Sitam Cons, adi E se doeiusmod temporin u Labore’e dolore ma Aliq En…"
click at [690, 302] on p "My past academic and research work has provided me with experience in developin…" at bounding box center [675, 377] width 402 height 158
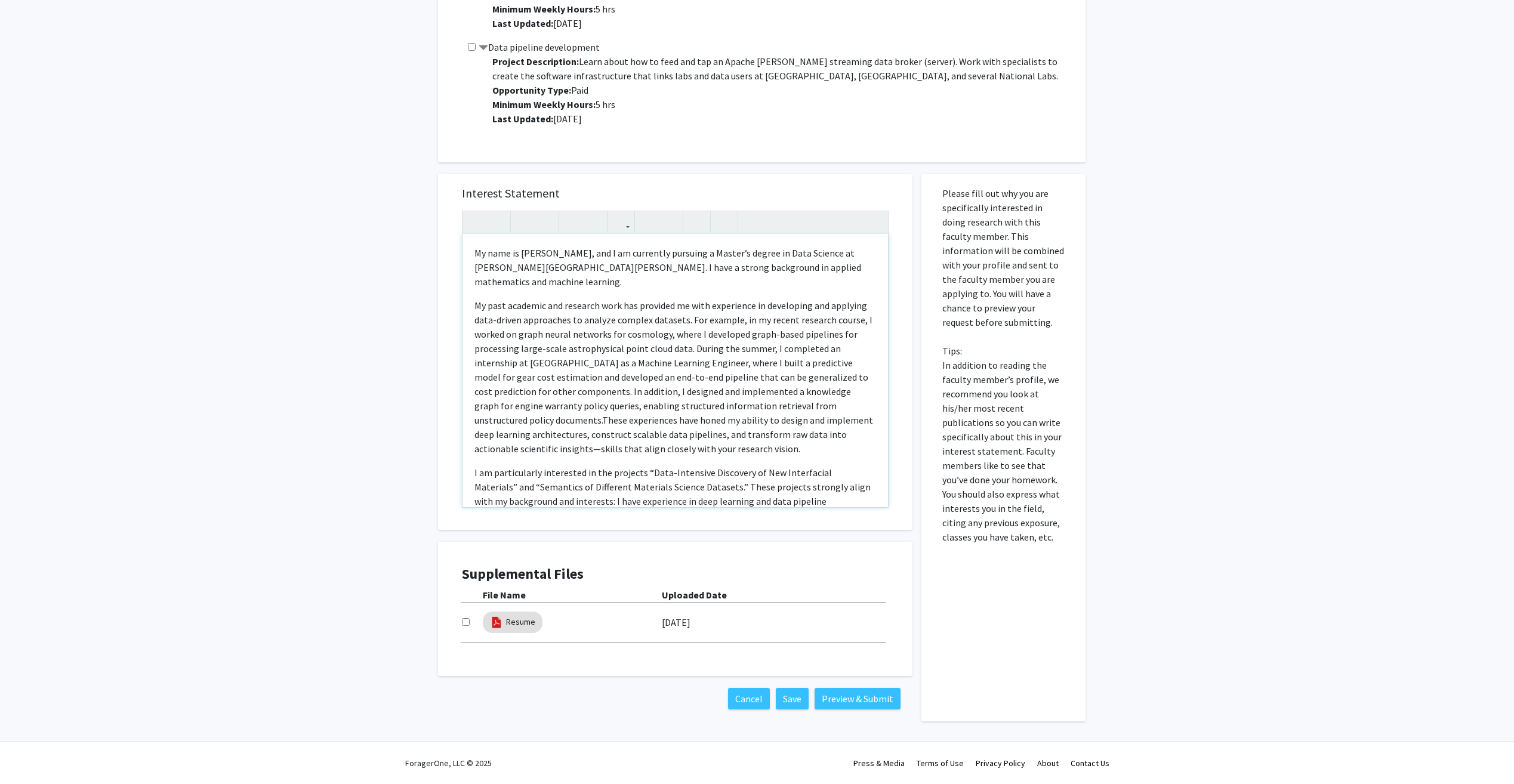
click at [760, 268] on p "My name is [PERSON_NAME], and I am currently pursuing a Master’s degree in Data…" at bounding box center [675, 268] width 402 height 43
type textarea "<l>Ip dolo si Ametc Adip, eli S do eiusmodte incididu u Labore’e dolore ma Aliq…"
click at [863, 702] on button "Preview & Submit" at bounding box center [857, 699] width 86 height 21
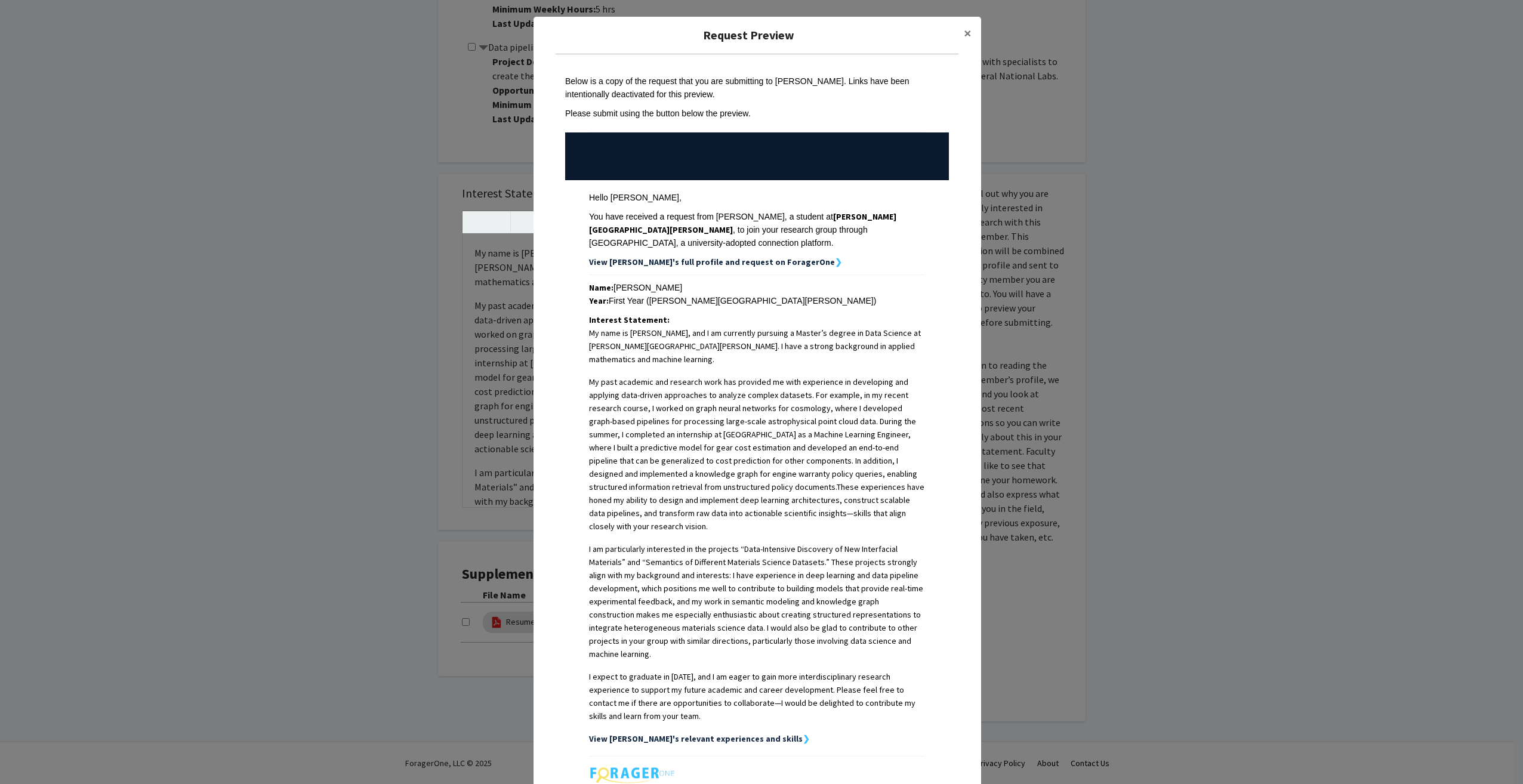
scroll to position [101, 0]
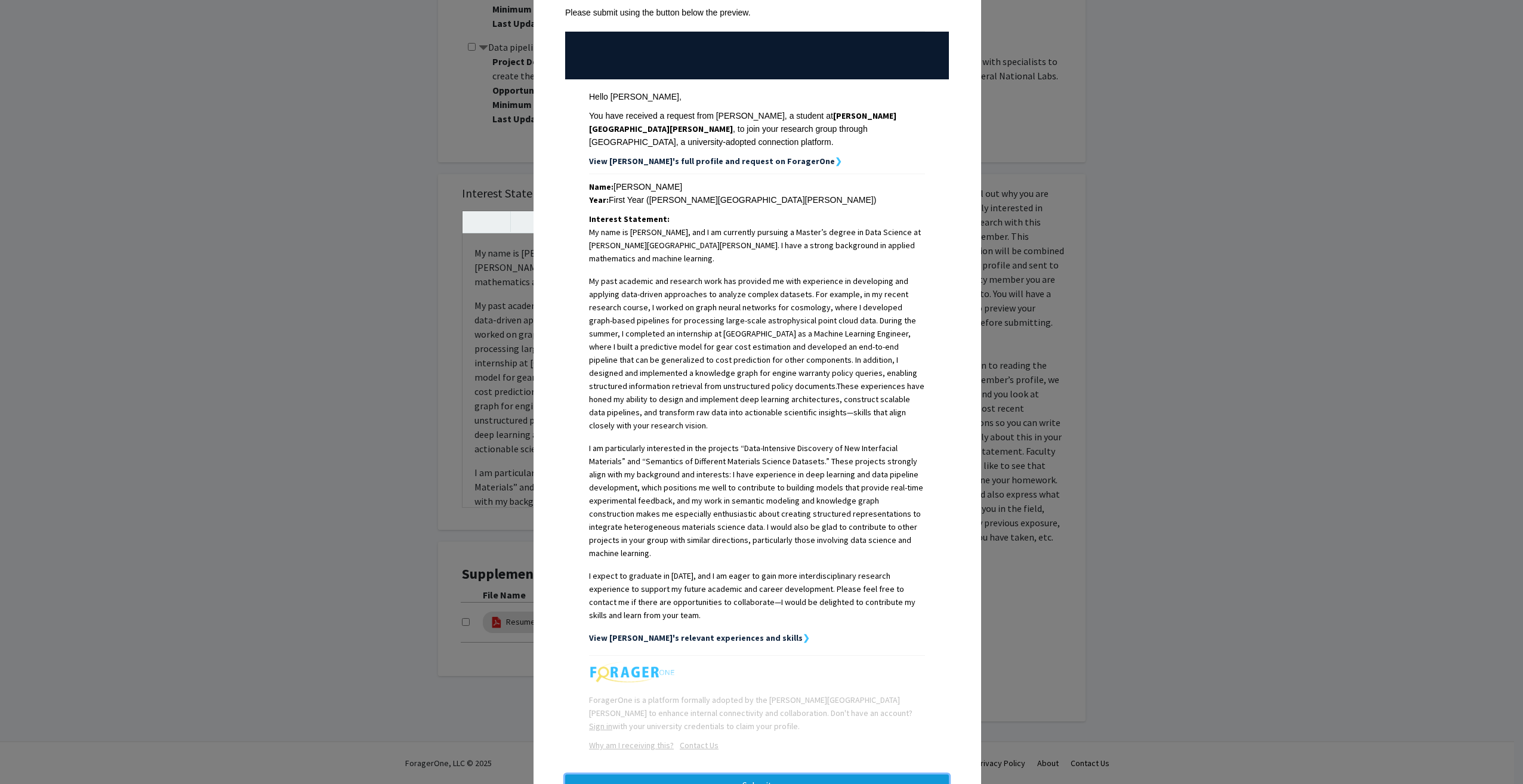
click at [815, 774] on button "Submit" at bounding box center [757, 785] width 384 height 21
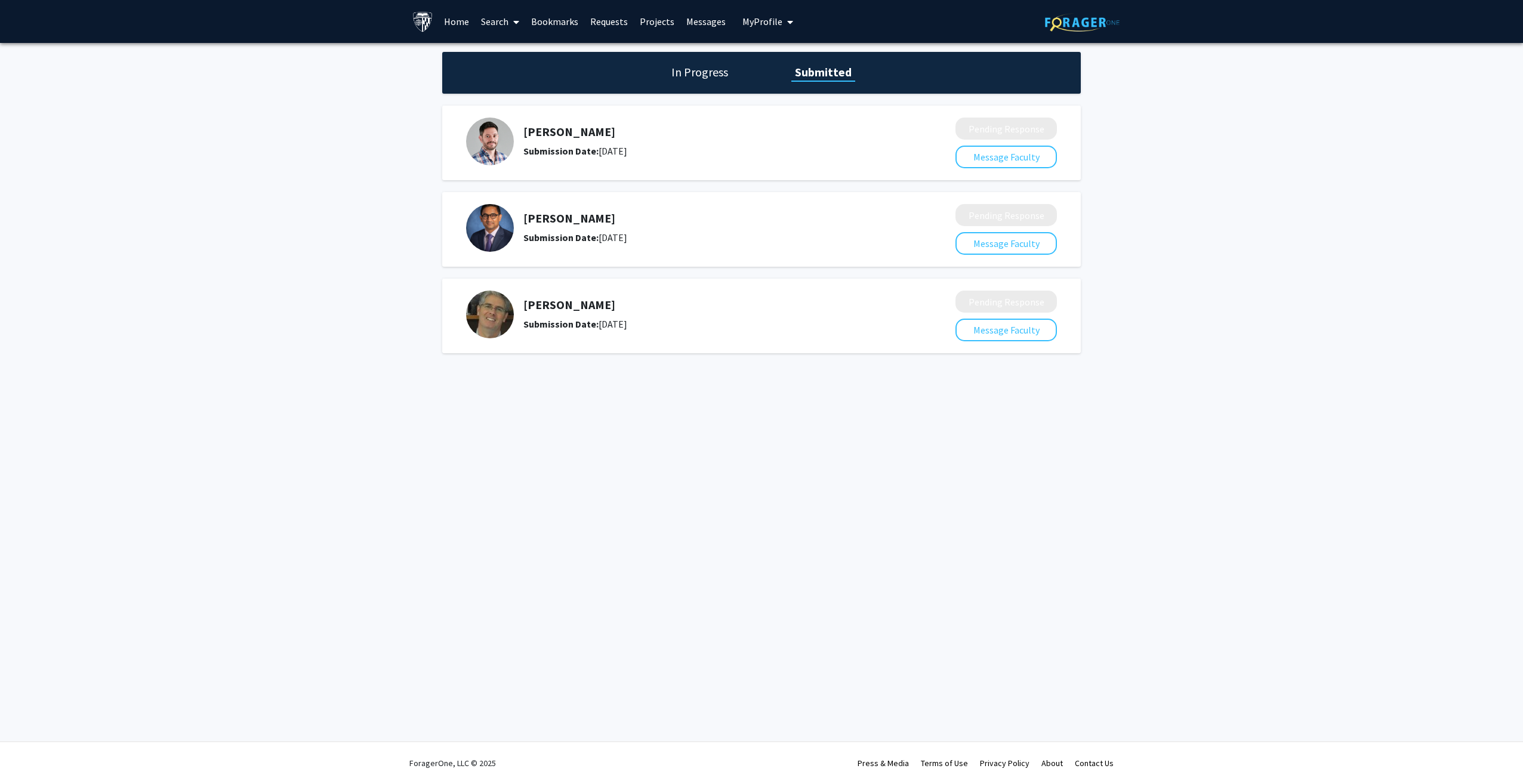
click at [480, 147] on img at bounding box center [490, 142] width 47 height 47
click at [543, 132] on h5 "[PERSON_NAME]" at bounding box center [708, 131] width 369 height 14
